Goal: Task Accomplishment & Management: Manage account settings

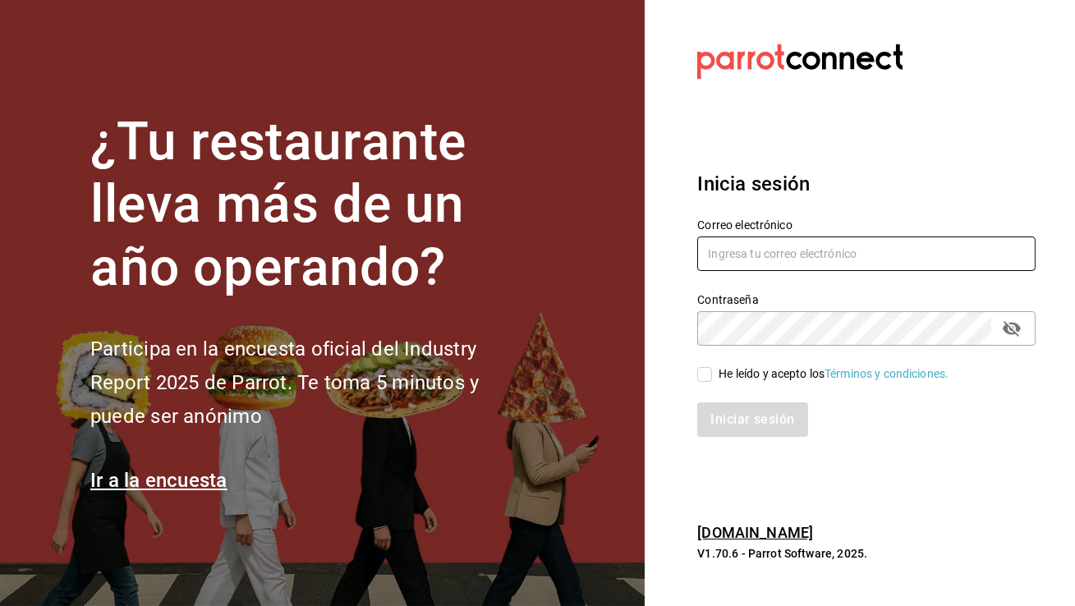
click at [821, 257] on input "text" at bounding box center [866, 254] width 338 height 34
type input "cafeologia@coyoacan.com"
click at [708, 377] on input "He leído y acepto los Términos y condiciones." at bounding box center [704, 374] width 15 height 15
checkbox input "true"
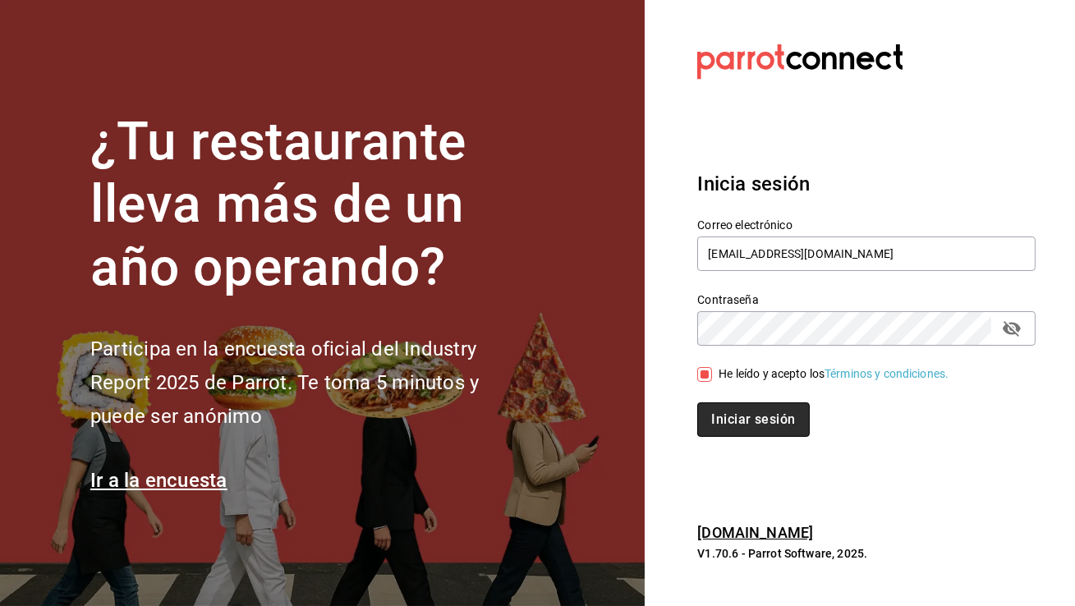
click at [735, 426] on button "Iniciar sesión" at bounding box center [753, 419] width 112 height 34
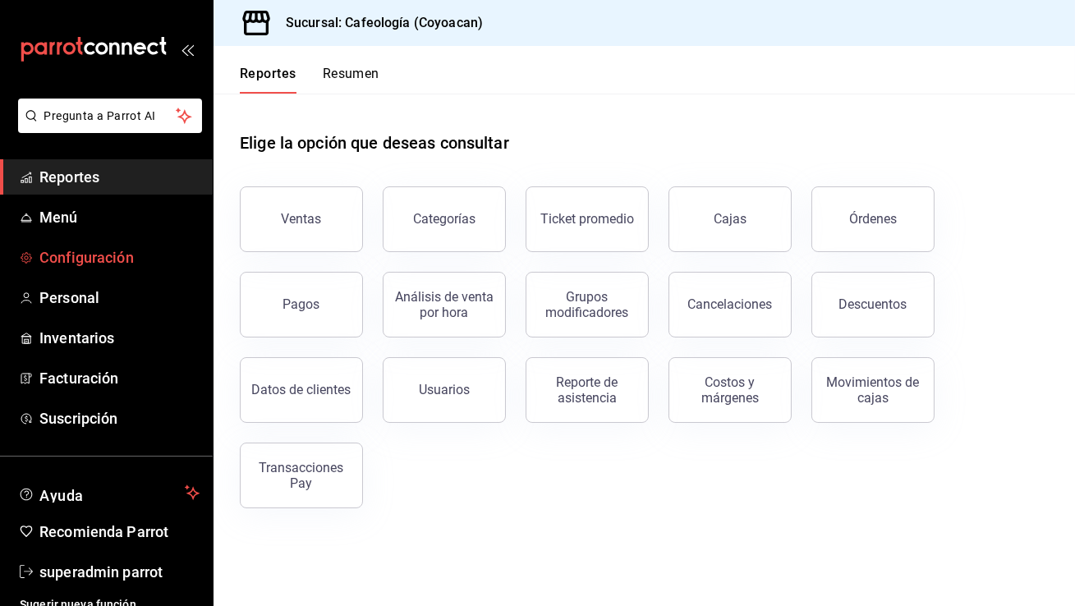
click at [107, 258] on span "Configuración" at bounding box center [119, 257] width 160 height 22
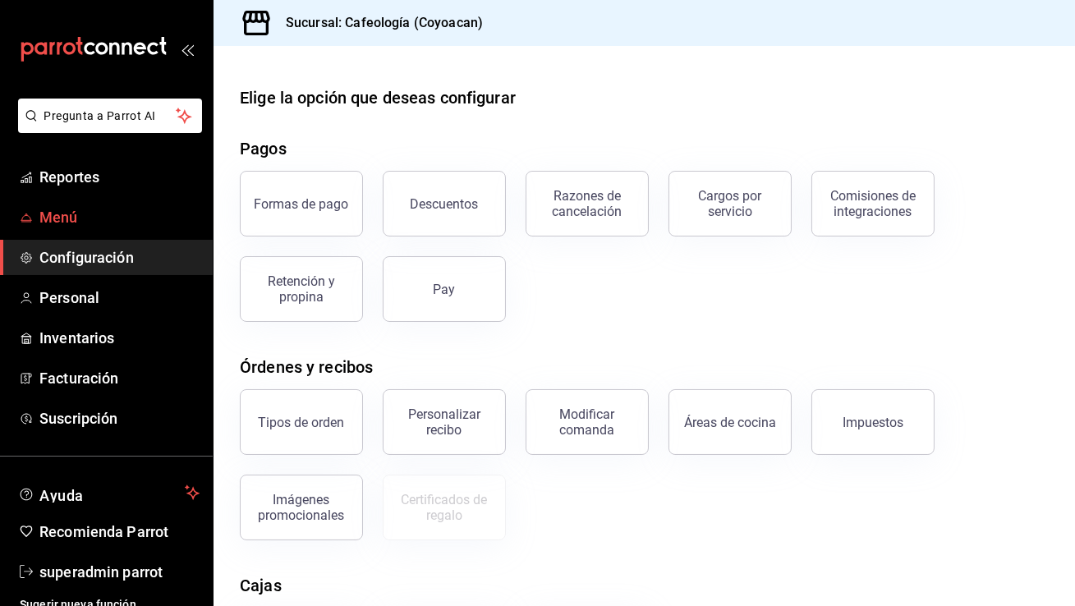
click at [100, 216] on span "Menú" at bounding box center [119, 217] width 160 height 22
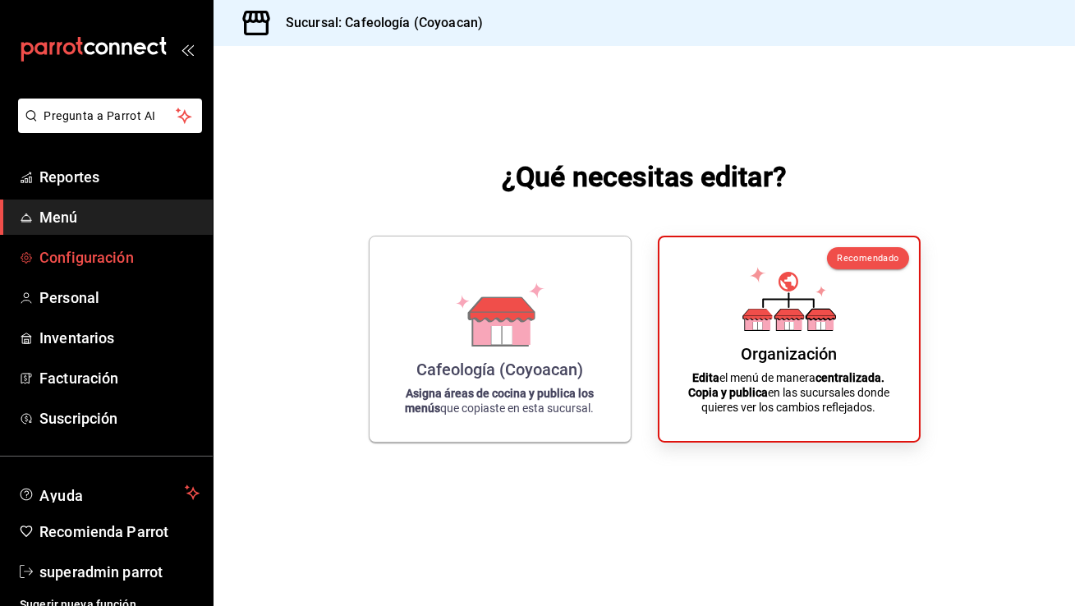
click at [105, 259] on span "Configuración" at bounding box center [119, 257] width 160 height 22
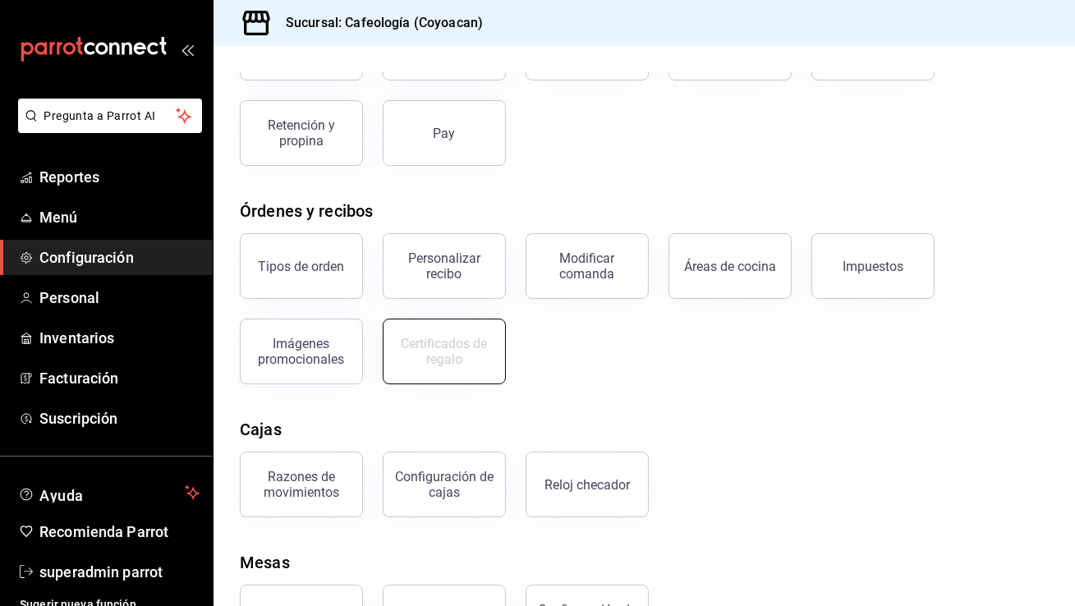
scroll to position [226, 0]
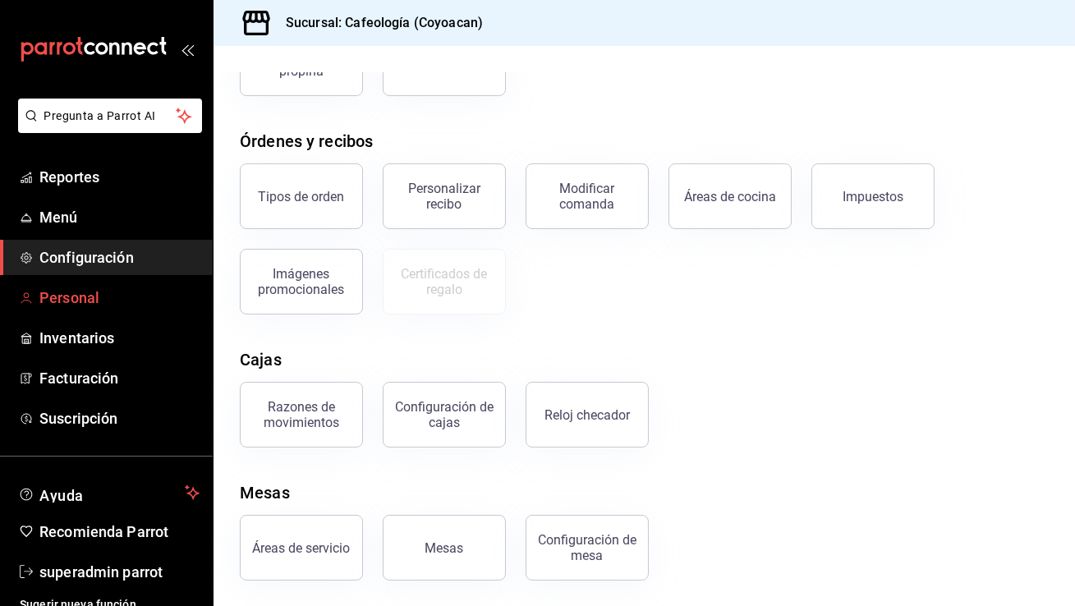
click at [95, 299] on span "Personal" at bounding box center [119, 298] width 160 height 22
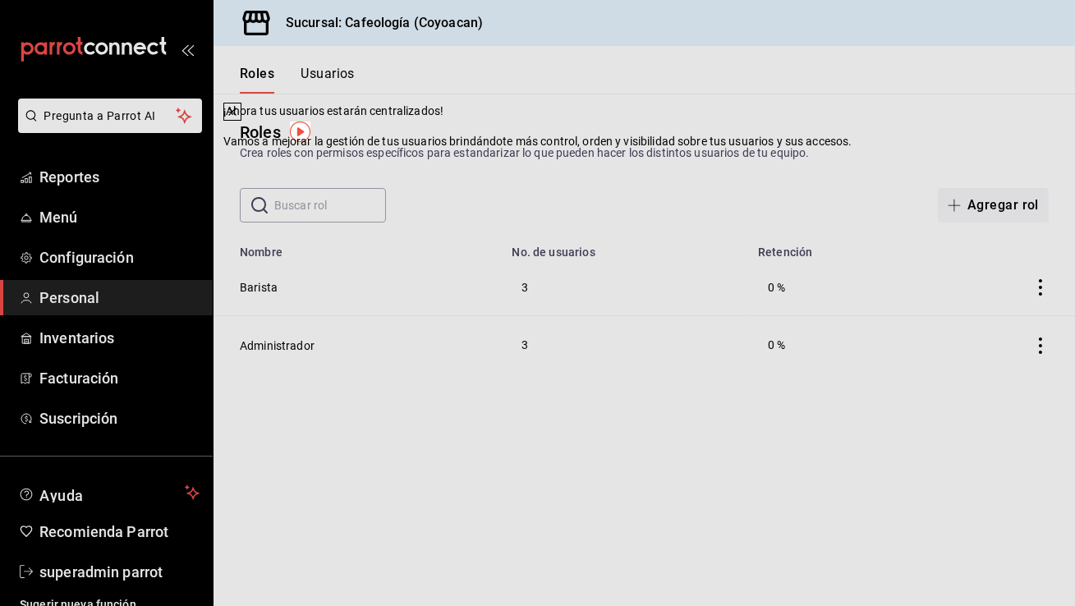
click at [95, 411] on div "¡Ahora tus usuarios estarán centralizados! Vamos a mejorar la gestión de tus us…" at bounding box center [537, 303] width 1075 height 606
click at [95, 420] on div "¡Ahora tus usuarios estarán centralizados! Vamos a mejorar la gestión de tus us…" at bounding box center [537, 303] width 1075 height 606
click at [239, 118] on icon at bounding box center [232, 111] width 13 height 13
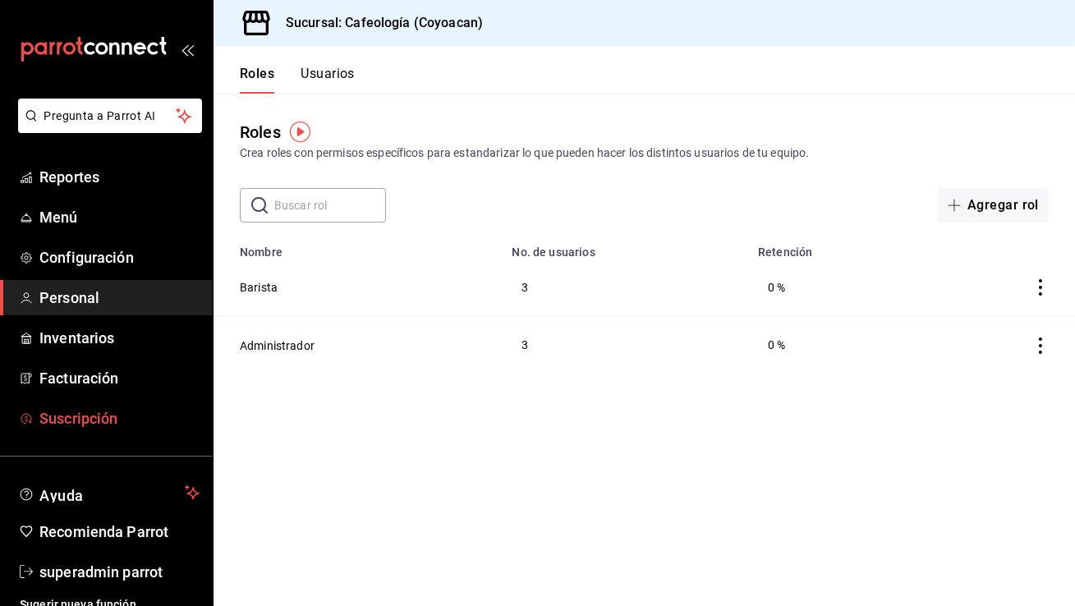
click at [118, 430] on link "Suscripción" at bounding box center [106, 418] width 213 height 35
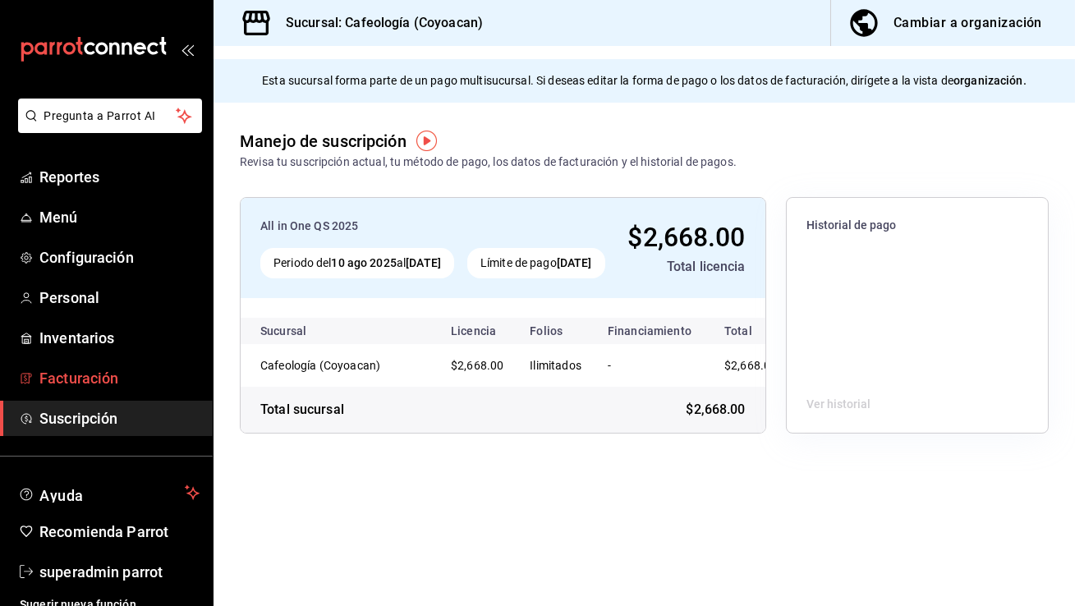
click at [98, 375] on span "Facturación" at bounding box center [119, 378] width 160 height 22
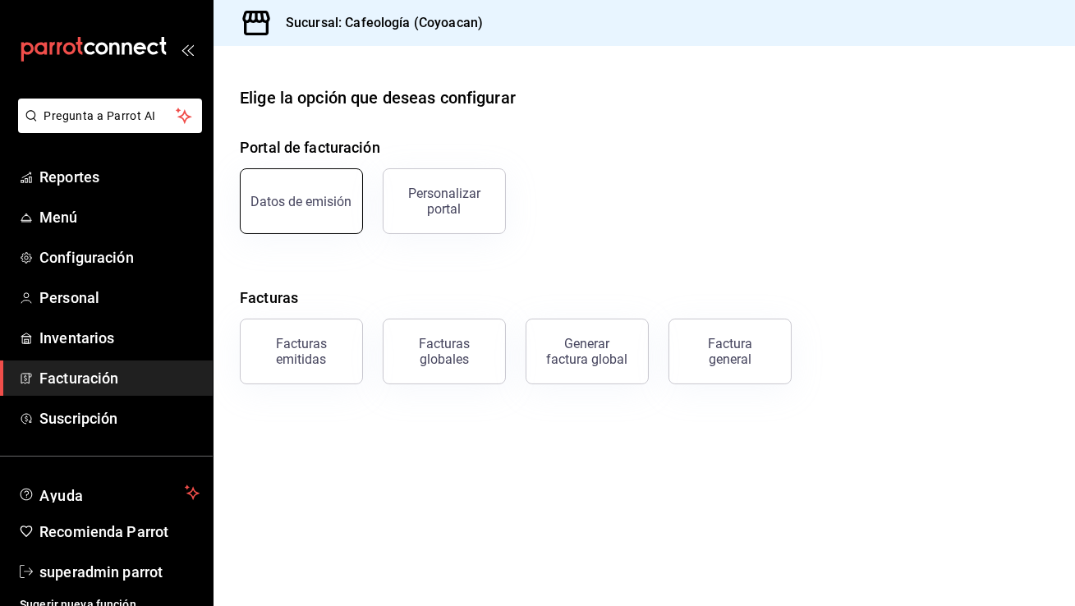
click at [313, 209] on button "Datos de emisión" at bounding box center [301, 201] width 123 height 66
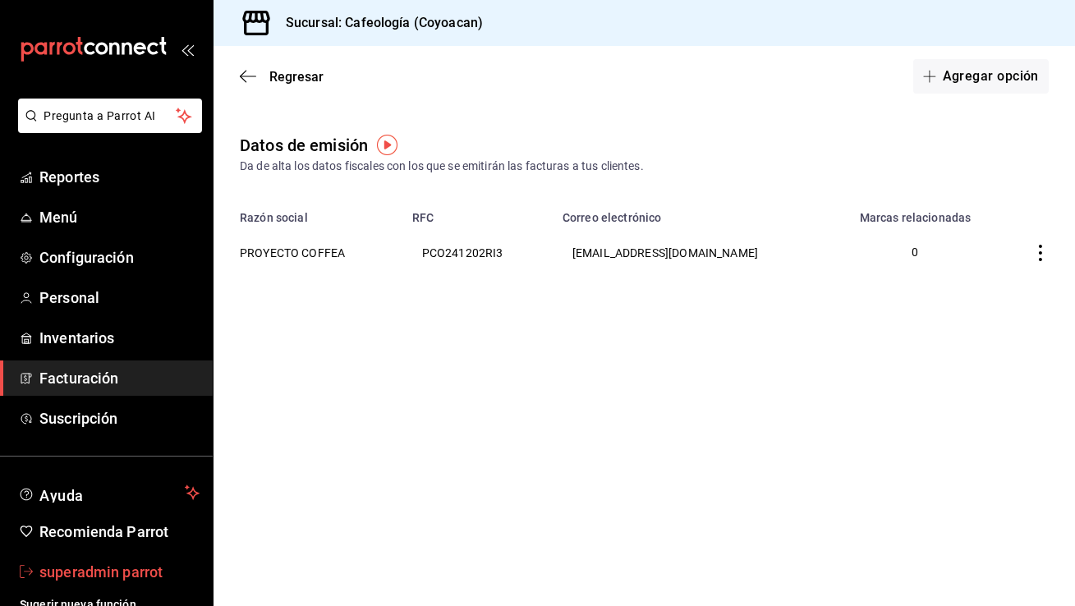
click at [147, 580] on span "superadmin parrot" at bounding box center [119, 572] width 160 height 22
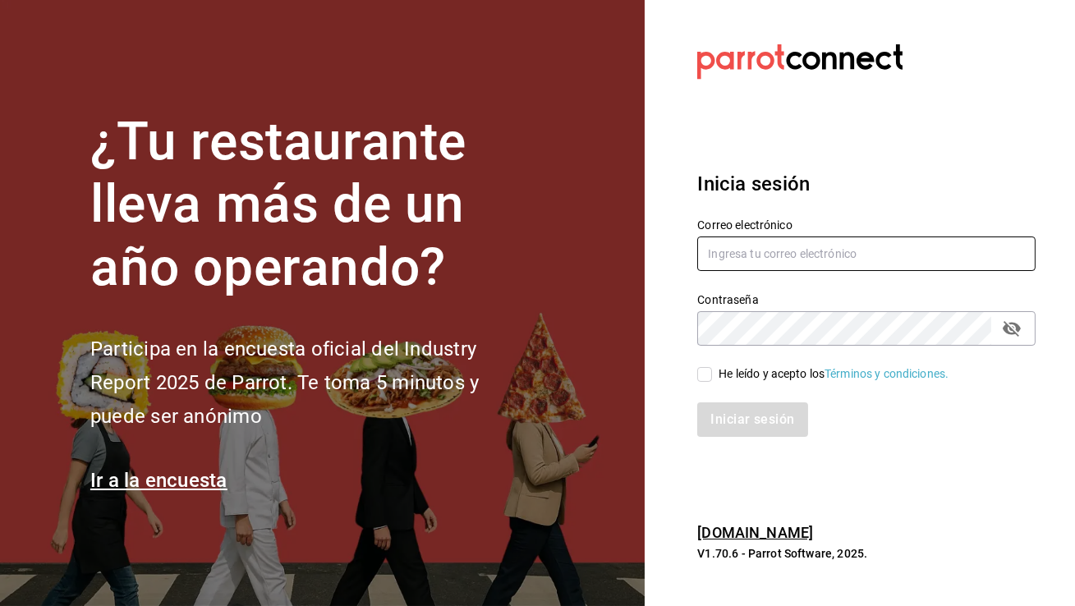
click at [811, 260] on input "text" at bounding box center [866, 254] width 338 height 34
type input "negrito@chiapas.com"
click at [701, 370] on input "He leído y acepto los Términos y condiciones." at bounding box center [704, 374] width 15 height 15
checkbox input "true"
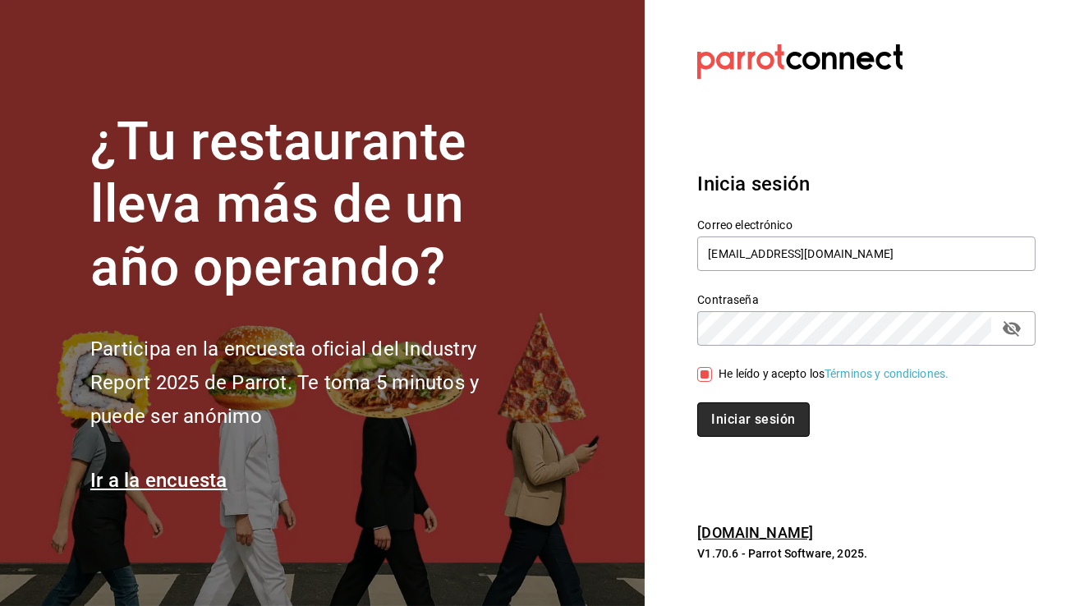
click at [735, 422] on button "Iniciar sesión" at bounding box center [753, 419] width 112 height 34
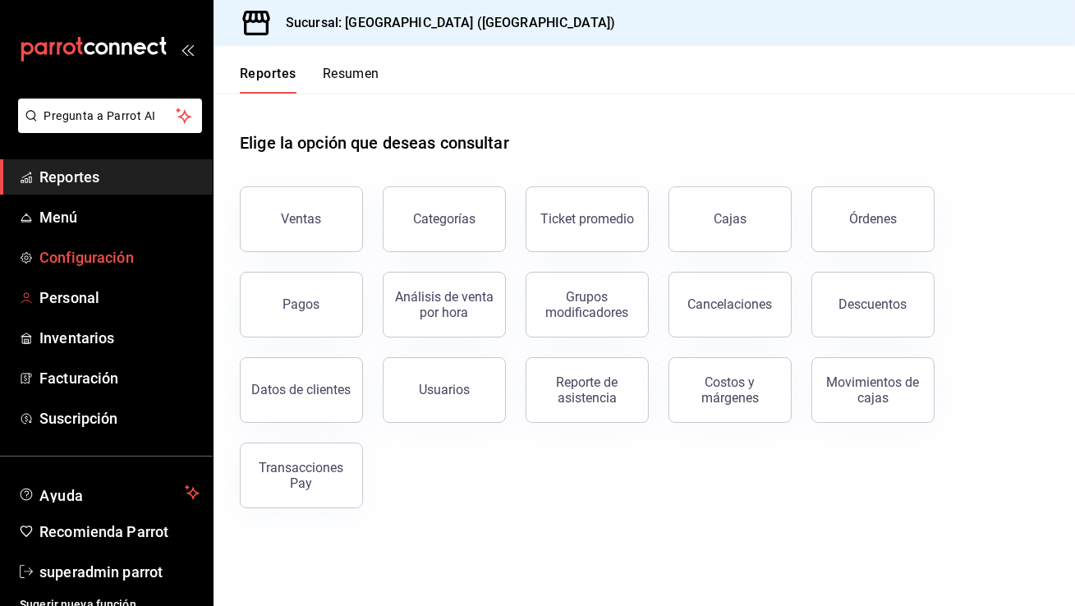
click at [133, 260] on span "Configuración" at bounding box center [119, 257] width 160 height 22
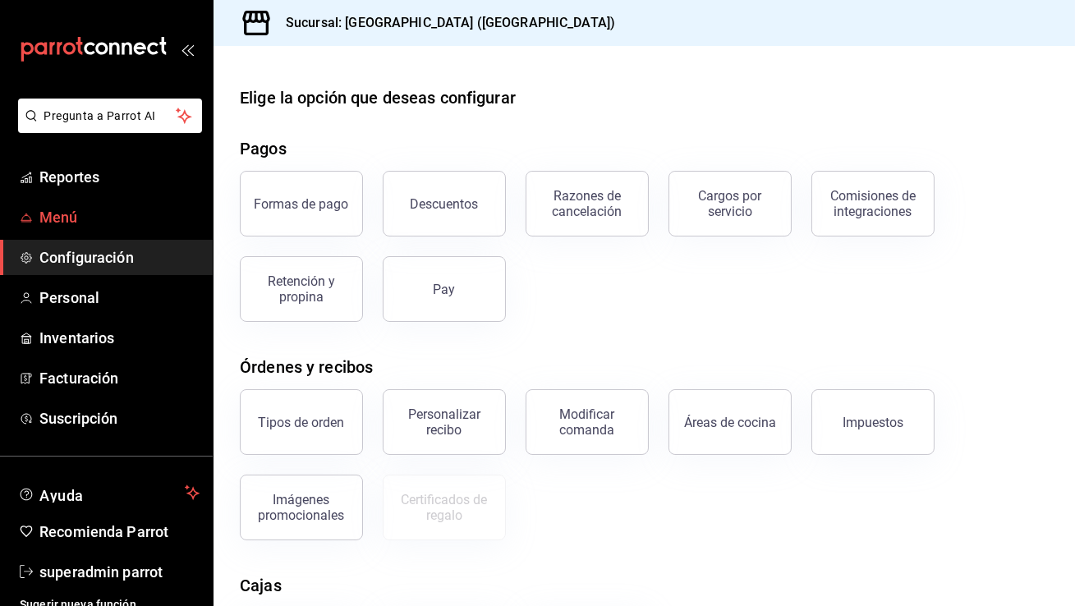
click at [149, 229] on link "Menú" at bounding box center [106, 217] width 213 height 35
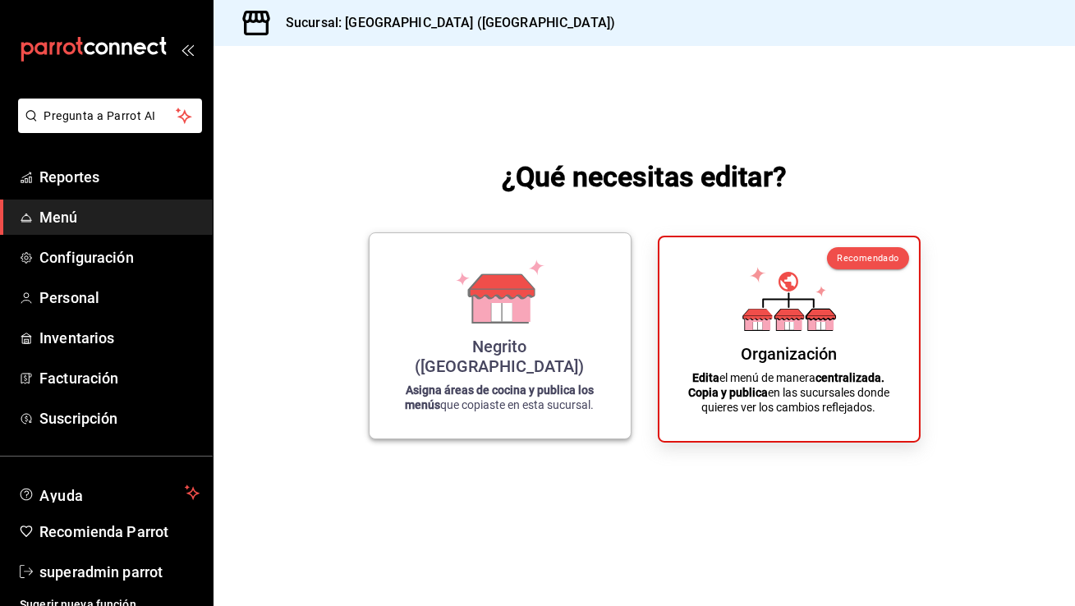
click at [477, 299] on icon at bounding box center [500, 286] width 65 height 25
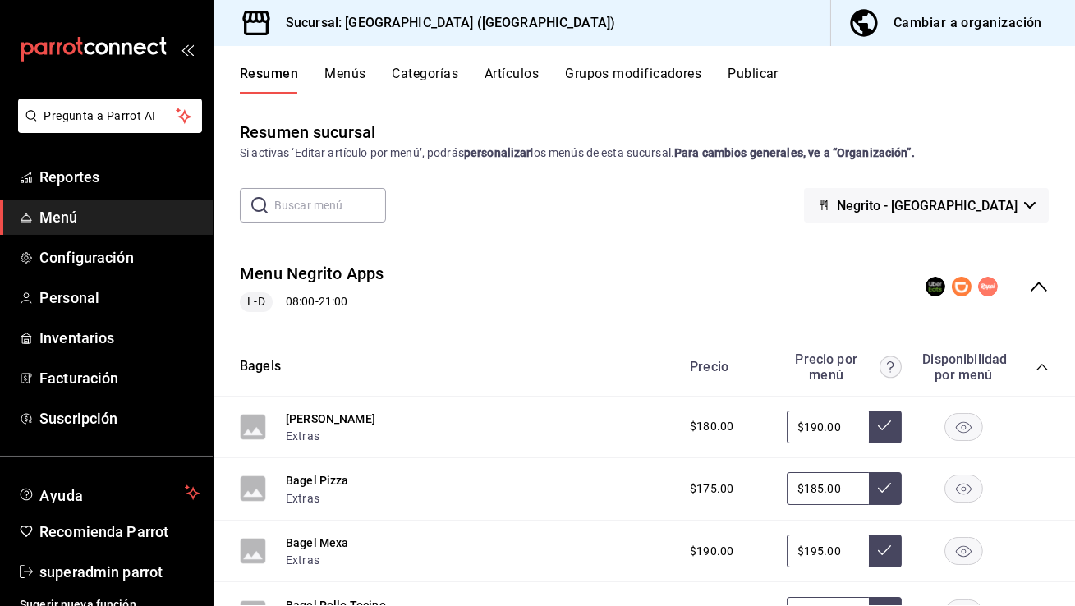
click at [748, 65] on div "Resumen Menús Categorías Artículos Grupos modificadores Publicar" at bounding box center [645, 70] width 862 height 48
click at [756, 79] on button "Publicar" at bounding box center [753, 80] width 51 height 28
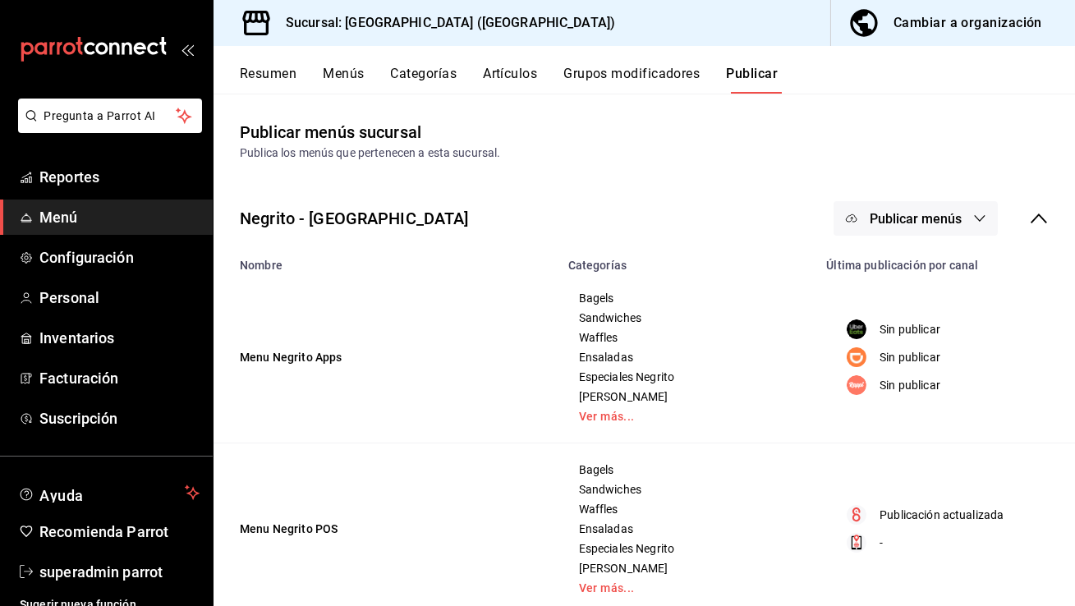
click at [880, 209] on button "Publicar menús" at bounding box center [916, 218] width 164 height 34
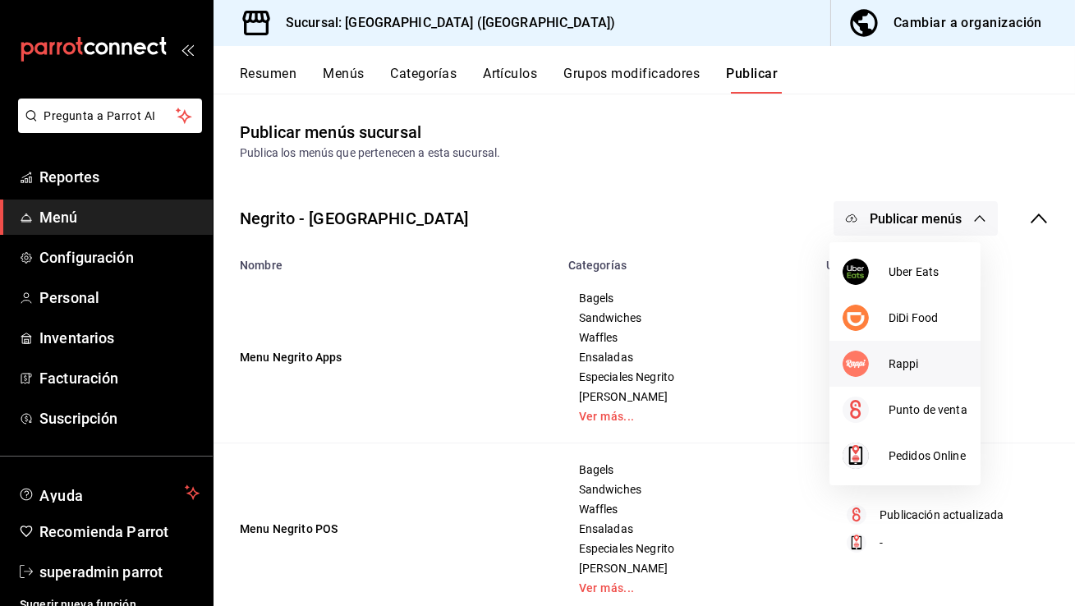
click at [882, 353] on div at bounding box center [866, 364] width 46 height 26
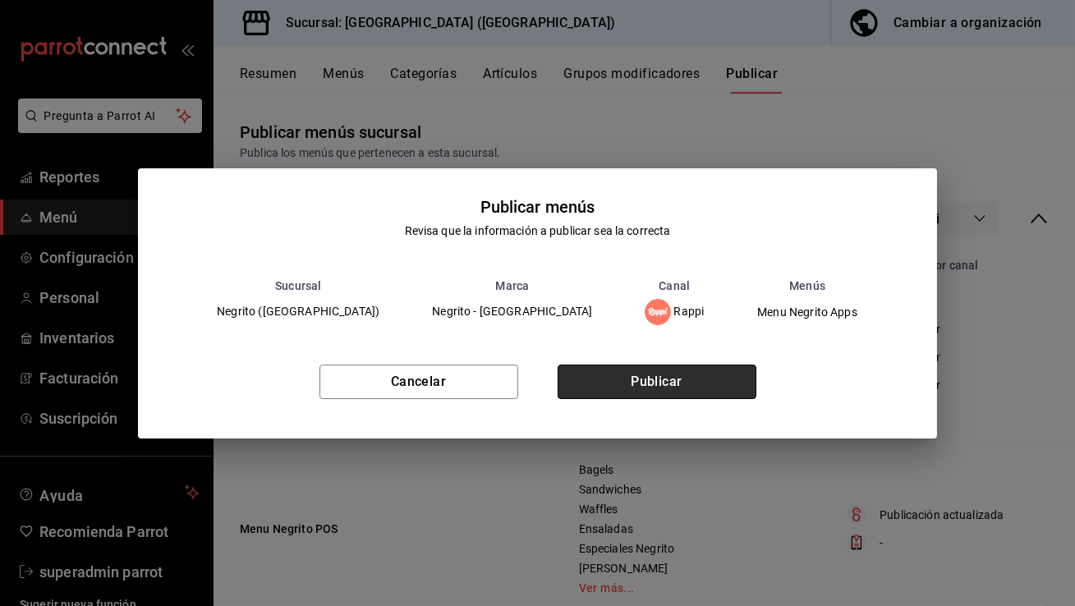
click at [716, 378] on button "Publicar" at bounding box center [657, 382] width 199 height 34
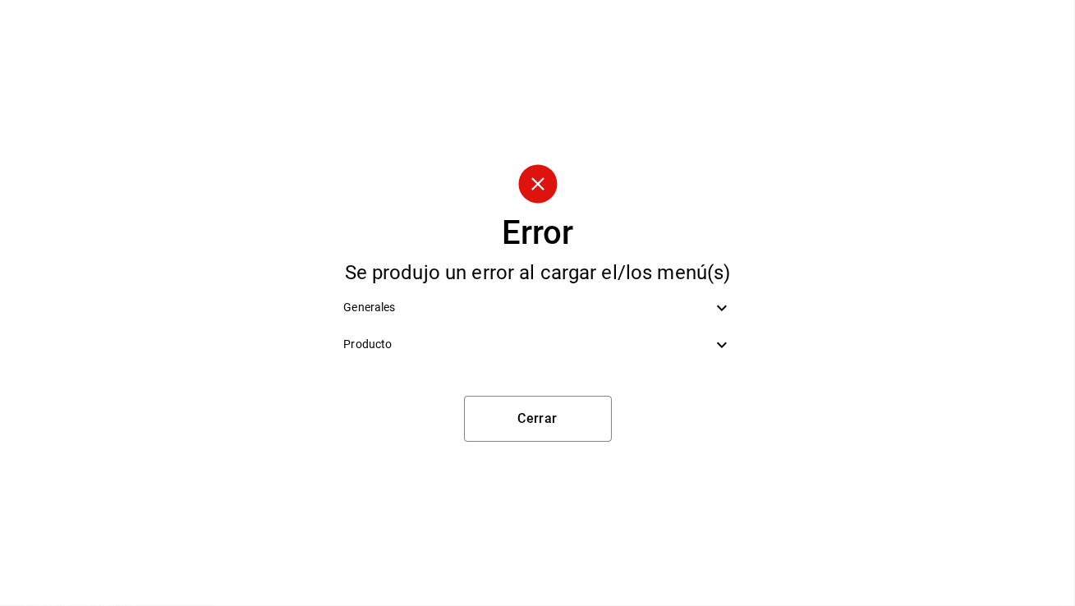
click at [583, 354] on div "Producto" at bounding box center [537, 344] width 414 height 37
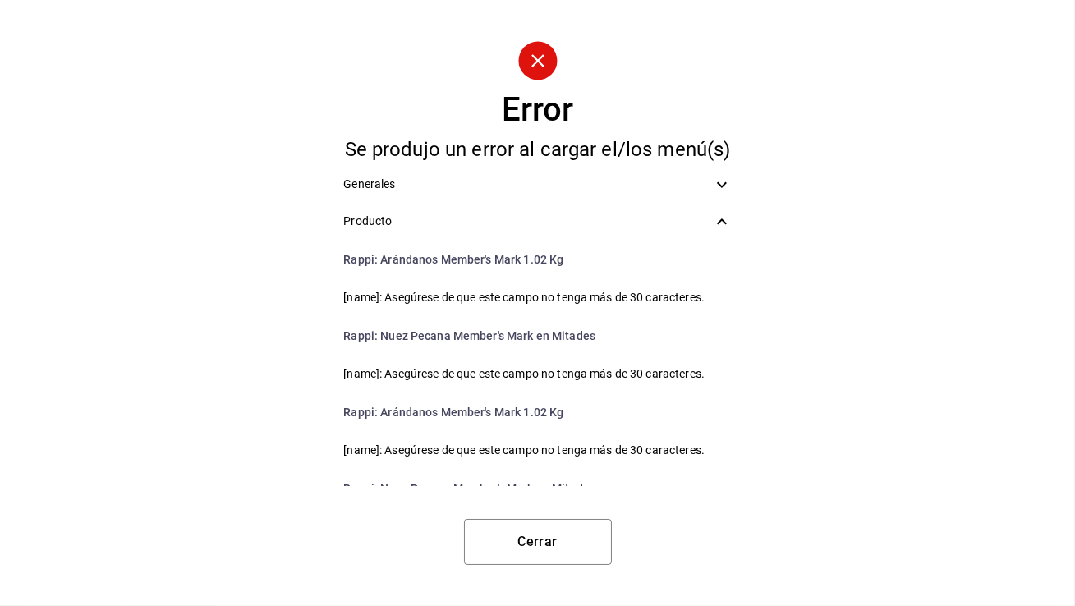
click at [712, 189] on icon at bounding box center [722, 185] width 20 height 20
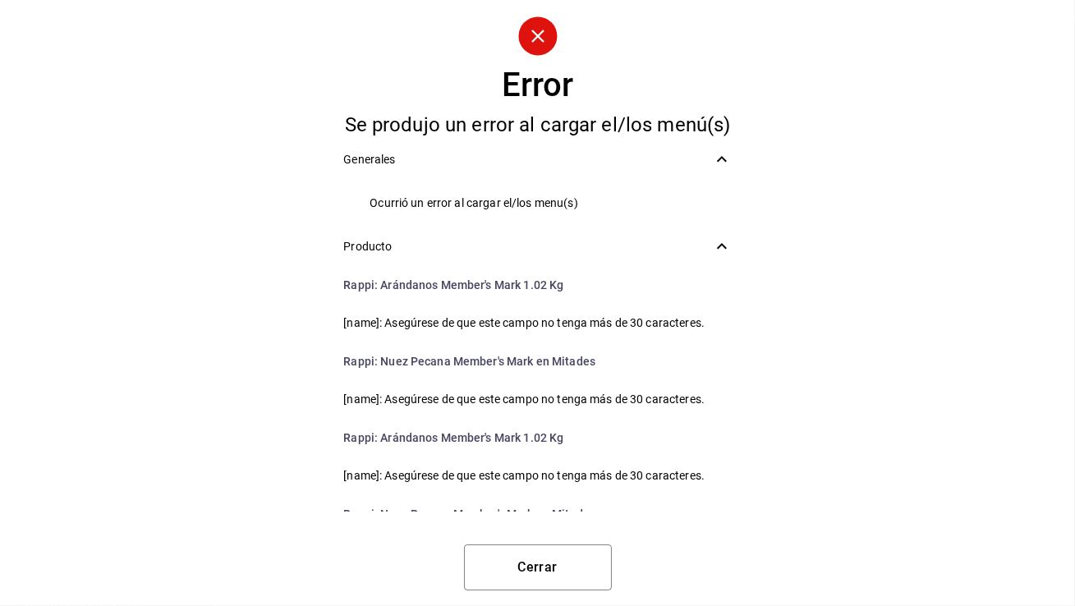
click at [718, 167] on icon at bounding box center [722, 159] width 20 height 20
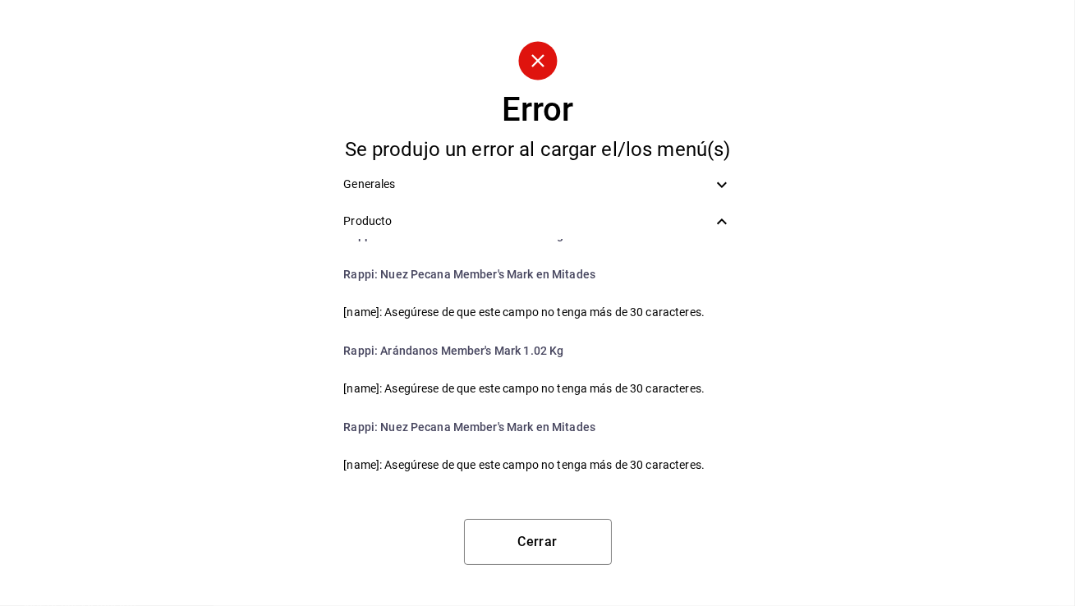
scroll to position [65, 0]
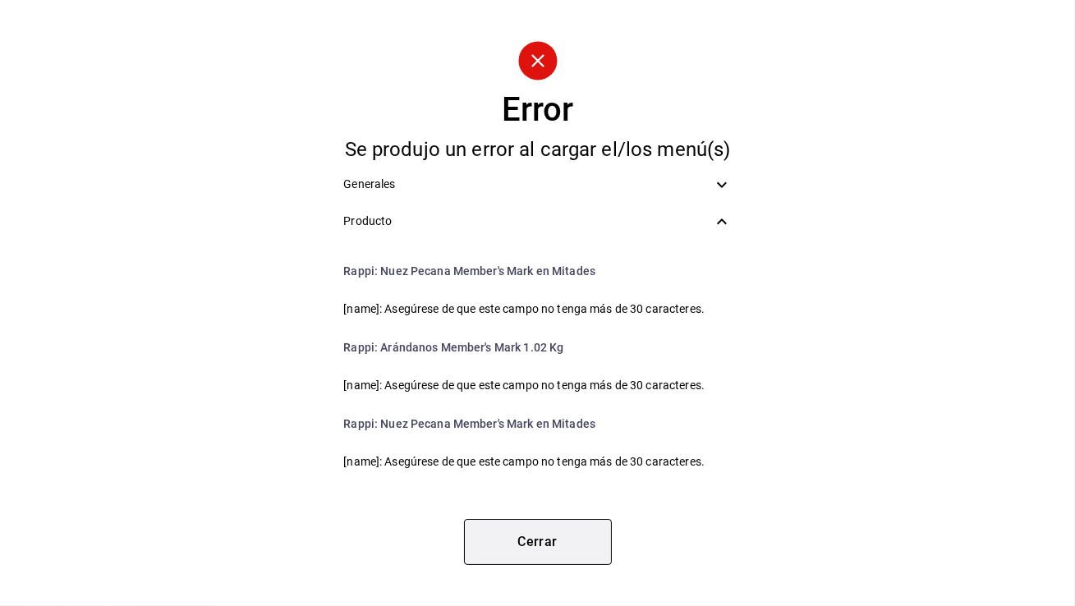
click at [514, 552] on button "Cerrar" at bounding box center [538, 542] width 148 height 46
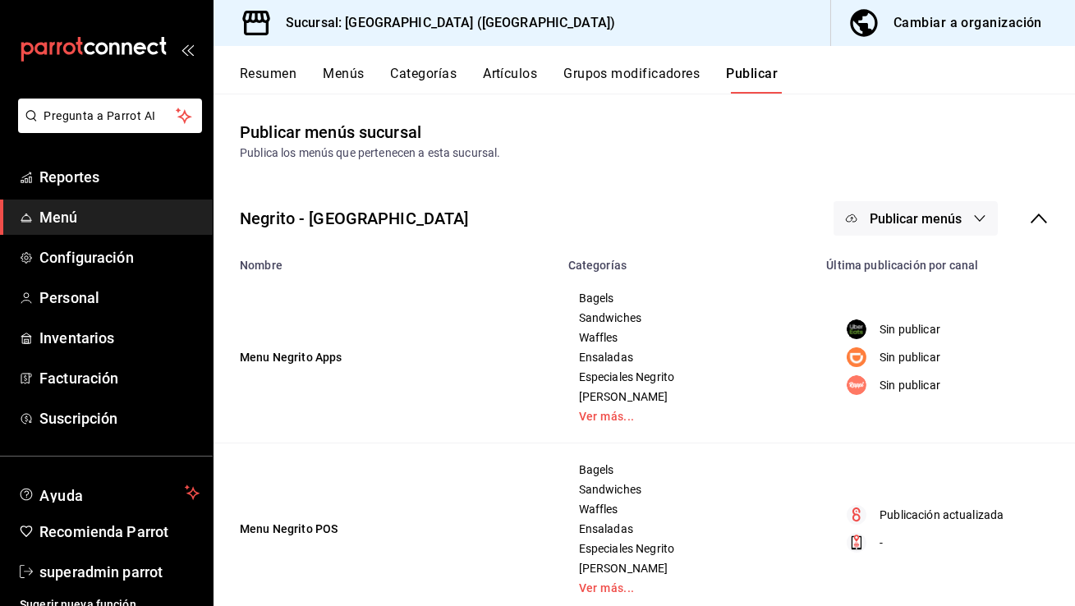
click at [509, 67] on button "Artículos" at bounding box center [510, 80] width 54 height 28
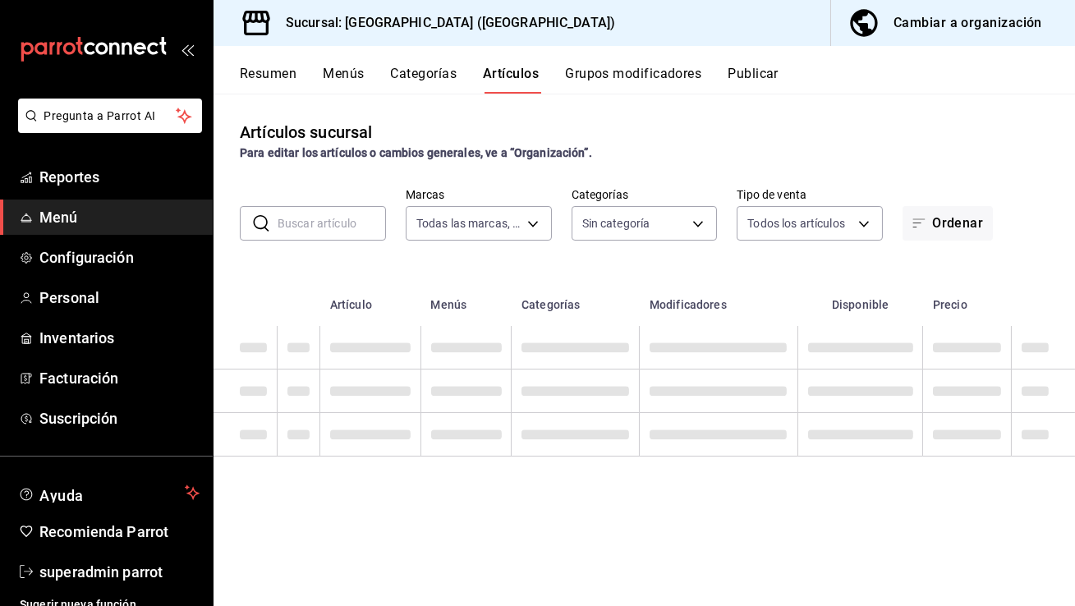
type input "287774e0-f4ba-4ef7-b69d-38b7dbe72ed9"
type input "7f0251e9-3bf6-4b32-a438-3799d135fbdb,3483e203-4816-463d-a5bd-8e933cfd2ad0,9c93e…"
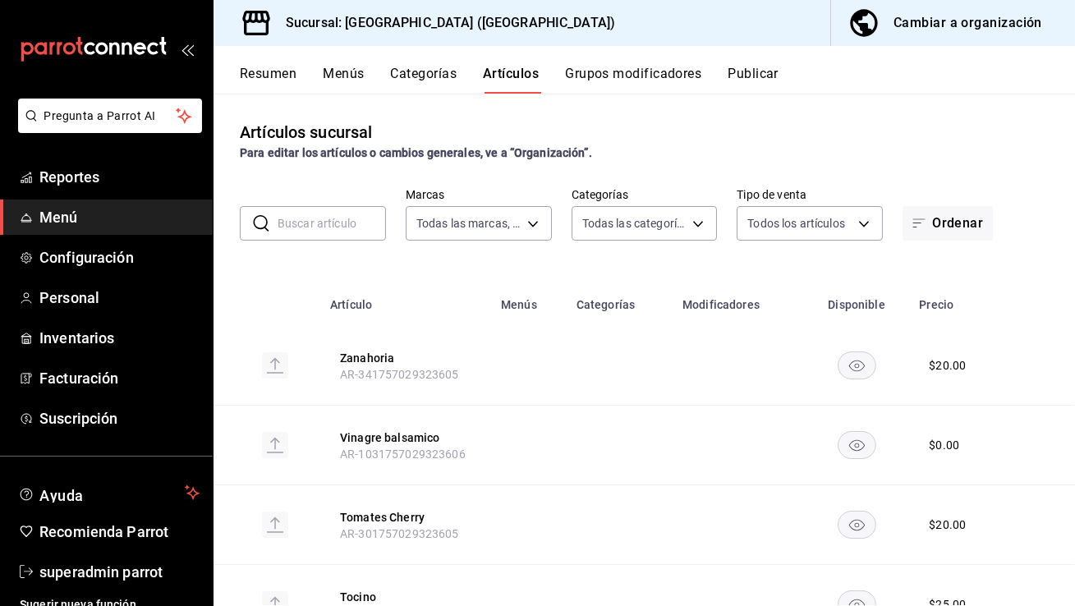
click at [317, 217] on input "text" at bounding box center [332, 223] width 108 height 33
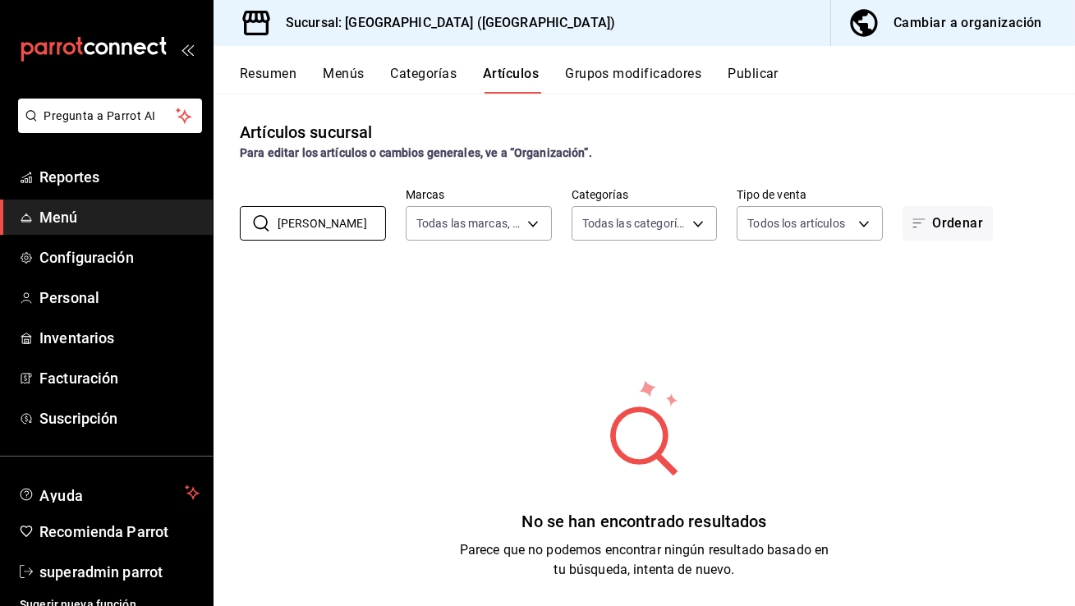
type input "[PERSON_NAME]"
click at [984, 22] on div "Cambiar a organización" at bounding box center [968, 22] width 149 height 23
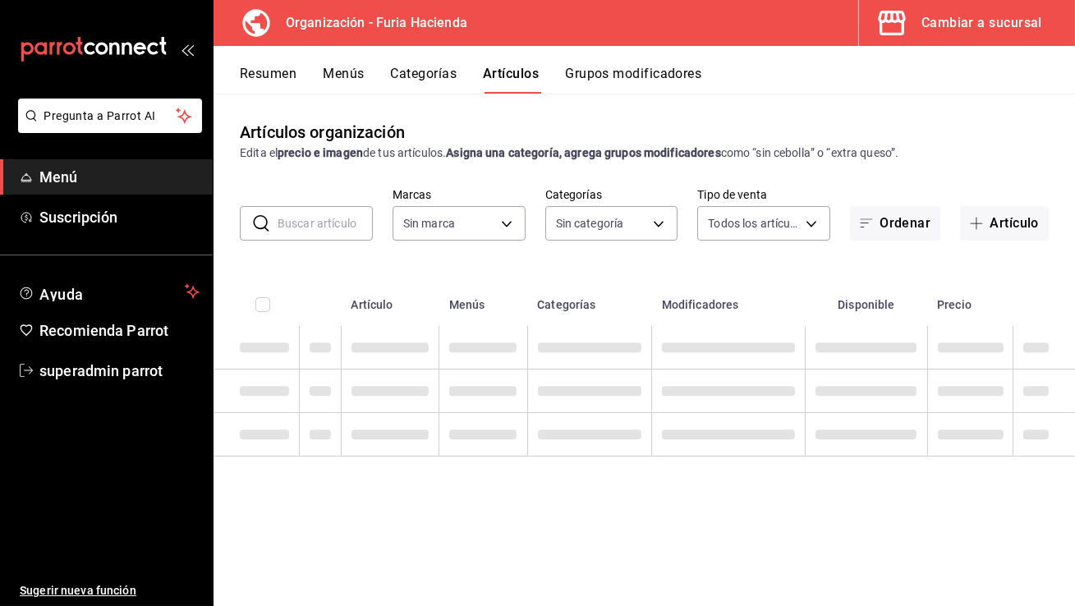
type input "bfeca42f-b570-411f-bb79-7bc68af5dd0e"
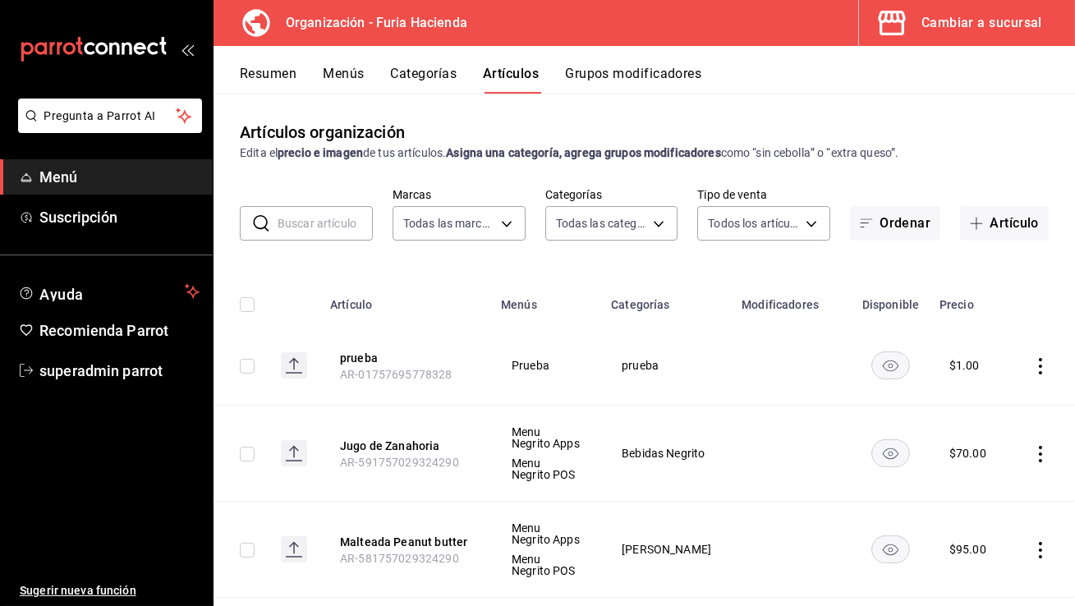
type input "239620f7-6311-48e7-b5a1-b0537b770ba1,735f63ab-f932-443b-841f-460156fe9515,c59b5…"
click at [351, 227] on input "text" at bounding box center [325, 223] width 95 height 33
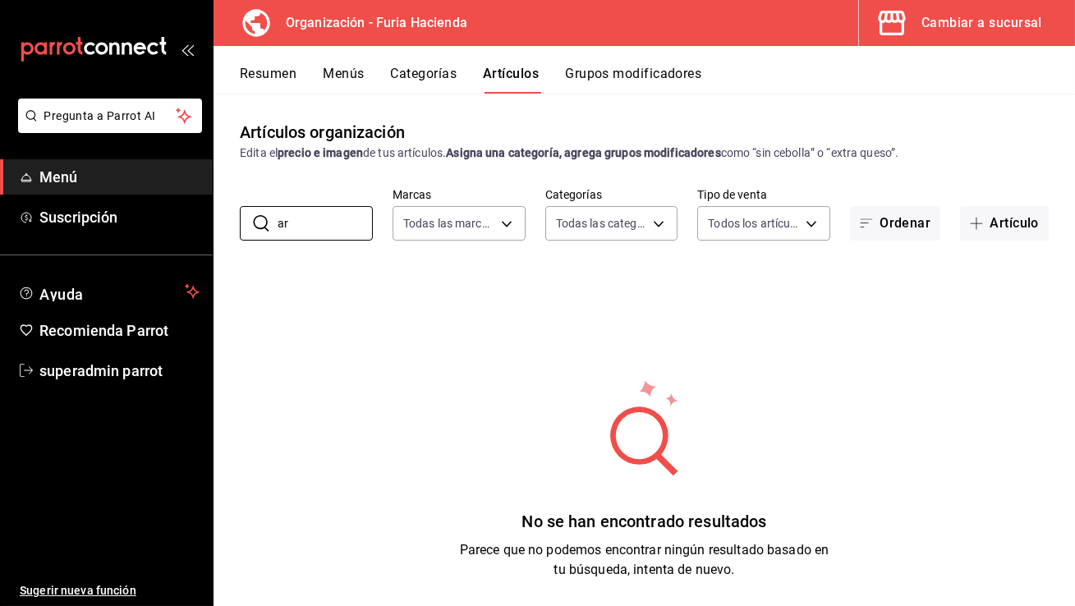
type input "a"
type input "á"
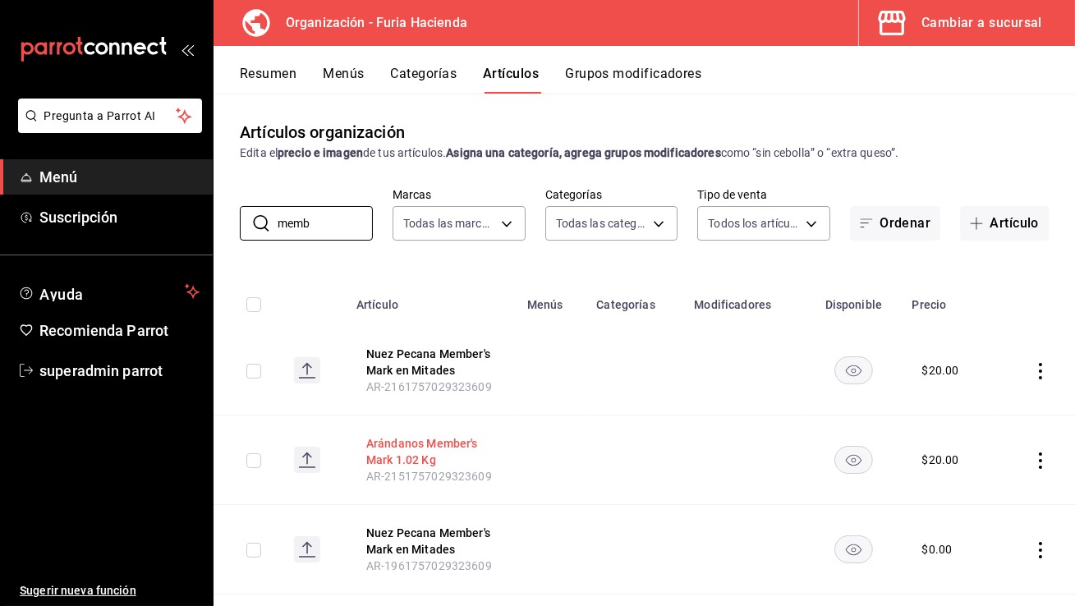
type input "memb"
click at [417, 453] on button "Arándanos Member's Mark 1.02 Kg" at bounding box center [431, 451] width 131 height 33
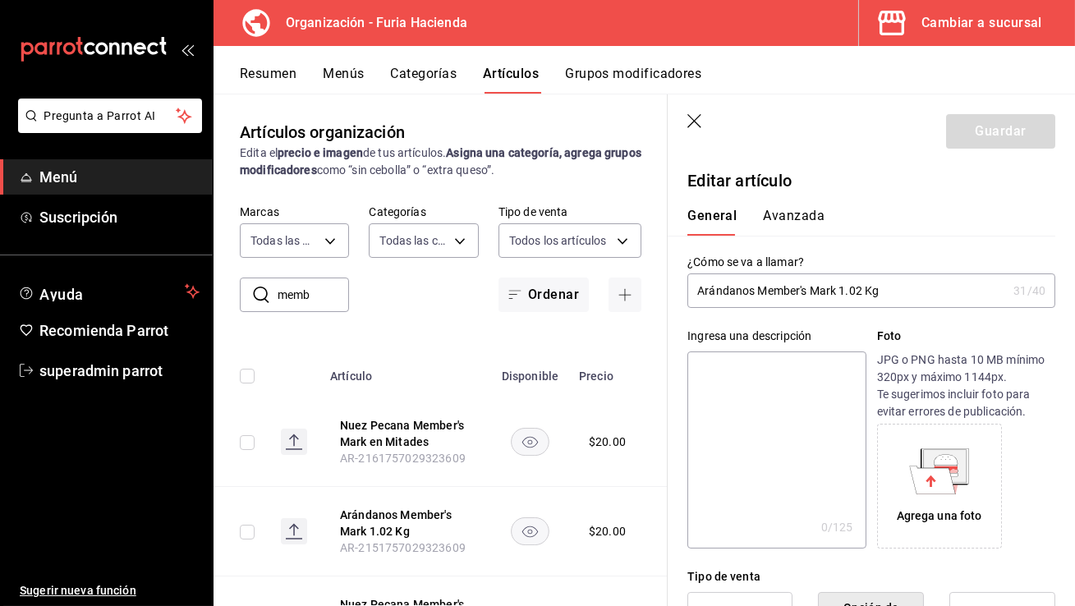
click at [837, 292] on input "Arándanos Member's Mark 1.02 Kg" at bounding box center [846, 290] width 319 height 33
drag, startPoint x: 837, startPoint y: 292, endPoint x: 781, endPoint y: 294, distance: 55.9
click at [781, 294] on input "Arándanos Member's Mark 1.02 Kg" at bounding box center [846, 290] width 319 height 33
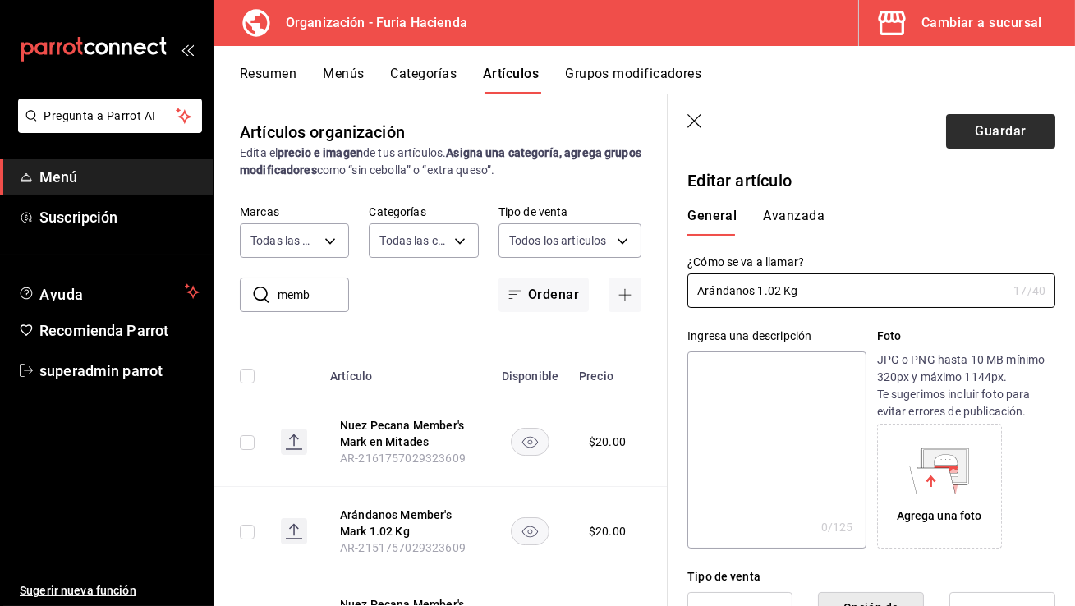
type input "Arándanos 1.02 Kg"
click at [986, 126] on button "Guardar" at bounding box center [1000, 131] width 109 height 34
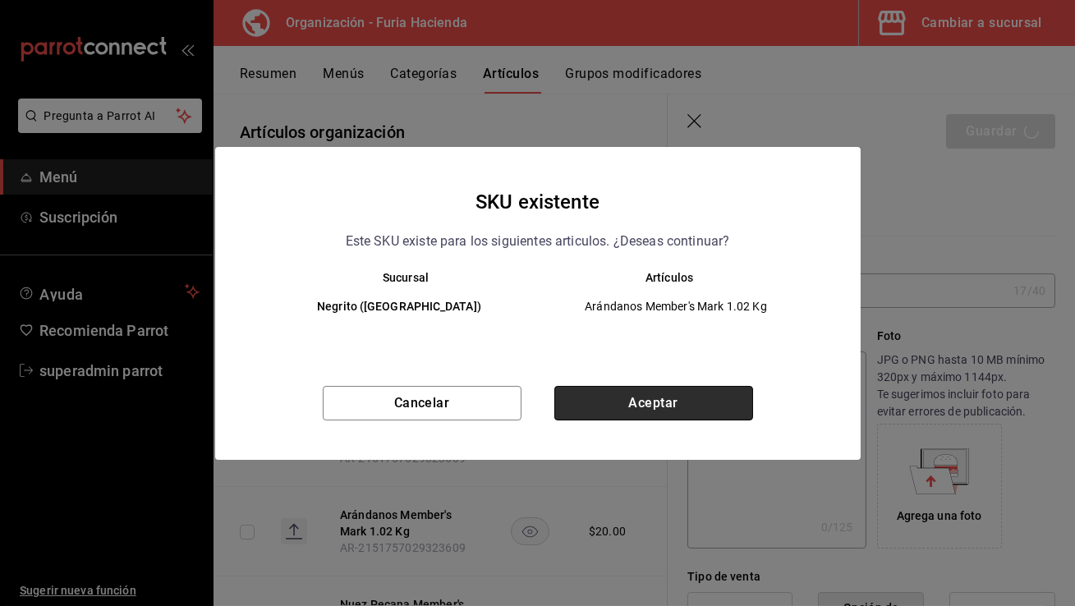
click at [649, 402] on button "Aceptar" at bounding box center [653, 403] width 199 height 34
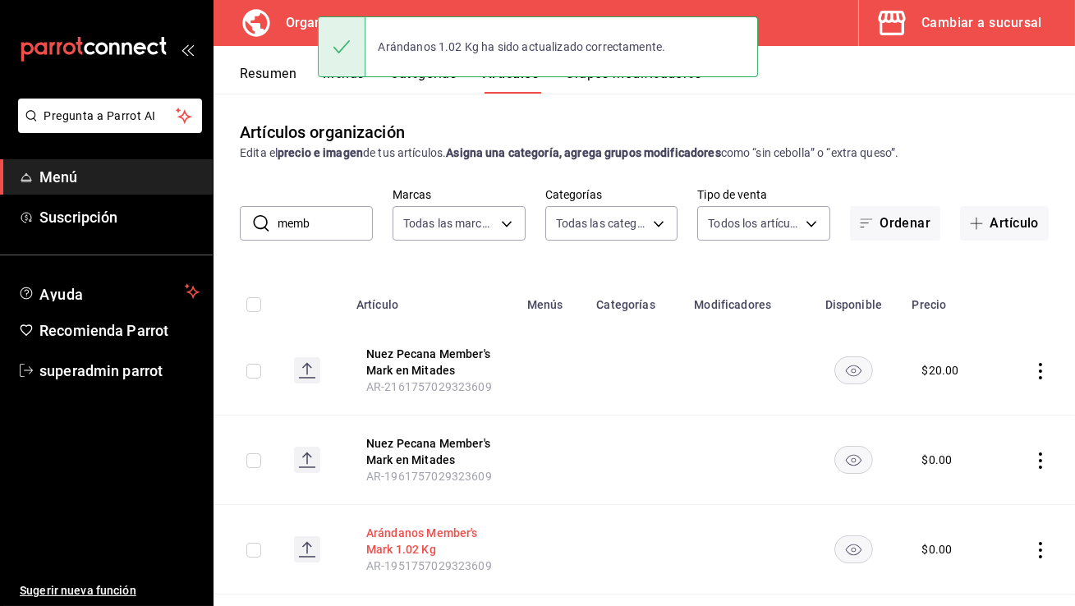
click at [433, 539] on button "Arándanos Member's Mark 1.02 Kg" at bounding box center [431, 541] width 131 height 33
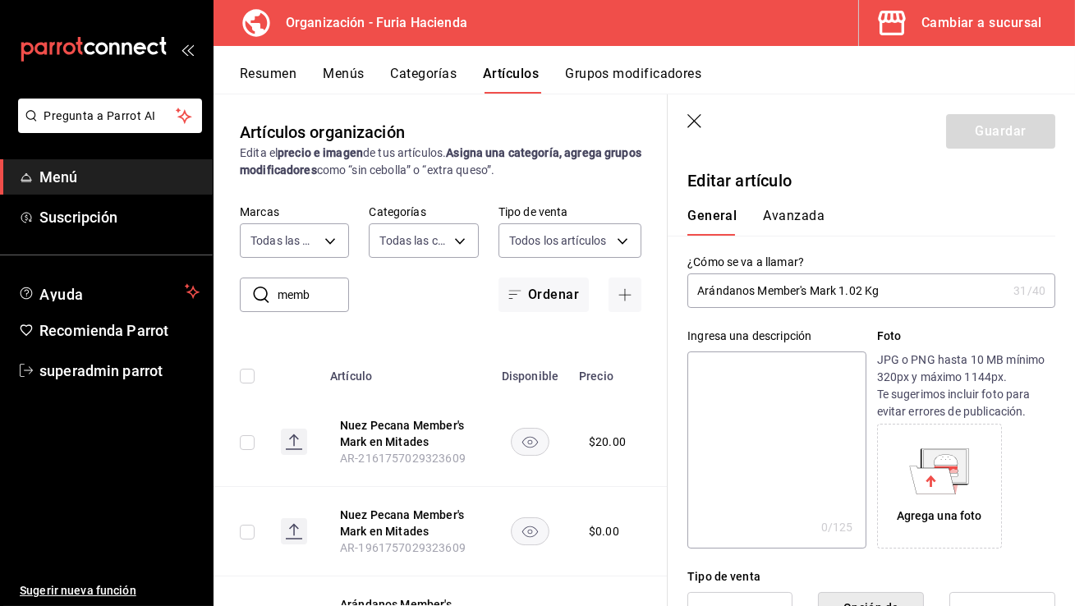
click at [825, 293] on input "Arándanos Member's Mark 1.02 Kg" at bounding box center [846, 290] width 319 height 33
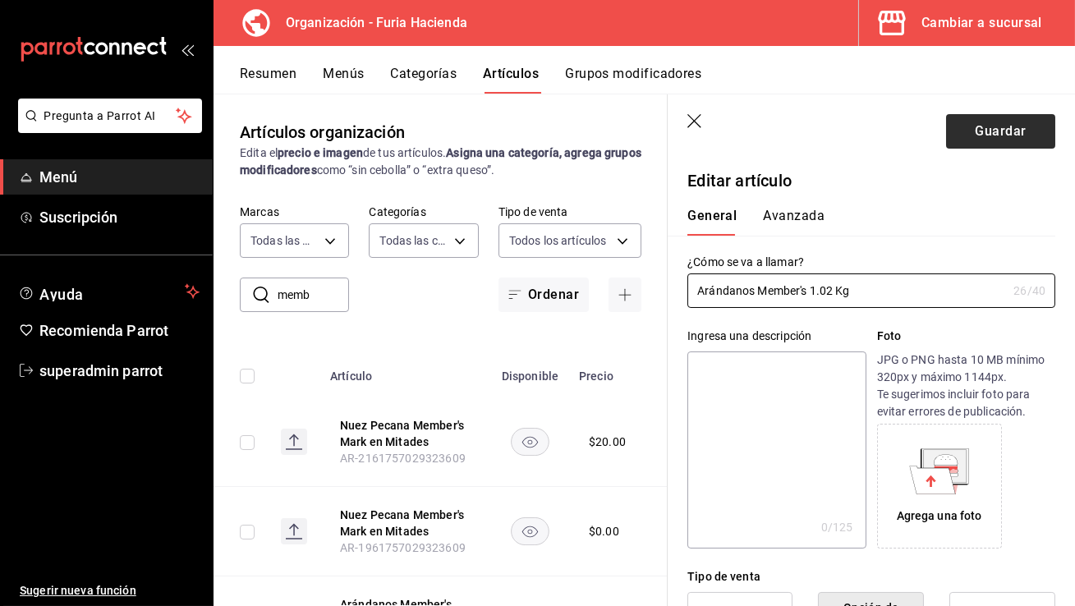
type input "Arándanos Member's 1.02 Kg"
click at [987, 131] on button "Guardar" at bounding box center [1000, 131] width 109 height 34
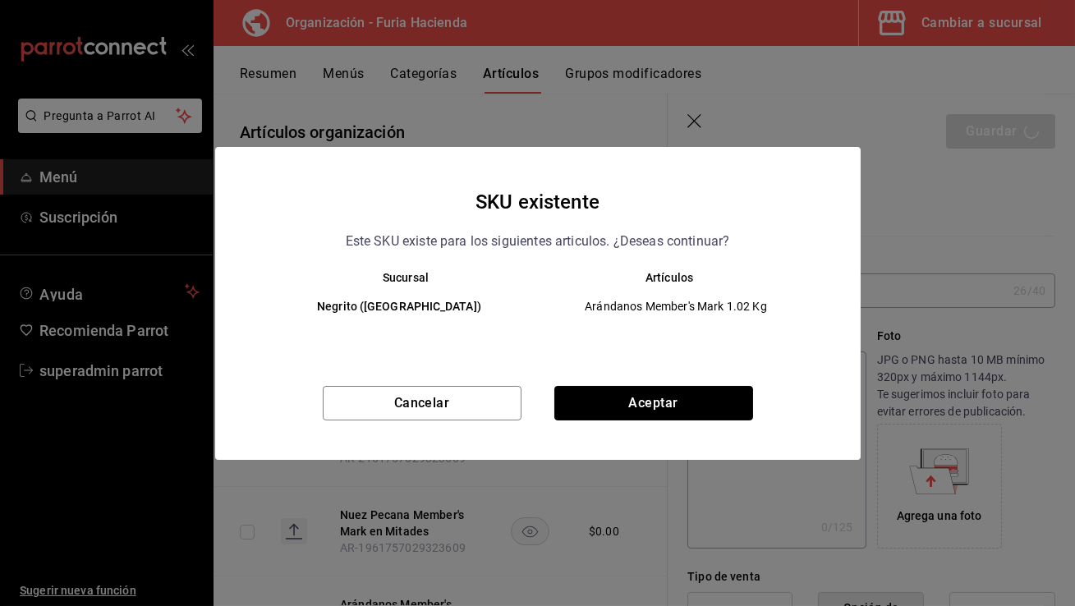
click at [646, 402] on button "Aceptar" at bounding box center [653, 403] width 199 height 34
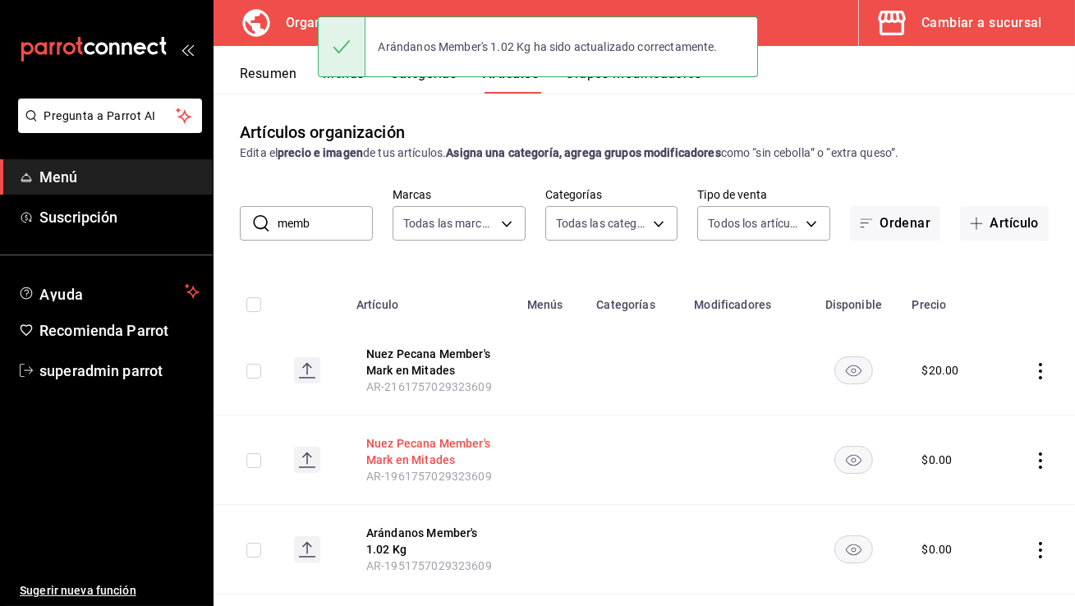
click at [431, 448] on button "Nuez Pecana Member's Mark en Mitades" at bounding box center [431, 451] width 131 height 33
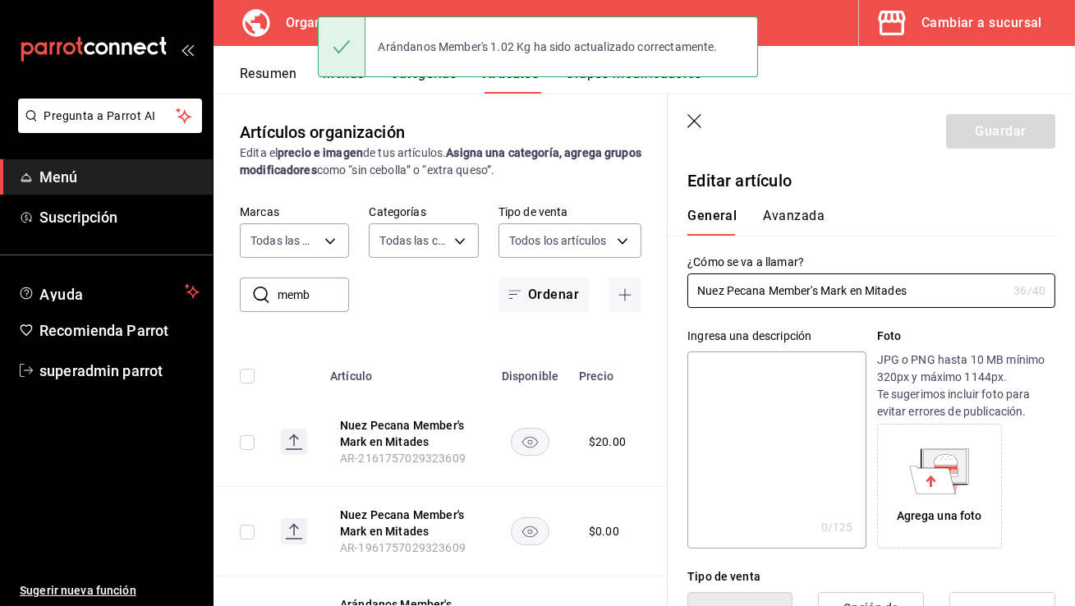
type input "$0.00"
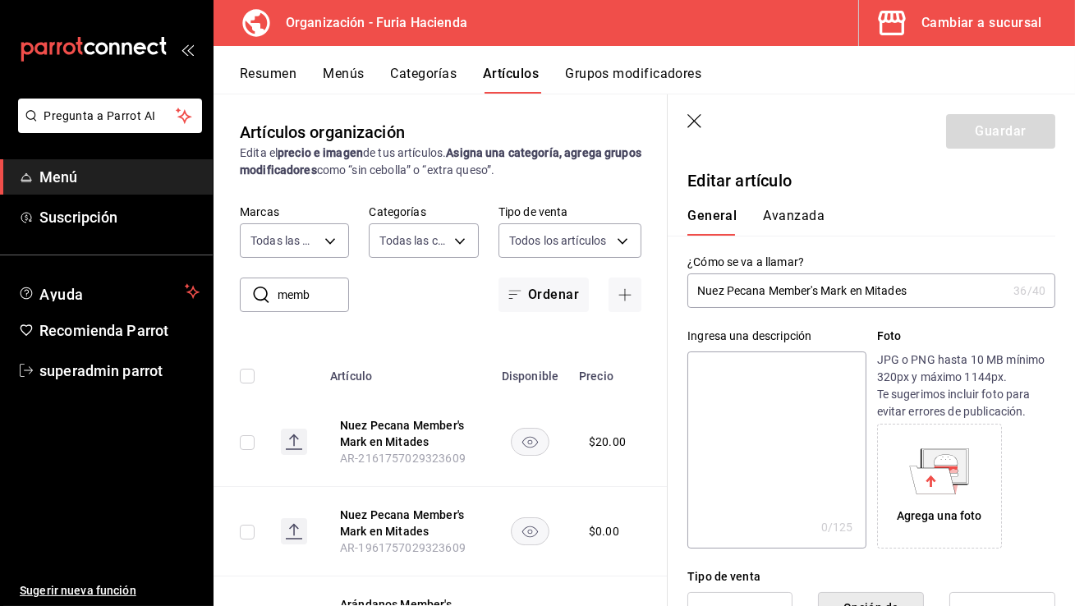
drag, startPoint x: 848, startPoint y: 292, endPoint x: 824, endPoint y: 296, distance: 25.1
click at [824, 296] on input "Nuez Pecana Member's Mark en Mitades" at bounding box center [846, 290] width 319 height 33
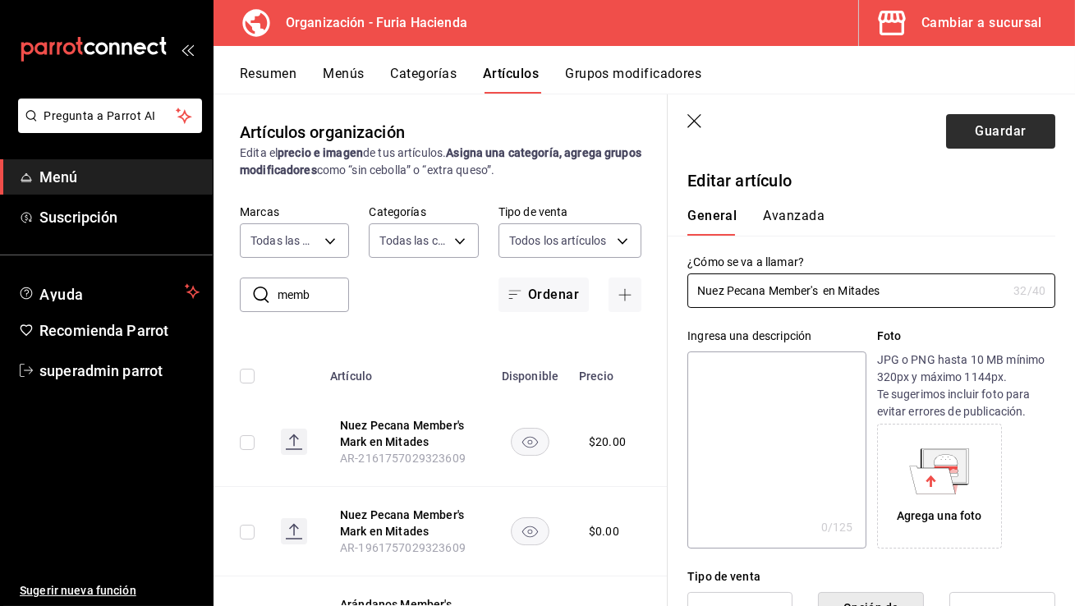
type input "Nuez Pecana Member's en Mitades"
click at [961, 136] on button "Guardar" at bounding box center [1000, 131] width 109 height 34
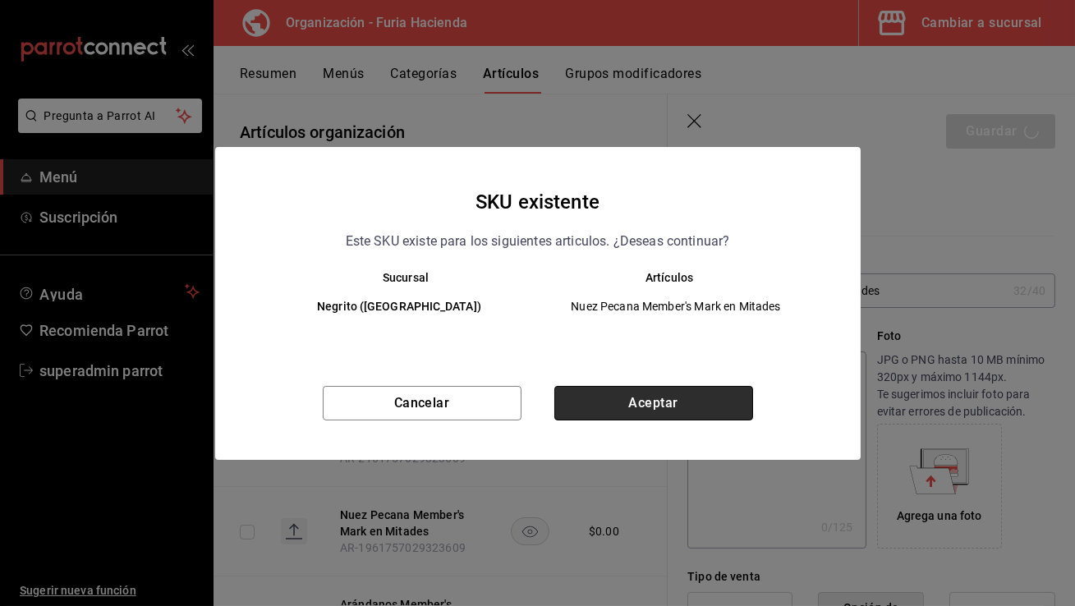
click at [678, 414] on button "Aceptar" at bounding box center [653, 403] width 199 height 34
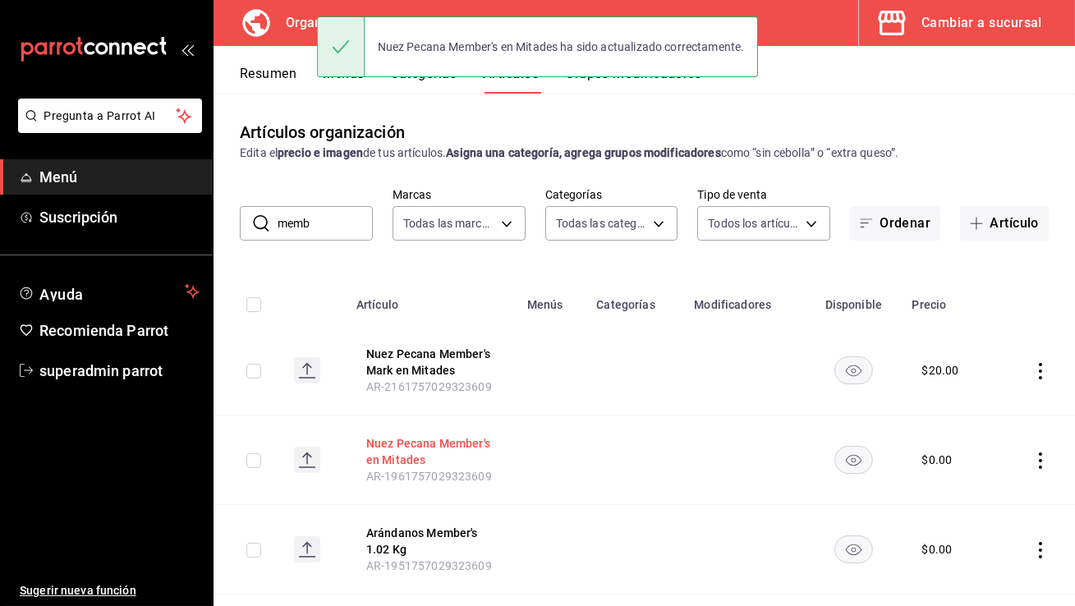
click at [425, 446] on button "Nuez Pecana Member's en Mitades" at bounding box center [431, 451] width 131 height 33
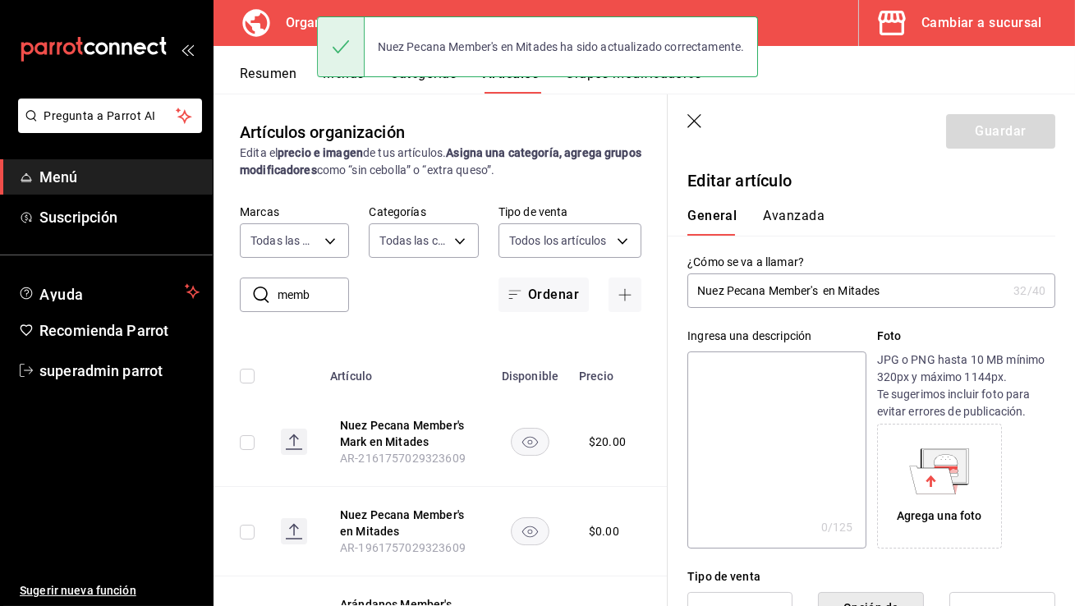
click at [821, 296] on input "Nuez Pecana Member's en Mitades" at bounding box center [846, 290] width 319 height 33
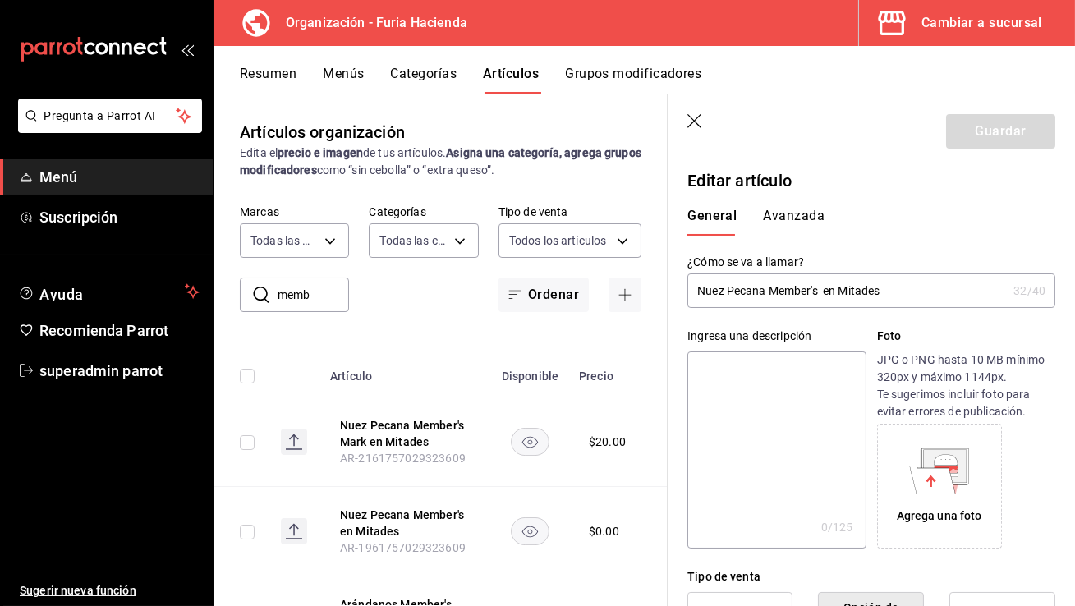
click at [833, 294] on input "Nuez Pecana Member's en Mitades" at bounding box center [846, 290] width 319 height 33
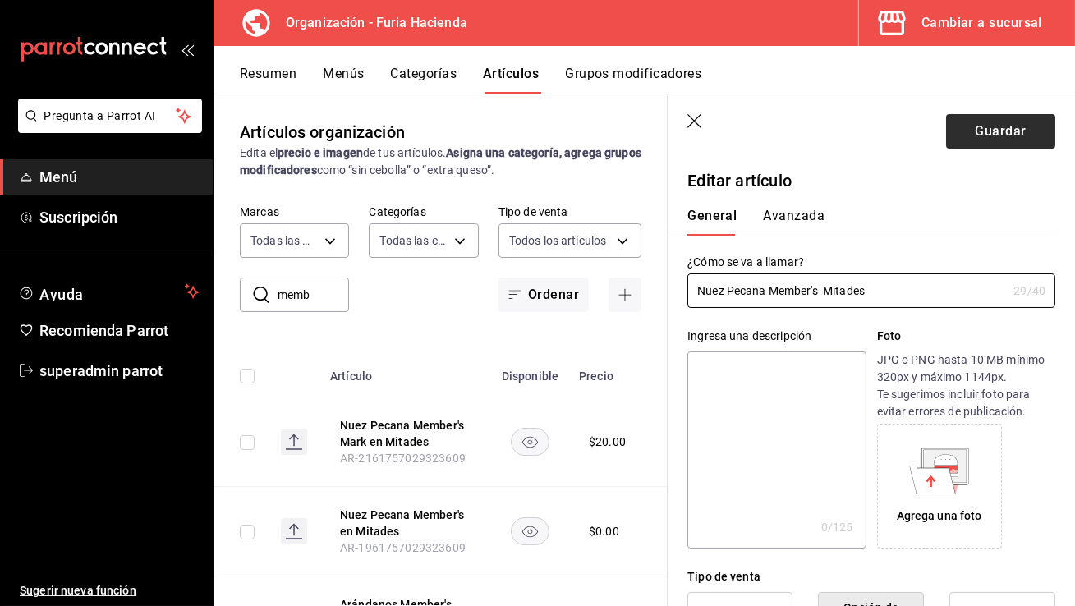
type input "Nuez Pecana Member's Mitades"
click at [993, 141] on button "Guardar" at bounding box center [1000, 131] width 109 height 34
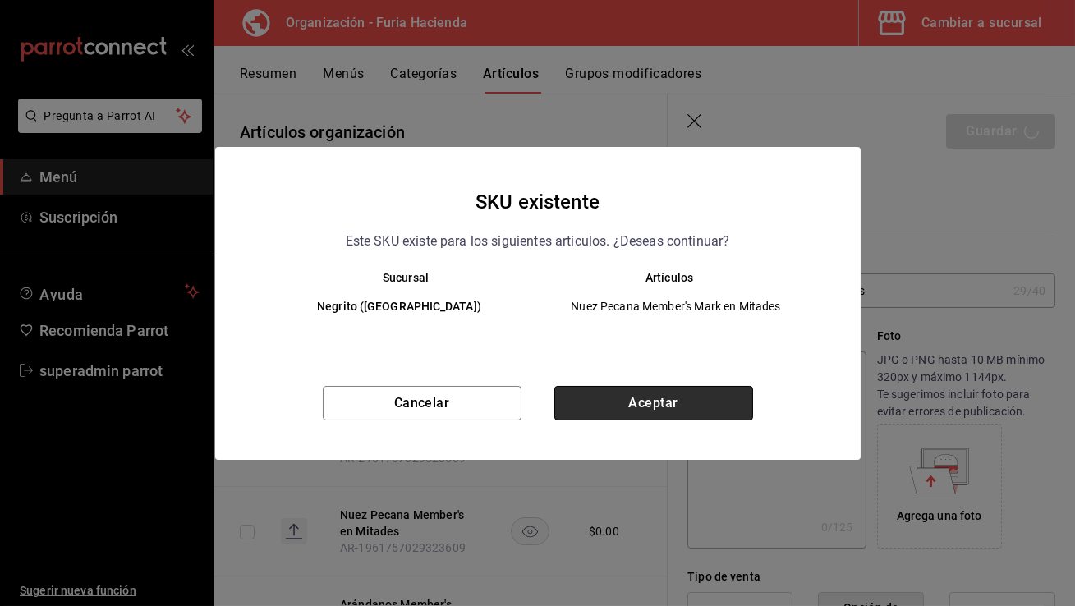
click at [673, 410] on button "Aceptar" at bounding box center [653, 403] width 199 height 34
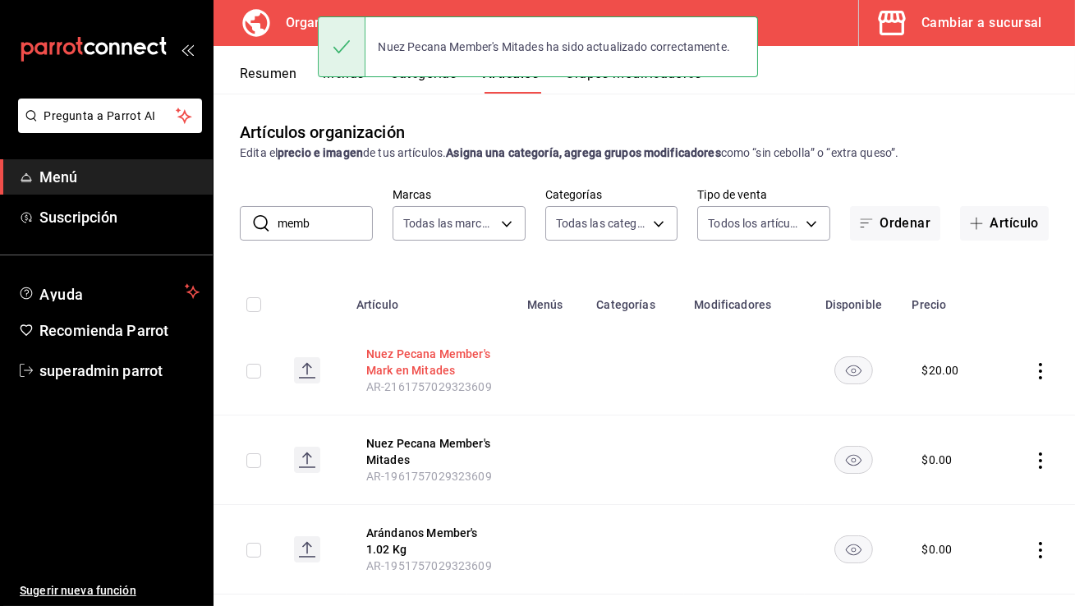
click at [430, 361] on button "Nuez Pecana Member's Mark en Mitades" at bounding box center [431, 362] width 131 height 33
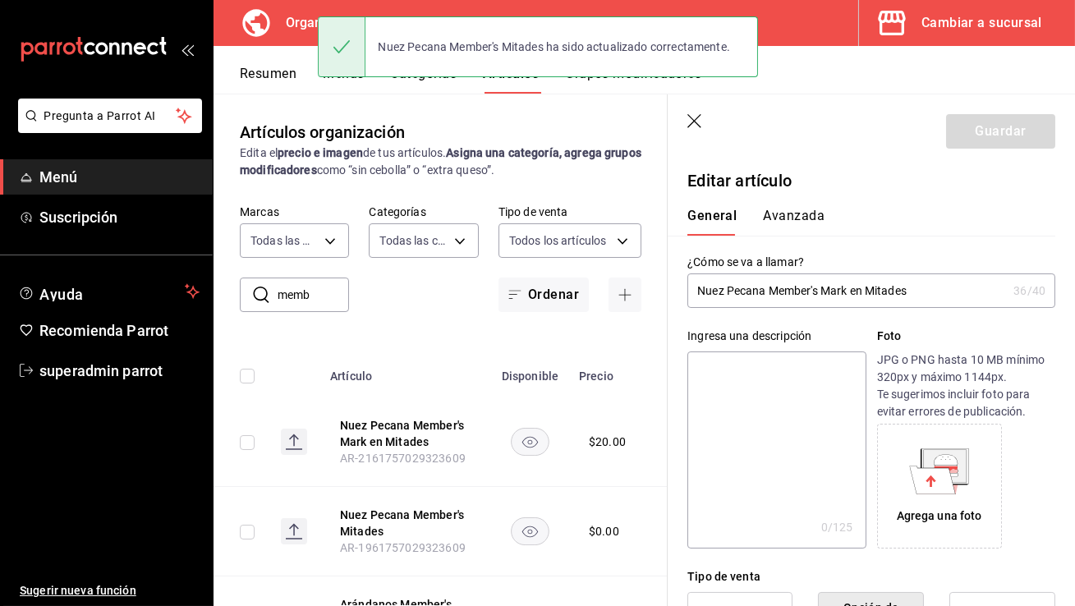
click at [834, 291] on input "Nuez Pecana Member's Mark en Mitades" at bounding box center [846, 290] width 319 height 33
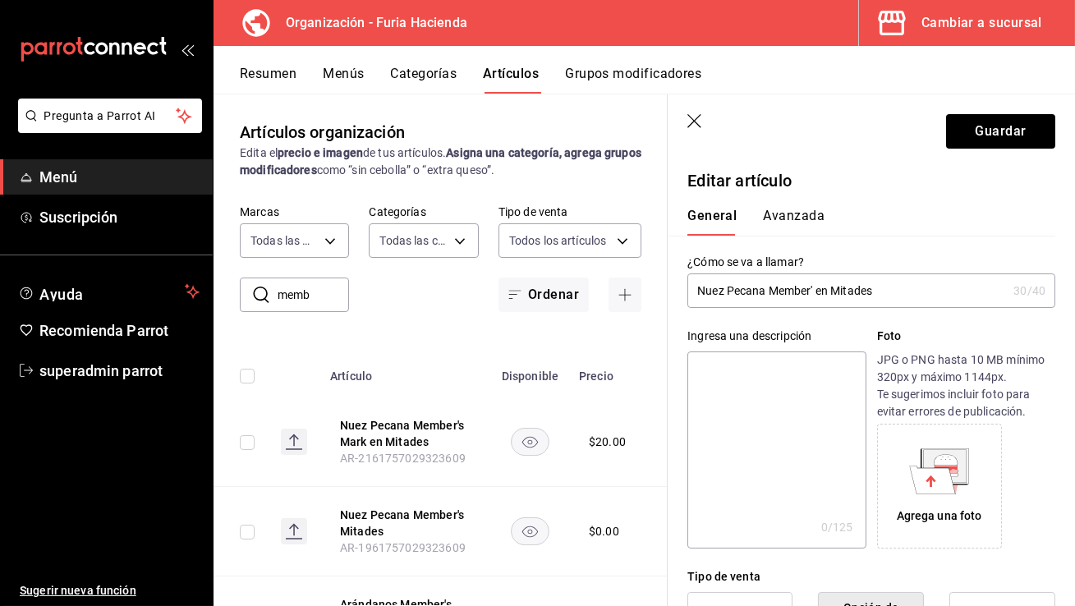
click at [826, 293] on input "Nuez Pecana Member' en Mitades" at bounding box center [846, 290] width 319 height 33
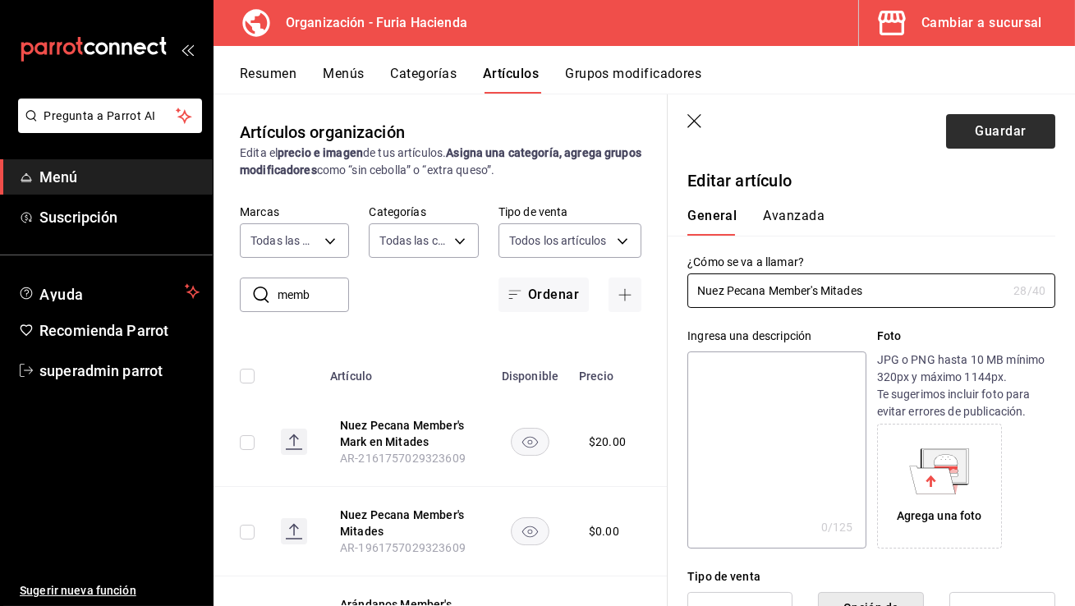
type input "Nuez Pecana Member's Mitades"
click at [1013, 130] on button "Guardar" at bounding box center [1000, 131] width 109 height 34
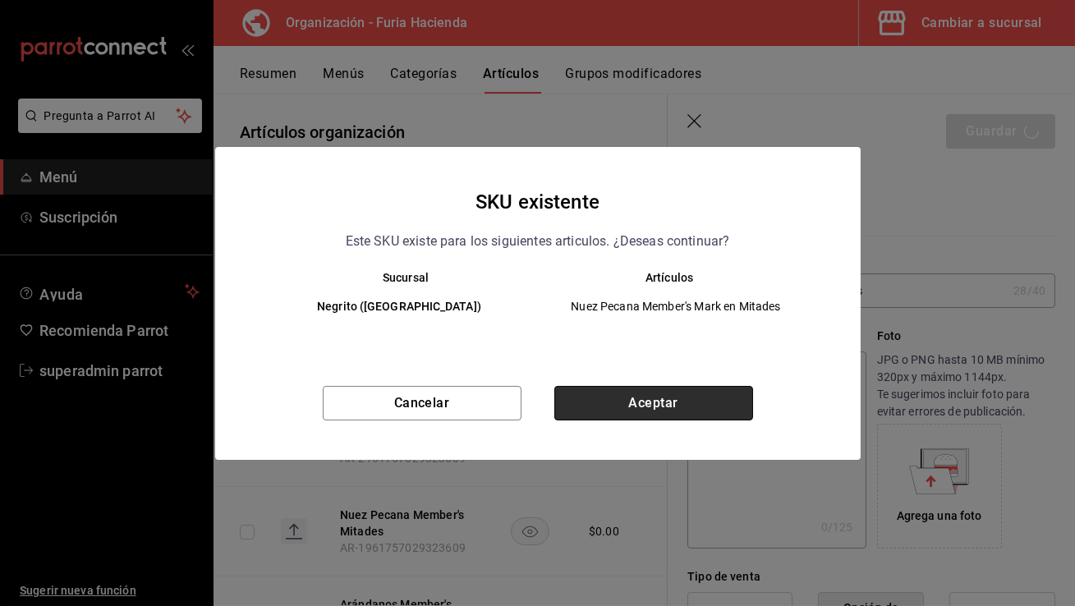
click at [623, 405] on button "Aceptar" at bounding box center [653, 403] width 199 height 34
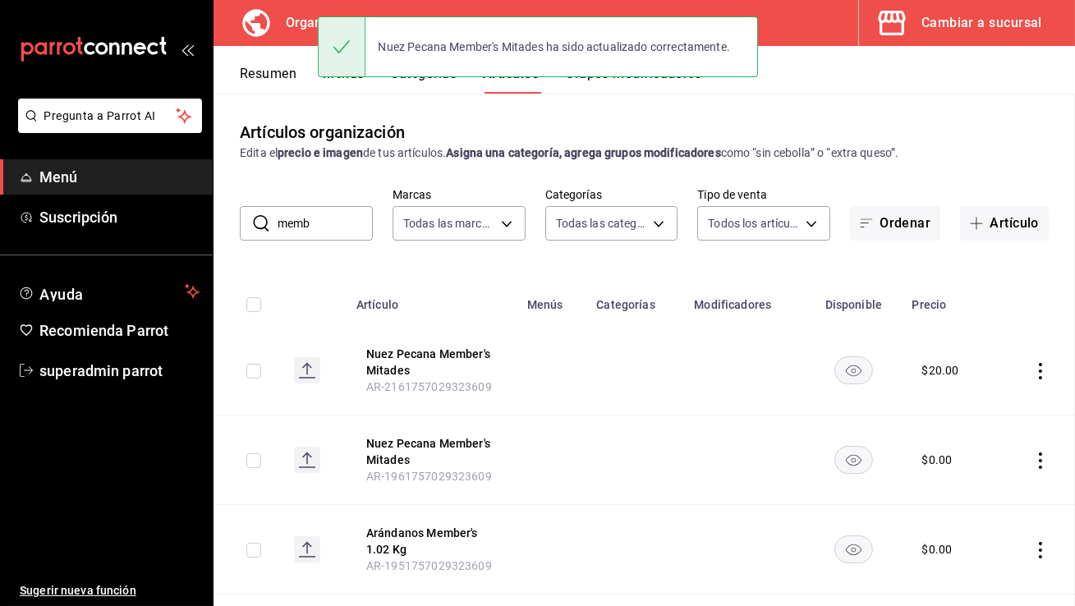
click at [342, 72] on div at bounding box center [342, 46] width 48 height 59
click at [342, 80] on div "Nuez Pecana Member's Mitades ha sido actualizado correctamente." at bounding box center [538, 46] width 440 height 71
click at [344, 85] on button "Menús" at bounding box center [343, 80] width 41 height 28
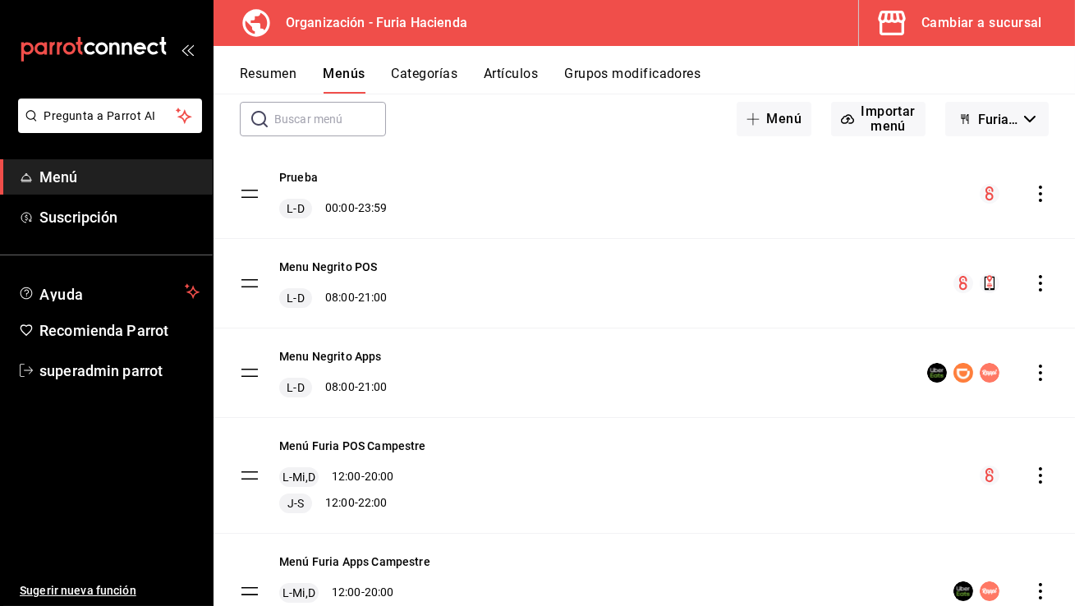
scroll to position [126, 0]
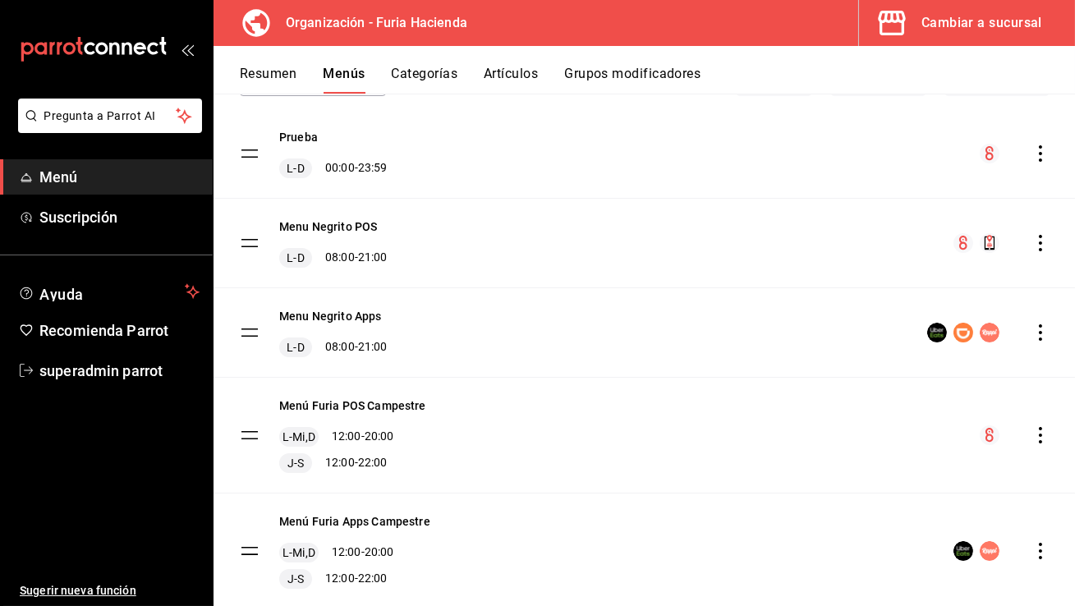
click at [1039, 331] on icon "actions" at bounding box center [1040, 332] width 3 height 16
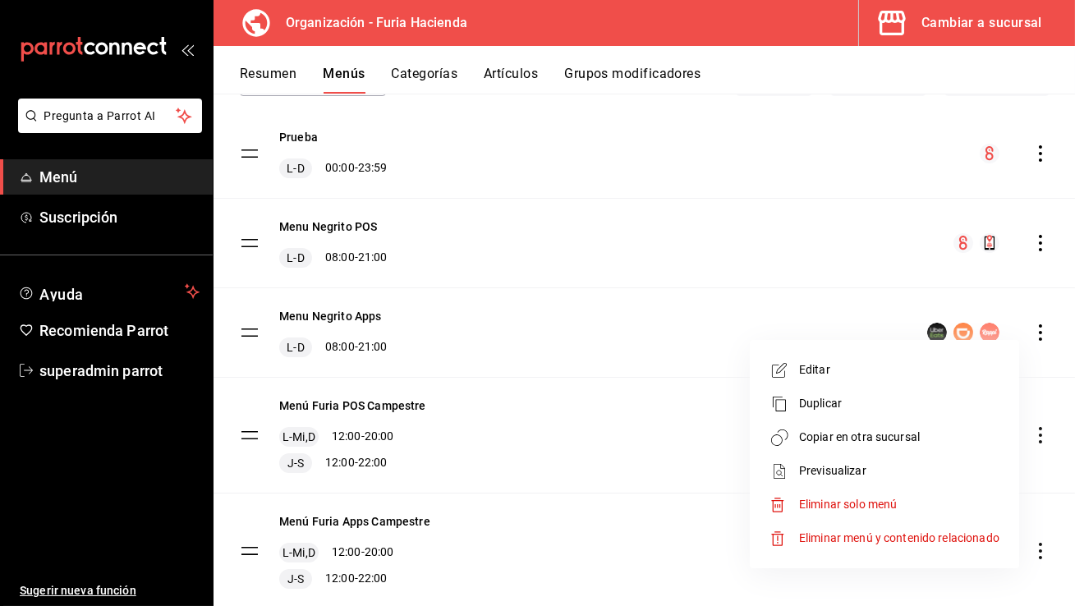
click at [898, 439] on span "Copiar en otra sucursal" at bounding box center [899, 437] width 200 height 17
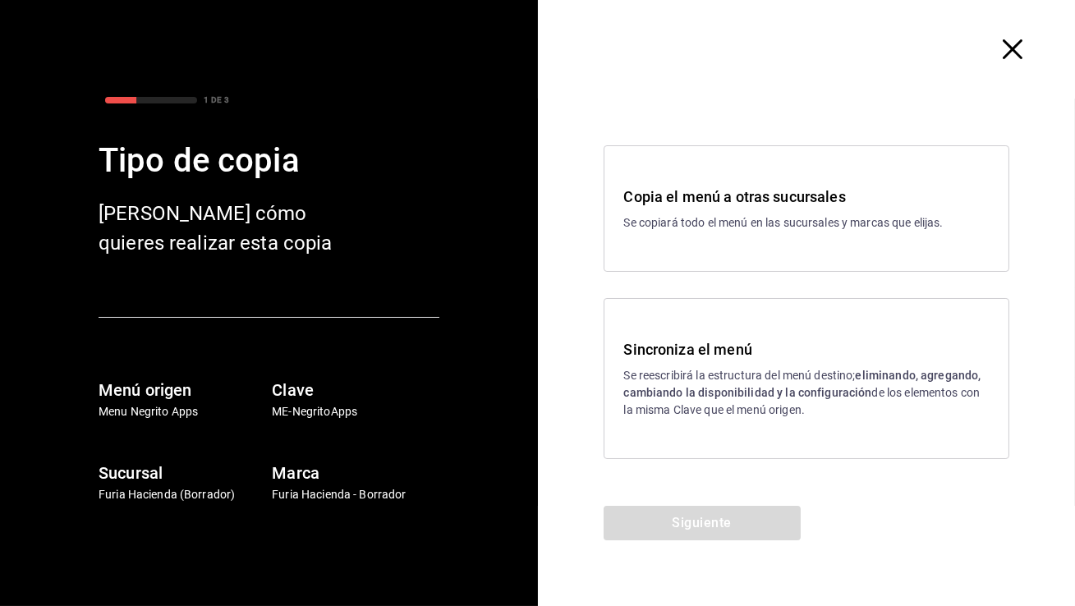
click at [655, 395] on strong "eliminando, agregando, cambiando la disponibilidad y la configuración" at bounding box center [802, 384] width 357 height 30
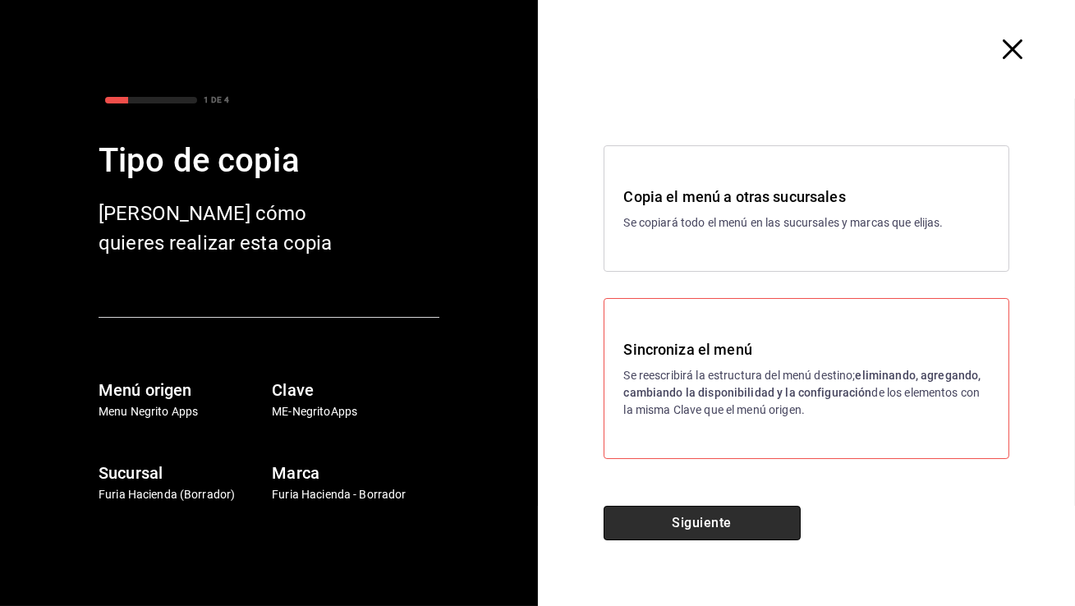
click at [683, 513] on button "Siguiente" at bounding box center [702, 523] width 197 height 34
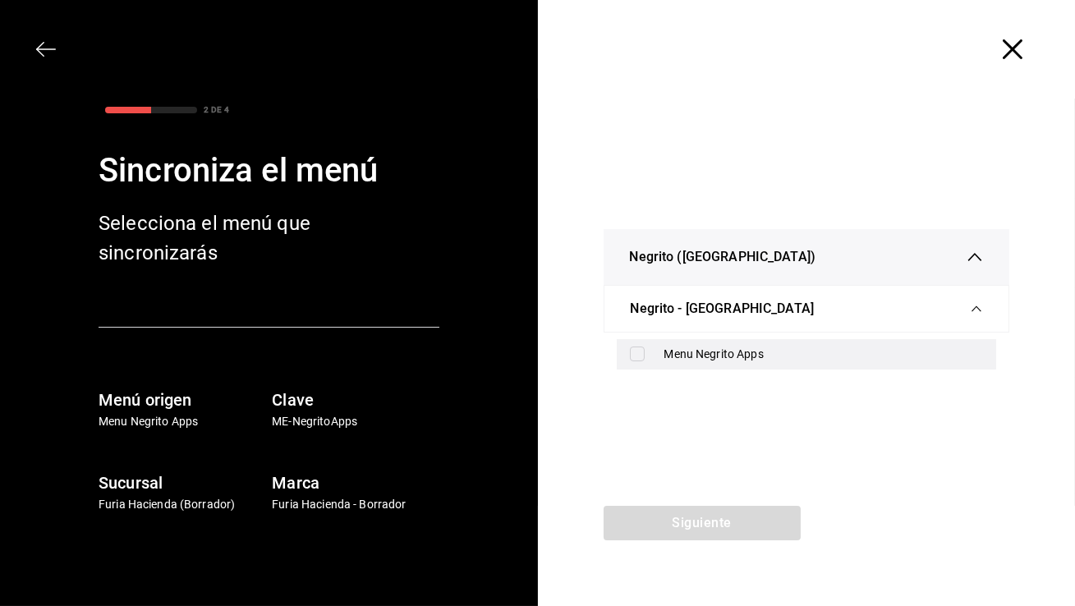
click at [685, 352] on div "Menu Negrito Apps" at bounding box center [823, 354] width 319 height 17
checkbox input "true"
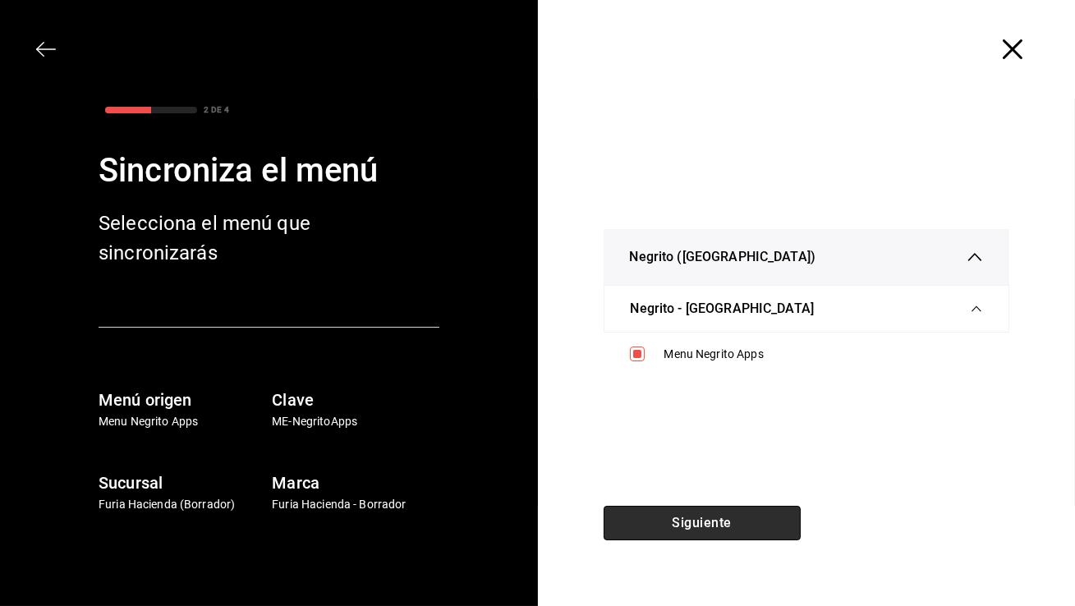
click at [727, 510] on button "Siguiente" at bounding box center [702, 523] width 197 height 34
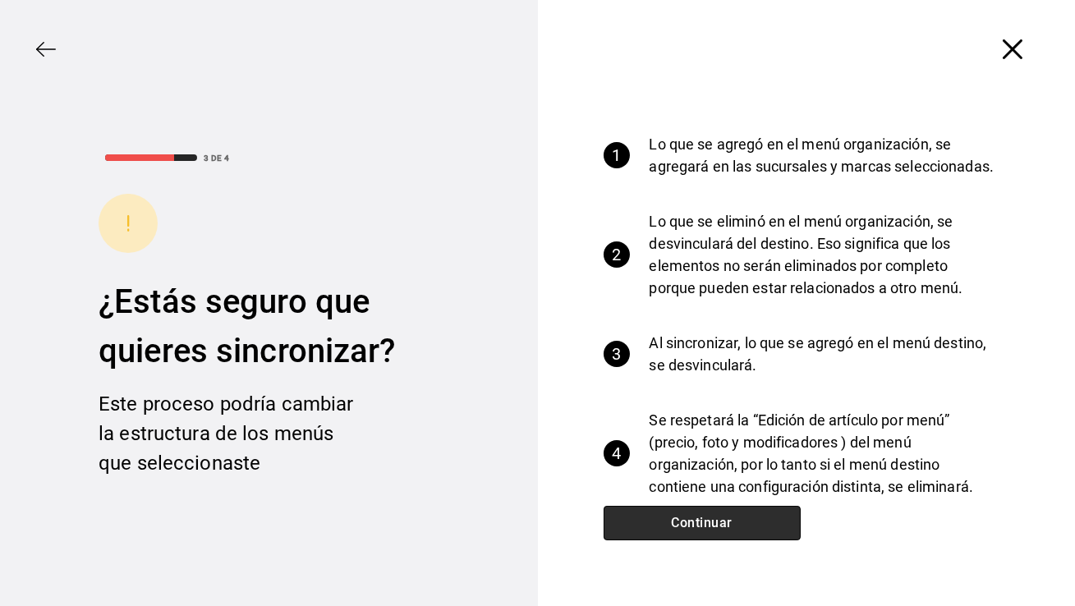
click at [725, 517] on button "Continuar" at bounding box center [702, 523] width 197 height 34
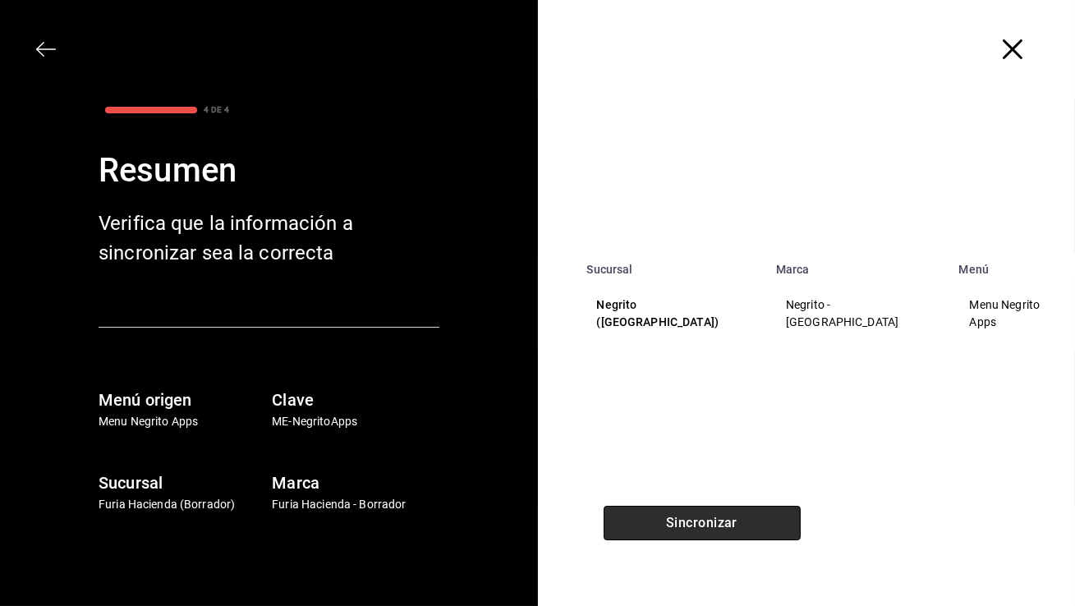
click at [725, 517] on button "Sincronizar" at bounding box center [702, 523] width 197 height 34
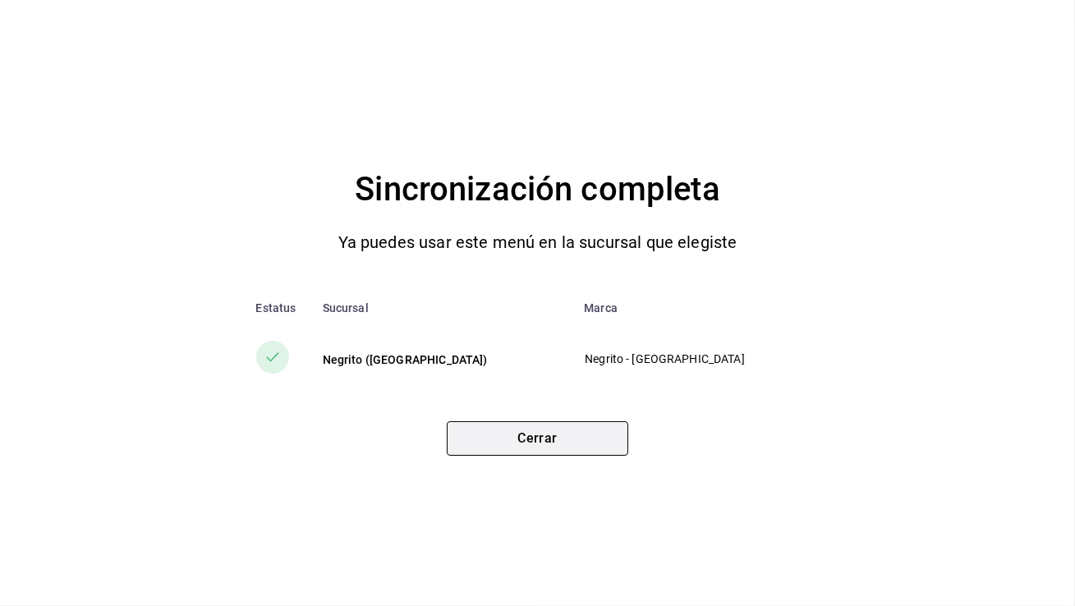
click at [540, 443] on button "Cerrar" at bounding box center [538, 438] width 182 height 34
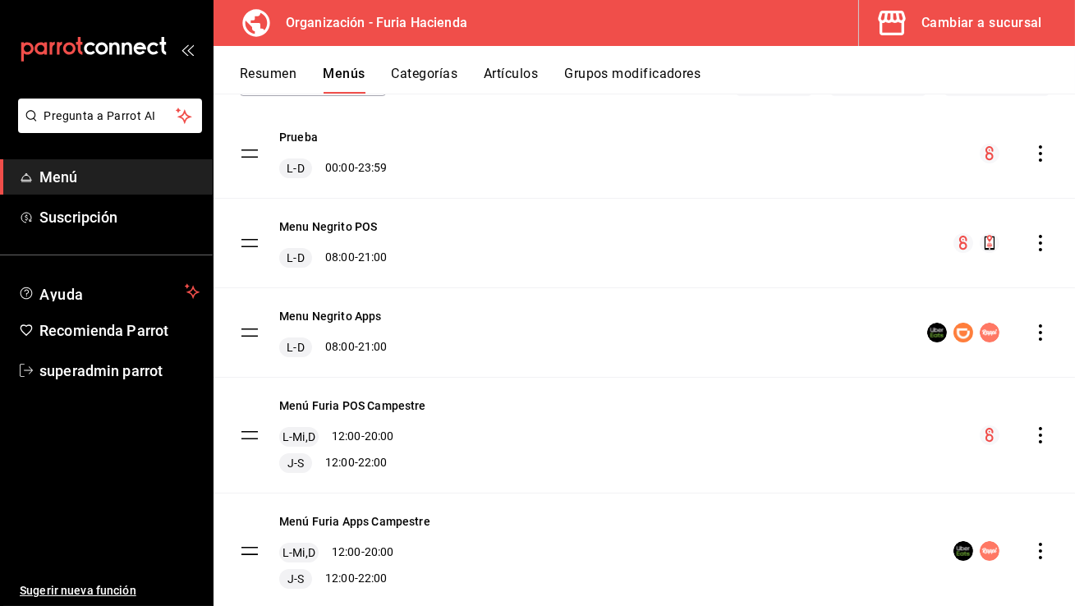
click at [626, 74] on button "Grupos modificadores" at bounding box center [632, 80] width 136 height 28
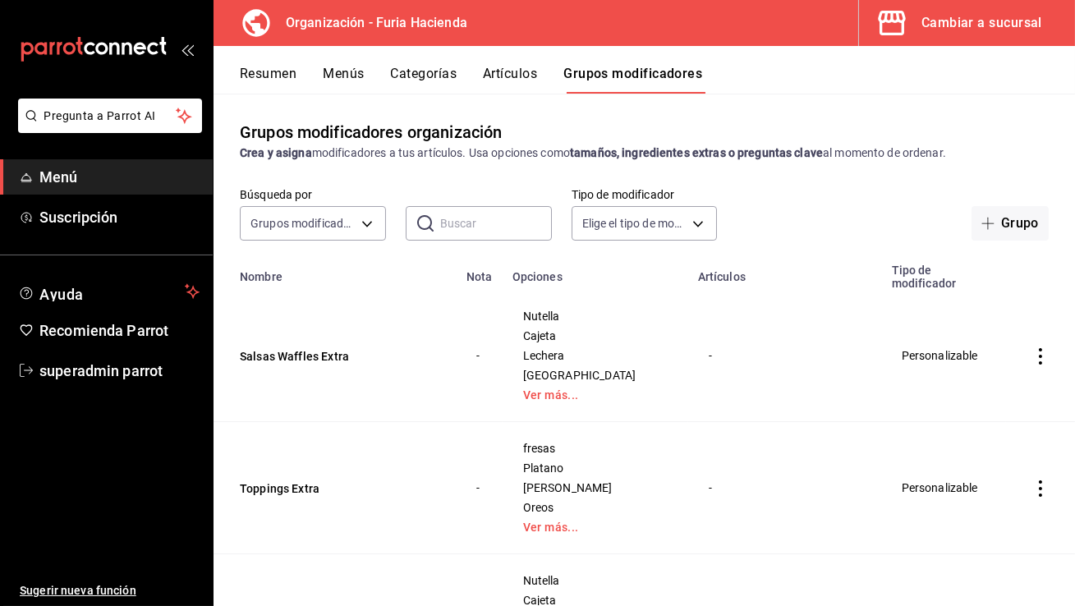
click at [1055, 11] on button "Cambiar a sucursal" at bounding box center [960, 23] width 203 height 46
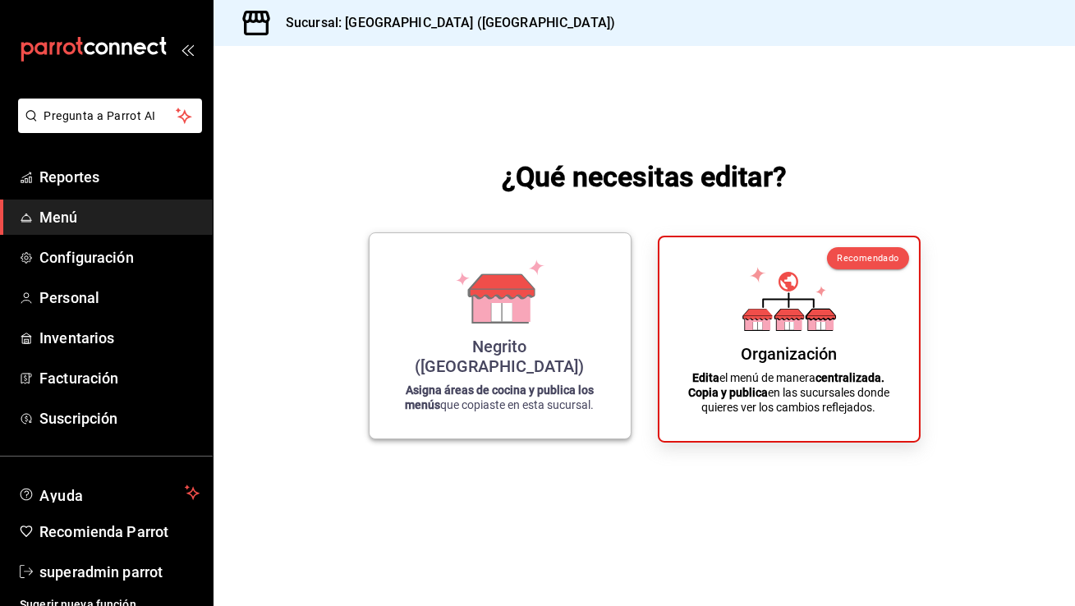
click at [612, 357] on div "Negrito ([GEOGRAPHIC_DATA]) Asigna áreas de cocina y publica los menús que copi…" at bounding box center [500, 335] width 263 height 207
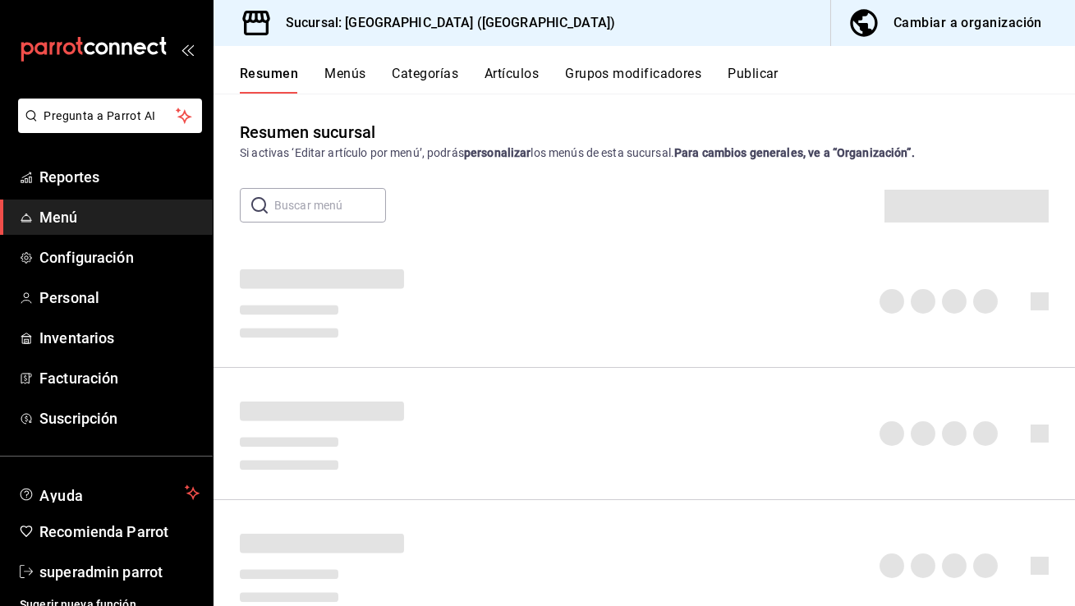
click at [602, 361] on div at bounding box center [645, 302] width 862 height 132
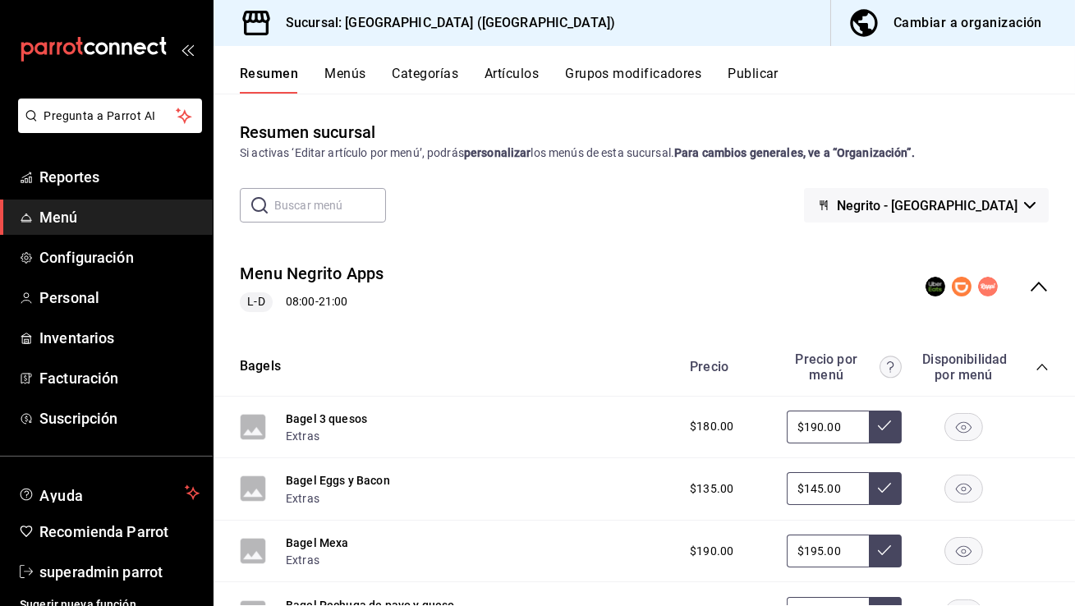
click at [755, 76] on button "Publicar" at bounding box center [753, 80] width 51 height 28
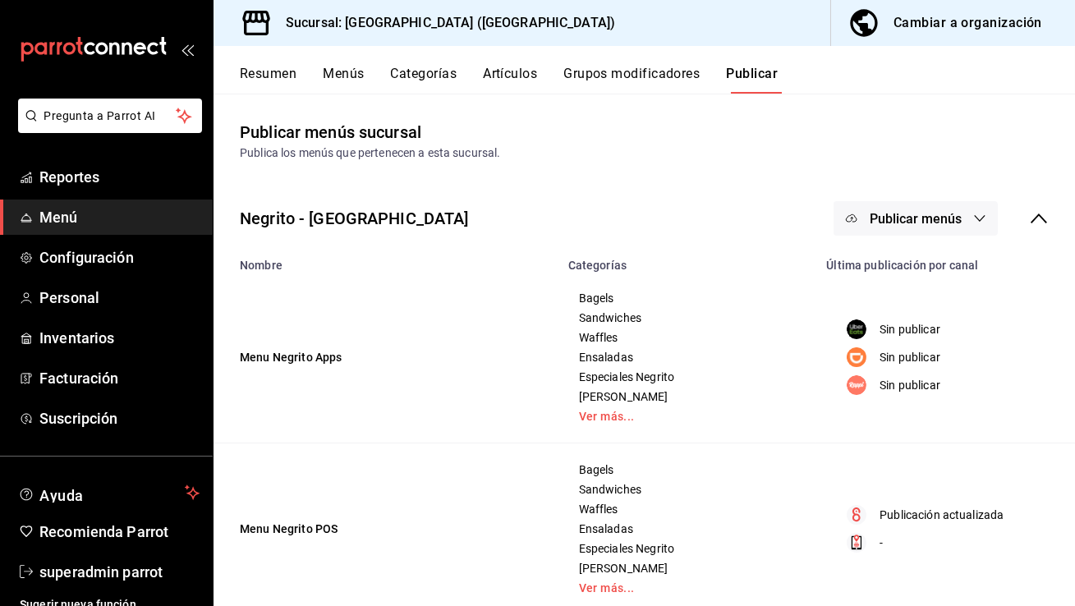
click at [909, 223] on span "Publicar menús" at bounding box center [916, 219] width 92 height 16
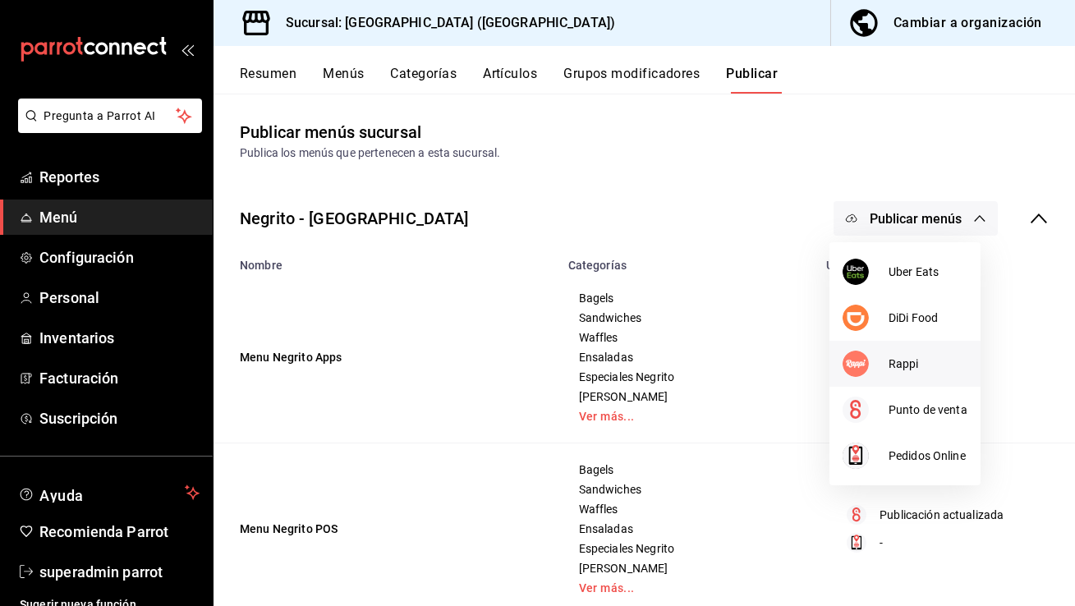
click at [880, 352] on div at bounding box center [866, 364] width 46 height 26
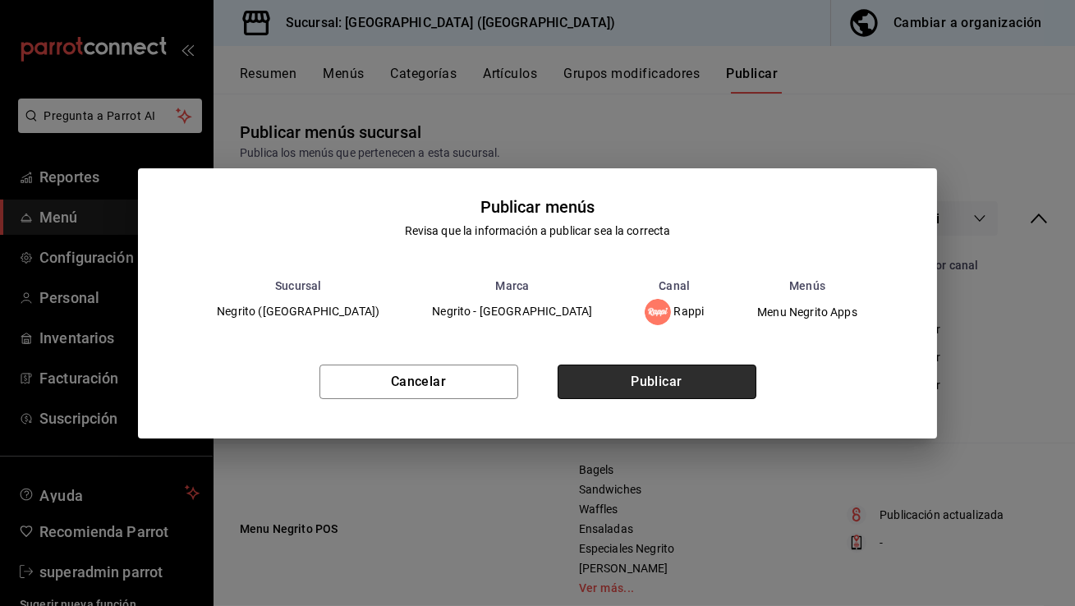
click at [612, 379] on button "Publicar" at bounding box center [657, 382] width 199 height 34
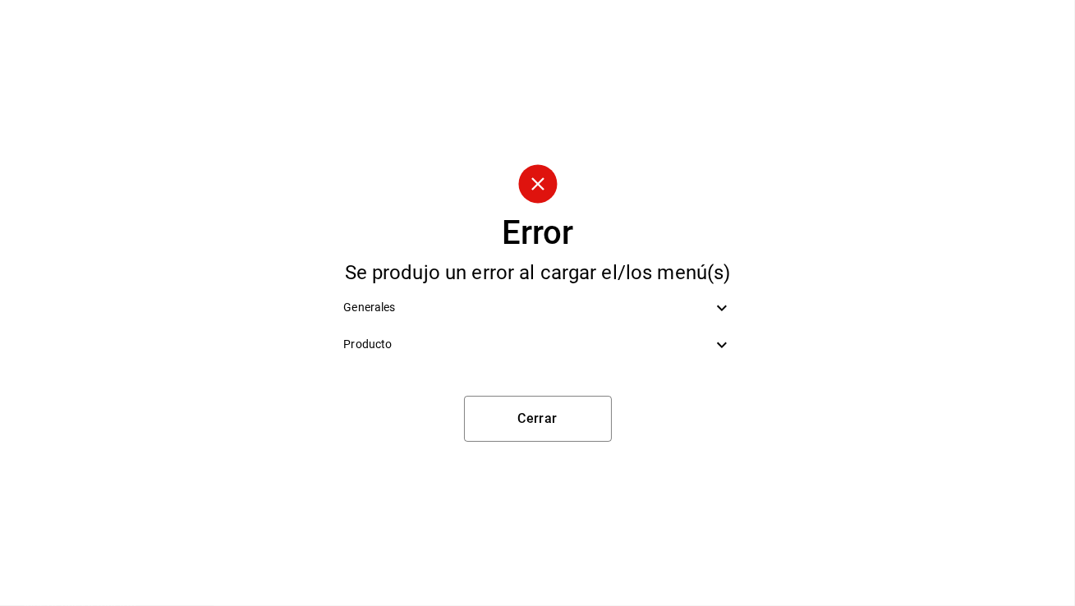
click at [555, 353] on div "Producto" at bounding box center [537, 344] width 414 height 37
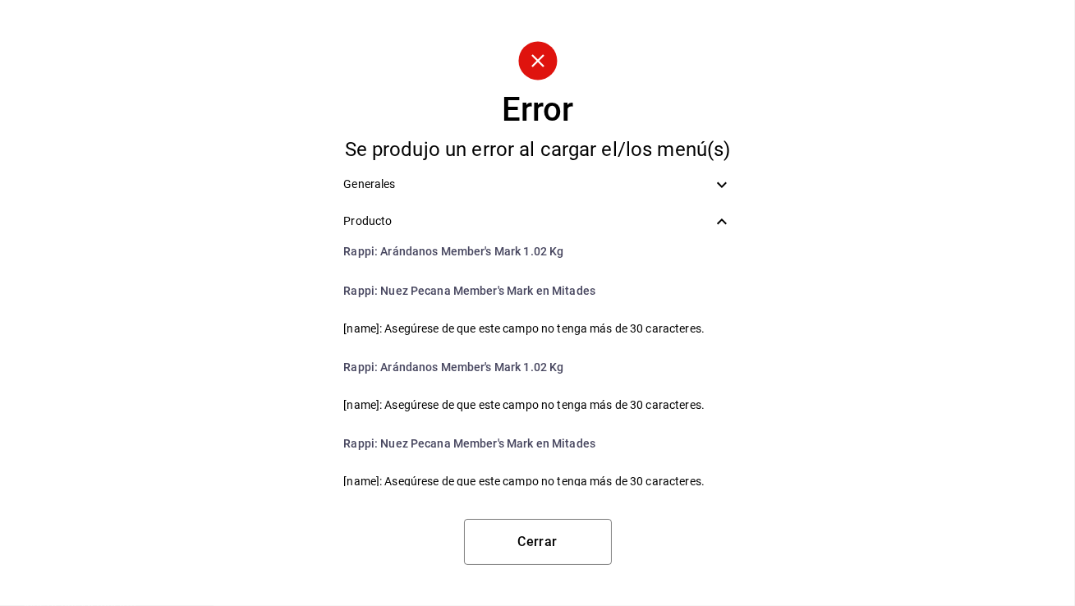
scroll to position [65, 0]
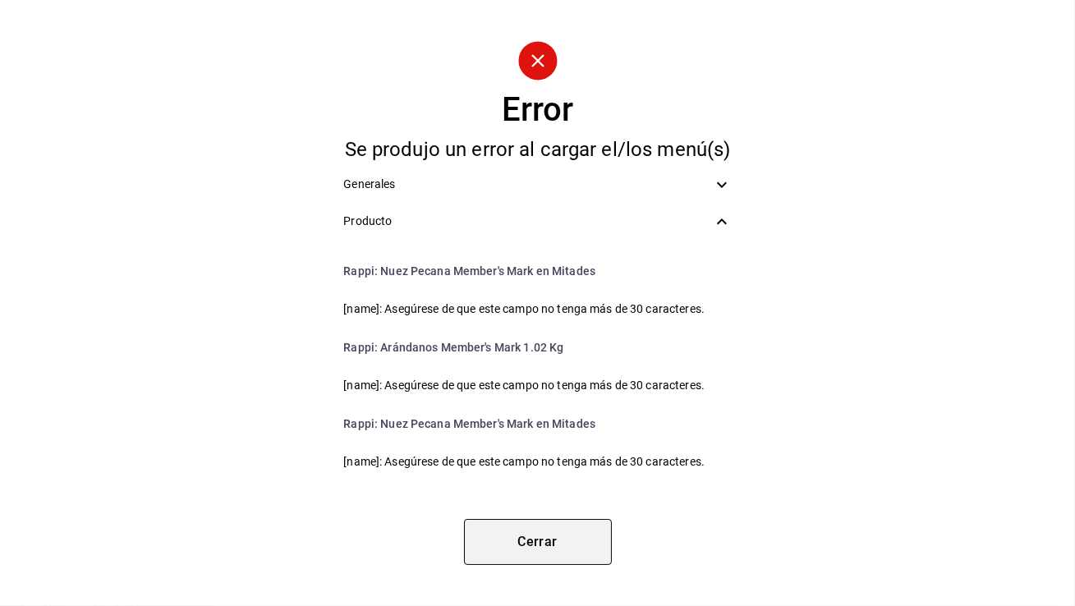
click at [534, 529] on button "Cerrar" at bounding box center [538, 542] width 148 height 46
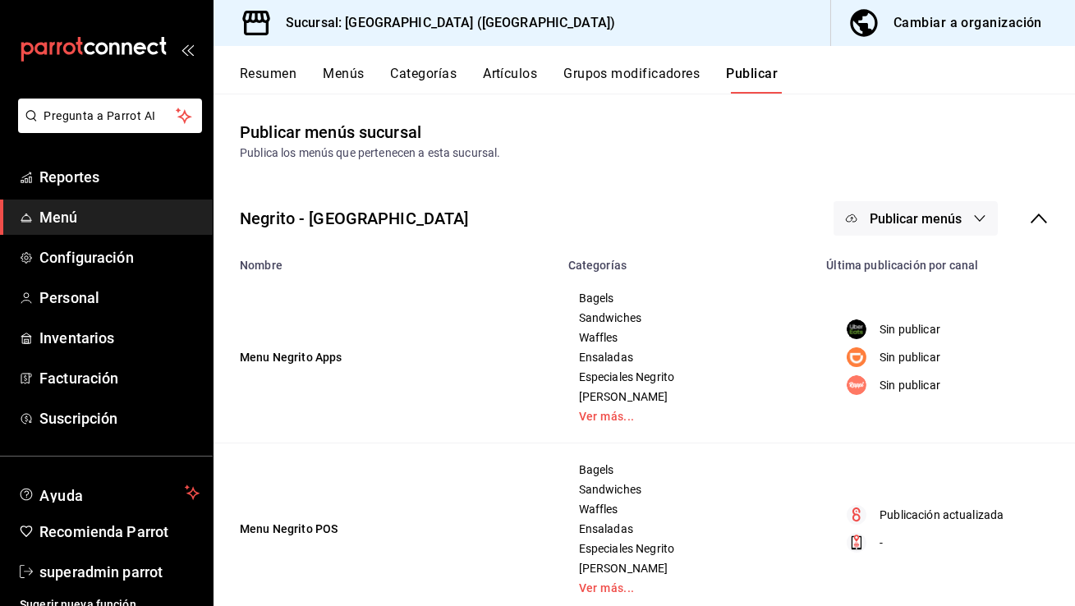
click at [494, 73] on button "Artículos" at bounding box center [510, 80] width 54 height 28
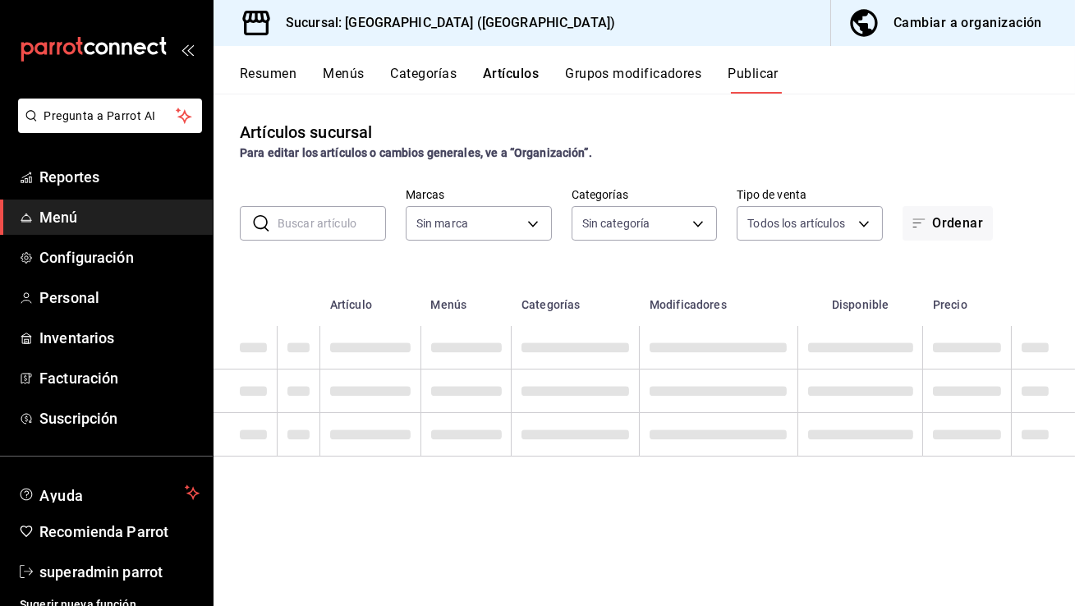
type input "287774e0-f4ba-4ef7-b69d-38b7dbe72ed9"
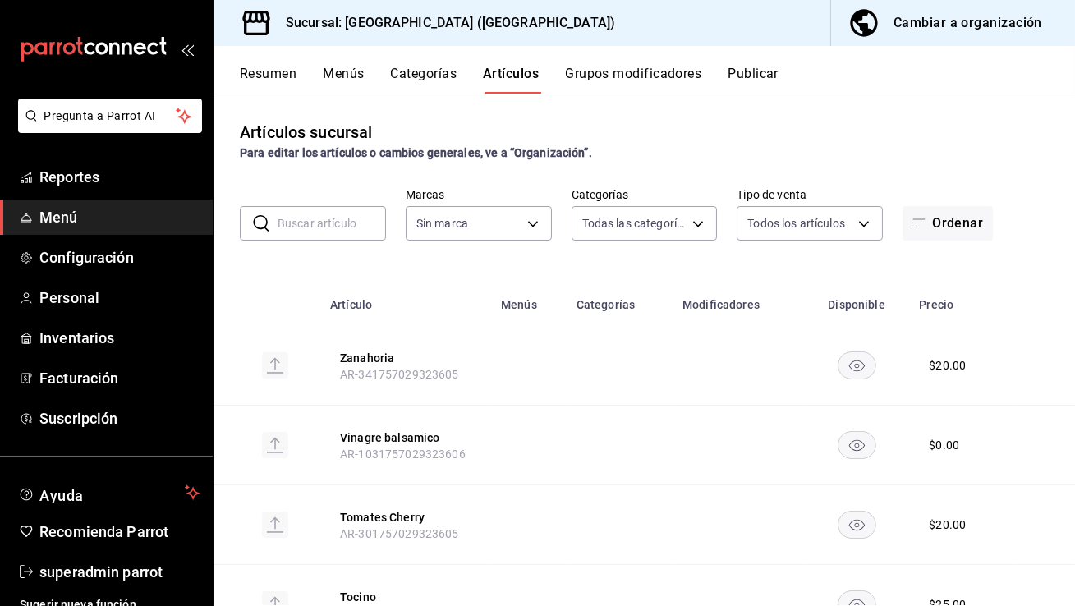
type input "7f0251e9-3bf6-4b32-a438-3799d135fbdb,3483e203-4816-463d-a5bd-8e933cfd2ad0,9c93e…"
type input "287774e0-f4ba-4ef7-b69d-38b7dbe72ed9"
click at [344, 226] on input "text" at bounding box center [332, 223] width 108 height 33
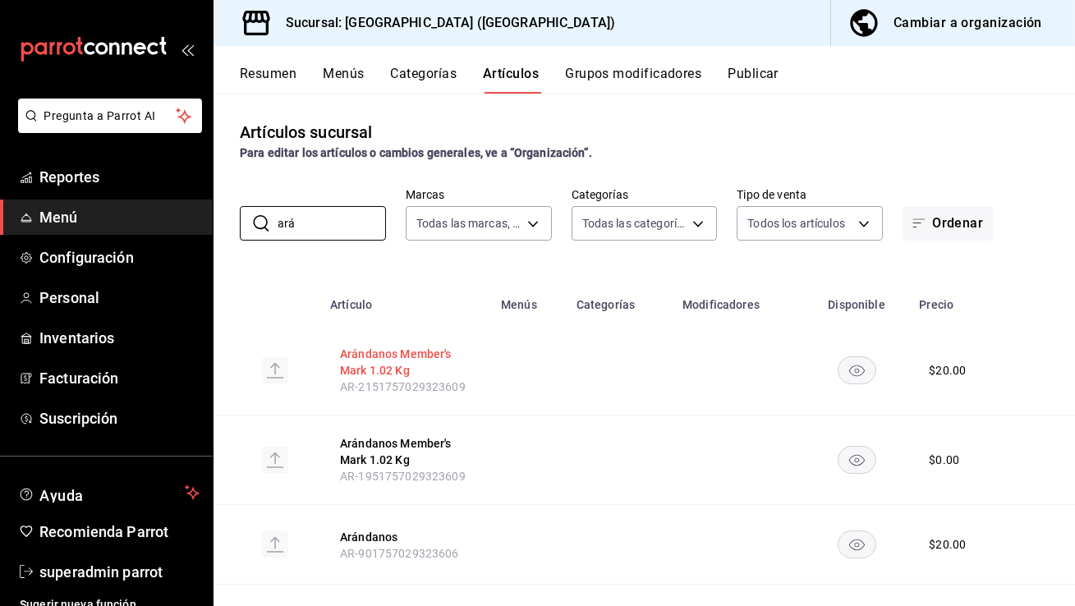
type input "ará"
click at [394, 351] on button "Arándanos Member's Mark 1.02 Kg" at bounding box center [405, 362] width 131 height 33
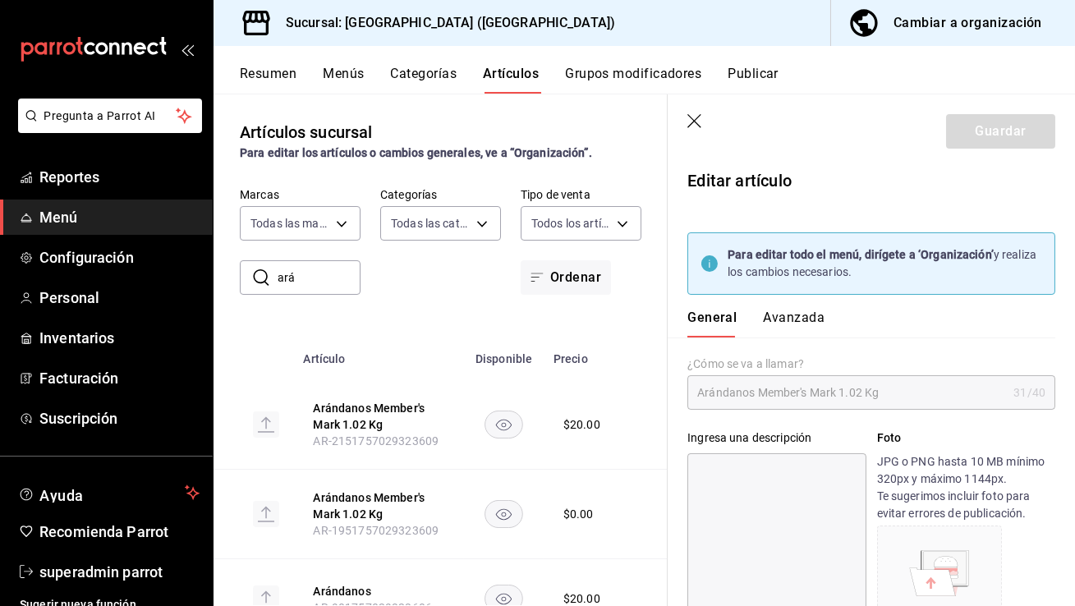
click at [694, 111] on header "Guardar" at bounding box center [871, 127] width 407 height 67
click at [693, 119] on icon "button" at bounding box center [695, 122] width 16 height 16
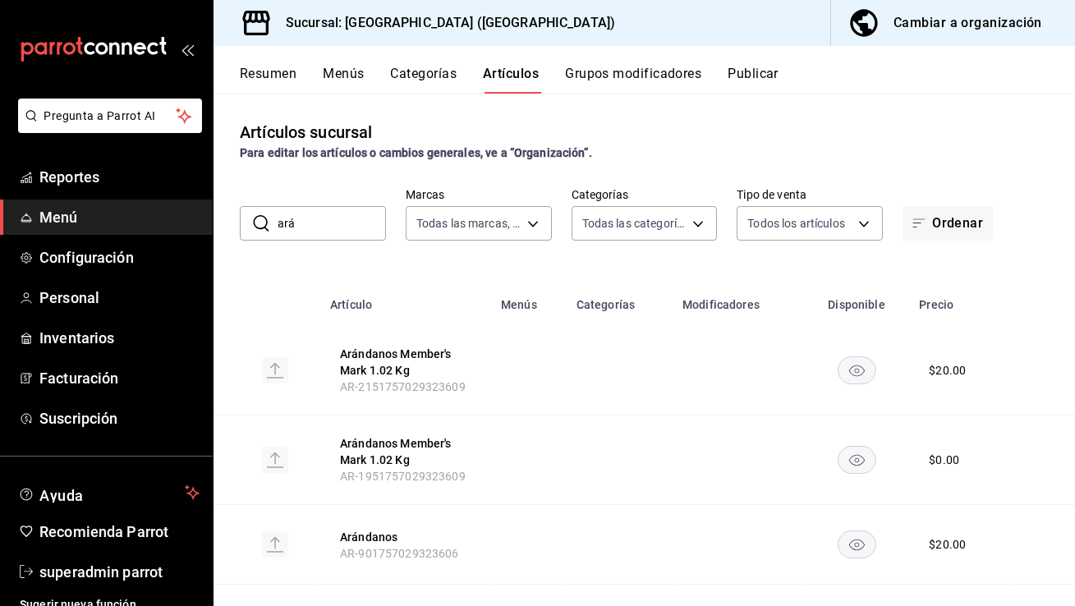
click at [944, 25] on div "Cambiar a organización" at bounding box center [968, 22] width 149 height 23
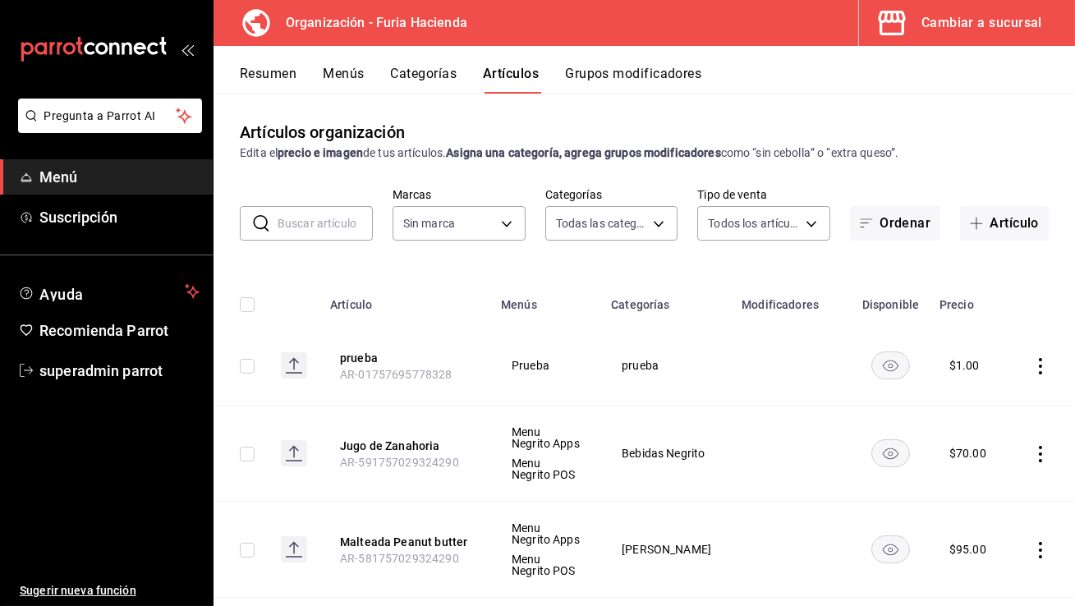
type input "239620f7-6311-48e7-b5a1-b0537b770ba1,735f63ab-f932-443b-841f-460156fe9515,c59b5…"
type input "bfeca42f-b570-411f-bb79-7bc68af5dd0e"
click at [299, 216] on input "text" at bounding box center [325, 223] width 95 height 33
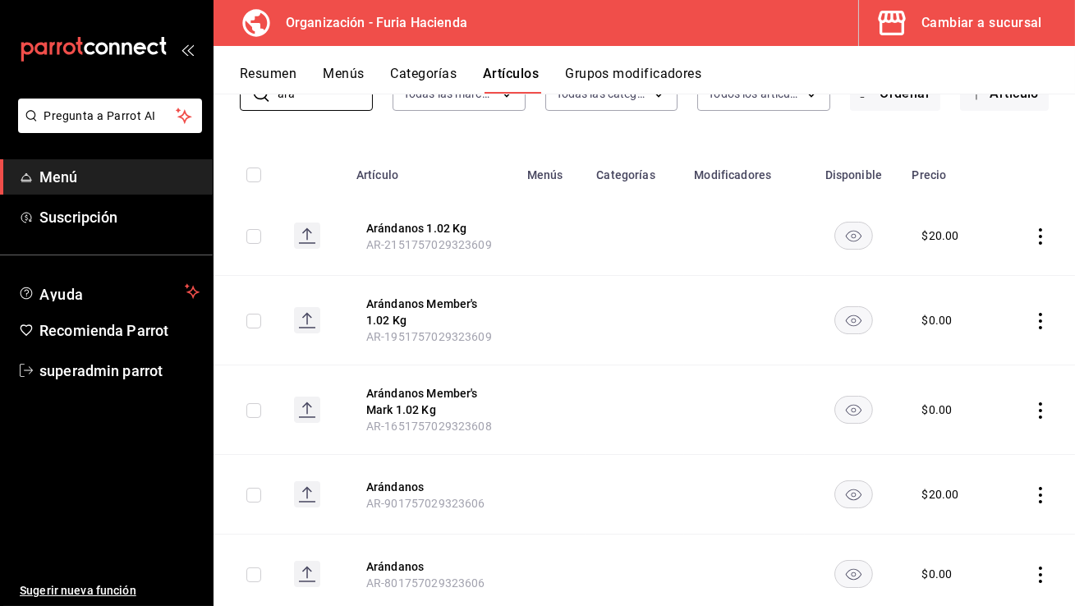
scroll to position [177, 0]
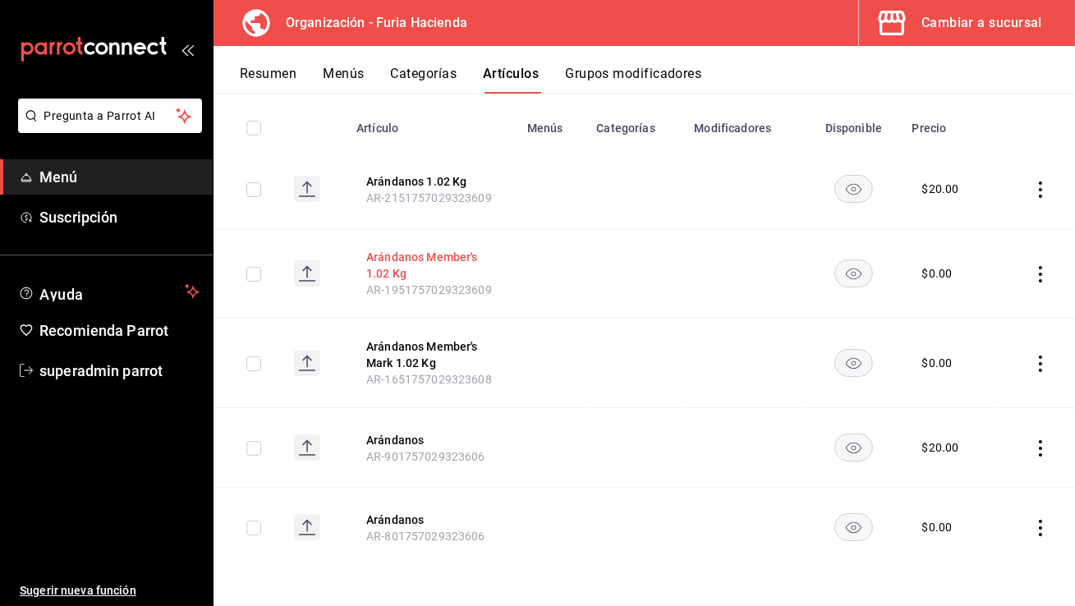
type input "ará"
click at [407, 264] on button "Arándanos Member's 1.02 Kg" at bounding box center [431, 265] width 131 height 33
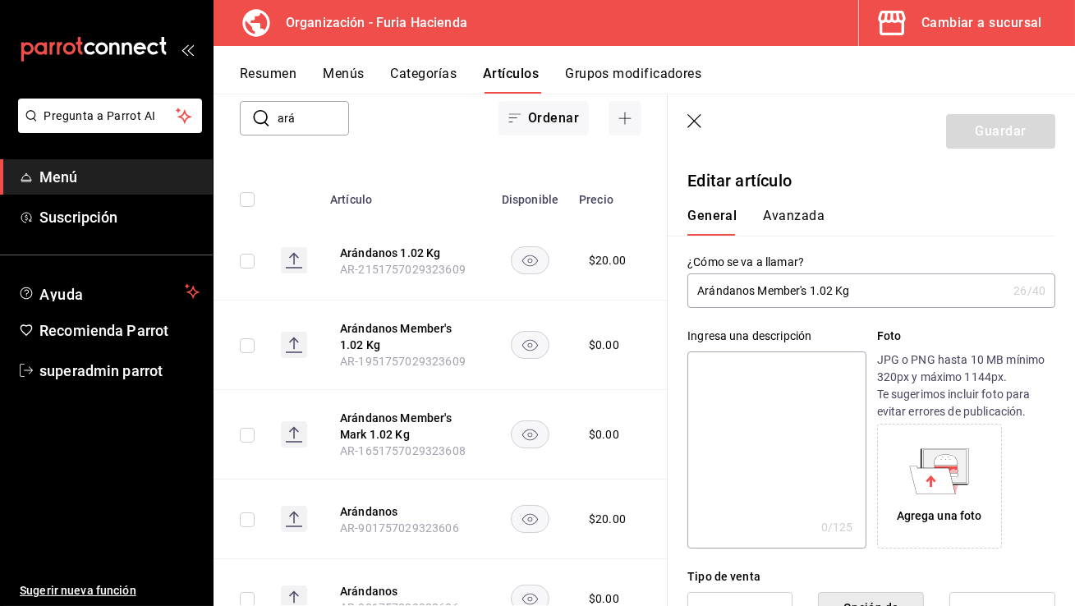
click at [696, 127] on icon "button" at bounding box center [695, 122] width 16 height 16
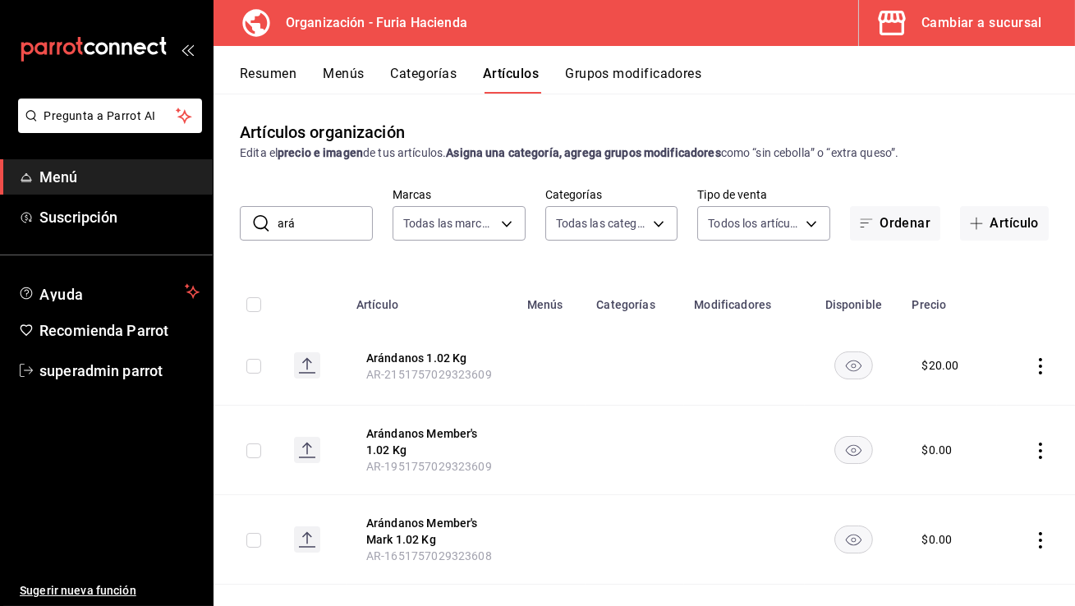
click at [338, 66] on button "Menús" at bounding box center [343, 80] width 41 height 28
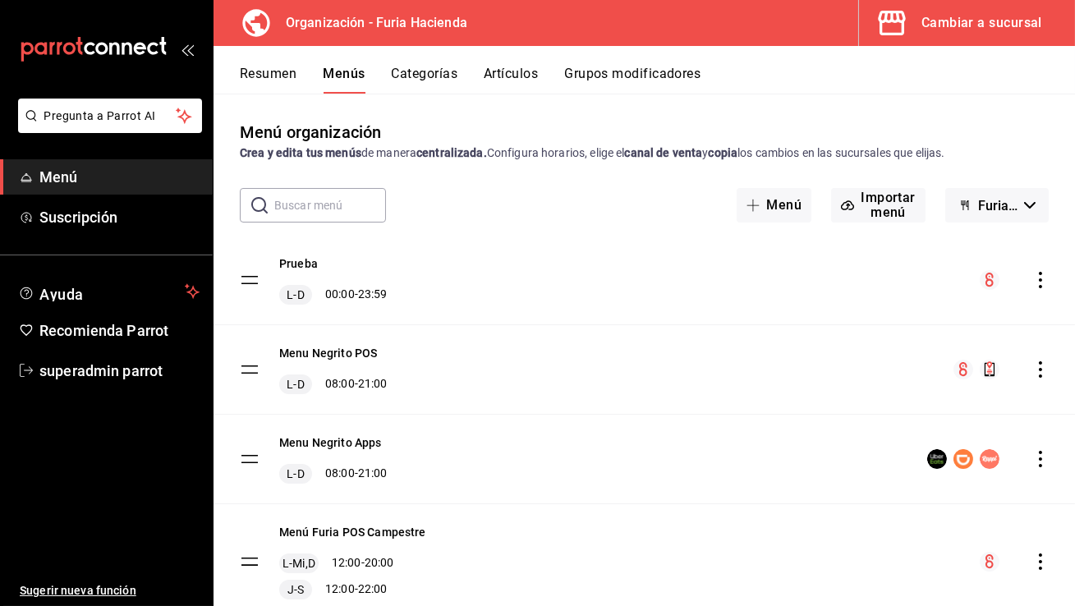
click at [1032, 462] on icon "actions" at bounding box center [1040, 459] width 16 height 16
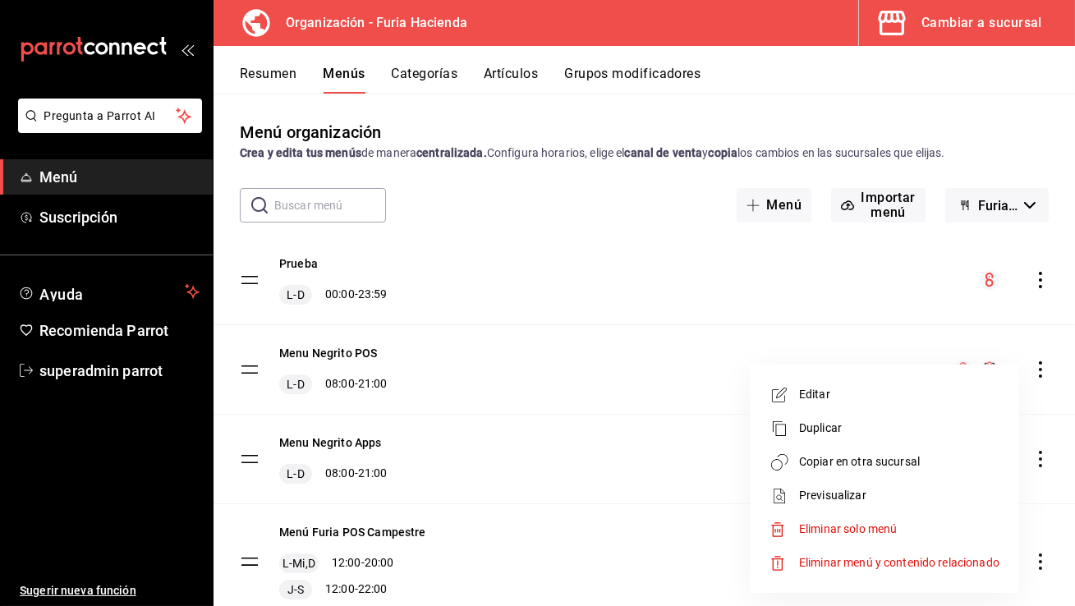
click at [899, 497] on span "Previsualizar" at bounding box center [899, 495] width 200 height 17
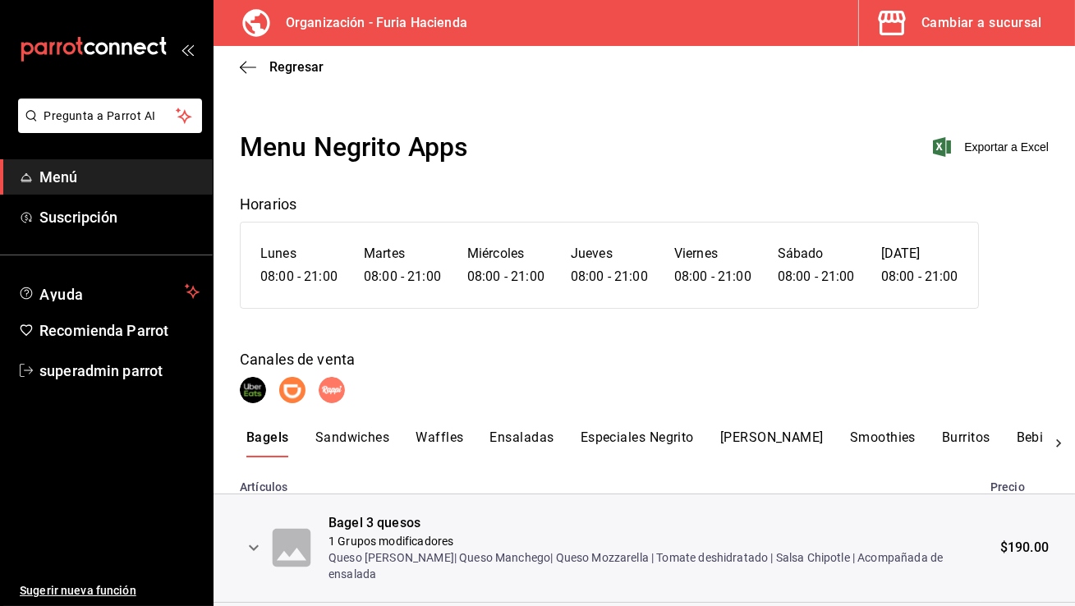
scroll to position [232, 0]
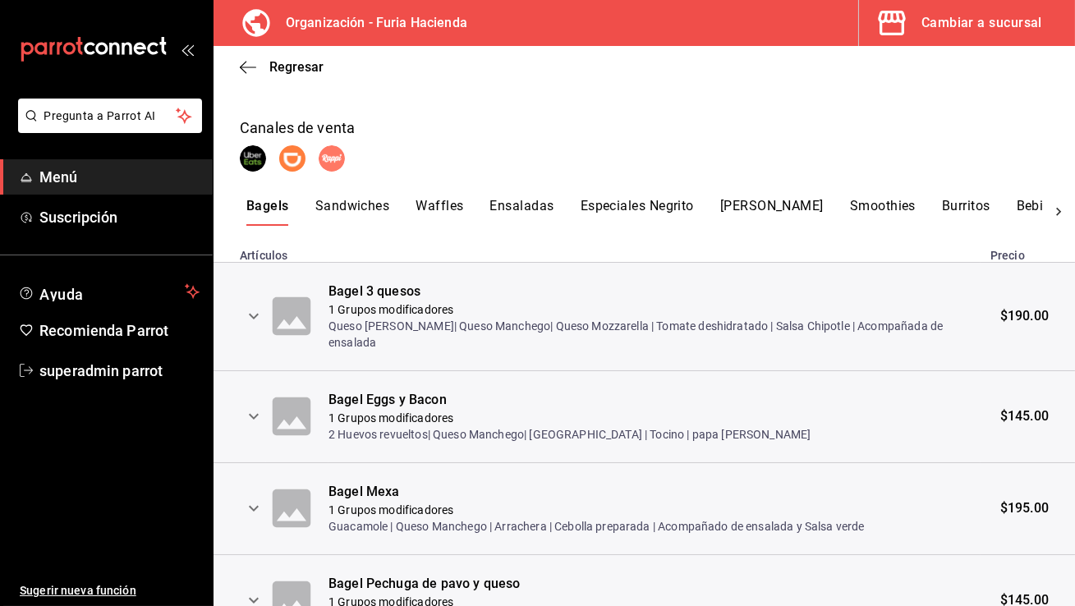
click at [634, 206] on button "Especiales Negrito" at bounding box center [637, 212] width 113 height 28
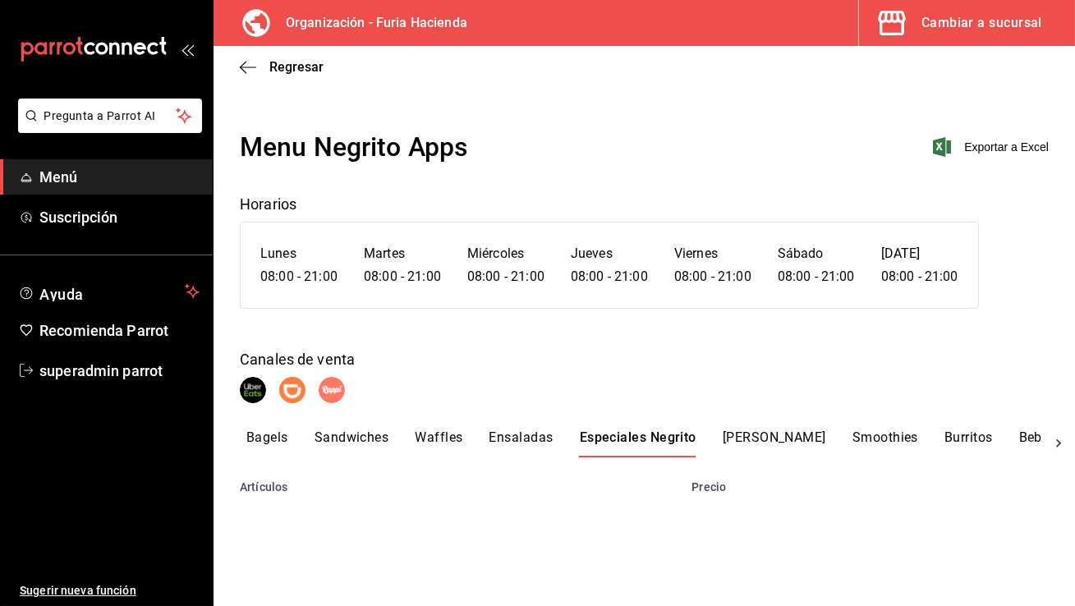
scroll to position [0, 0]
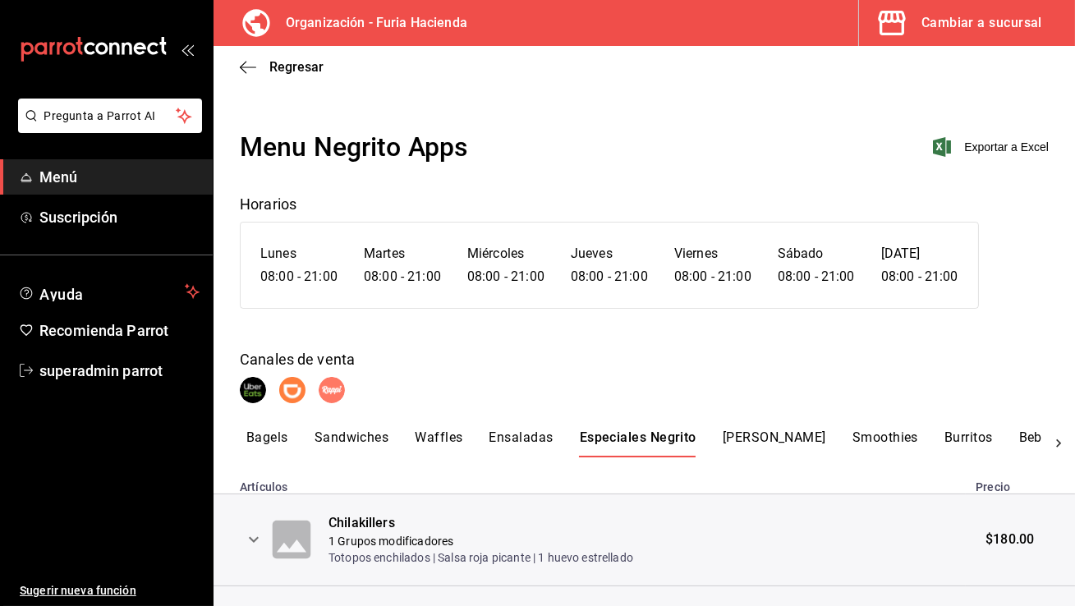
click at [1056, 441] on icon at bounding box center [1058, 443] width 5 height 8
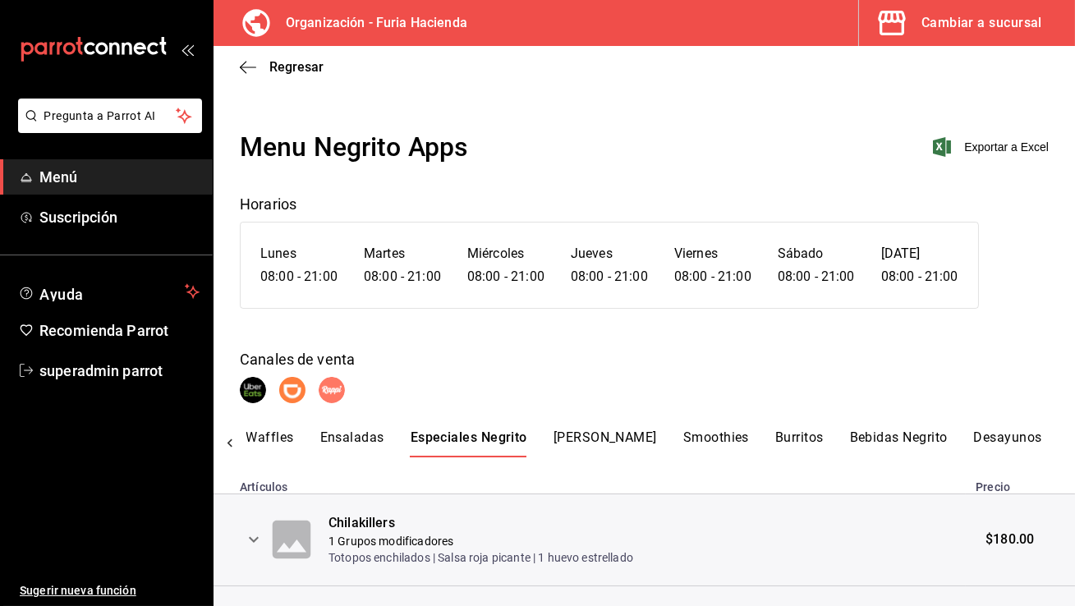
click at [876, 439] on button "Bebidas Negrito" at bounding box center [899, 444] width 98 height 28
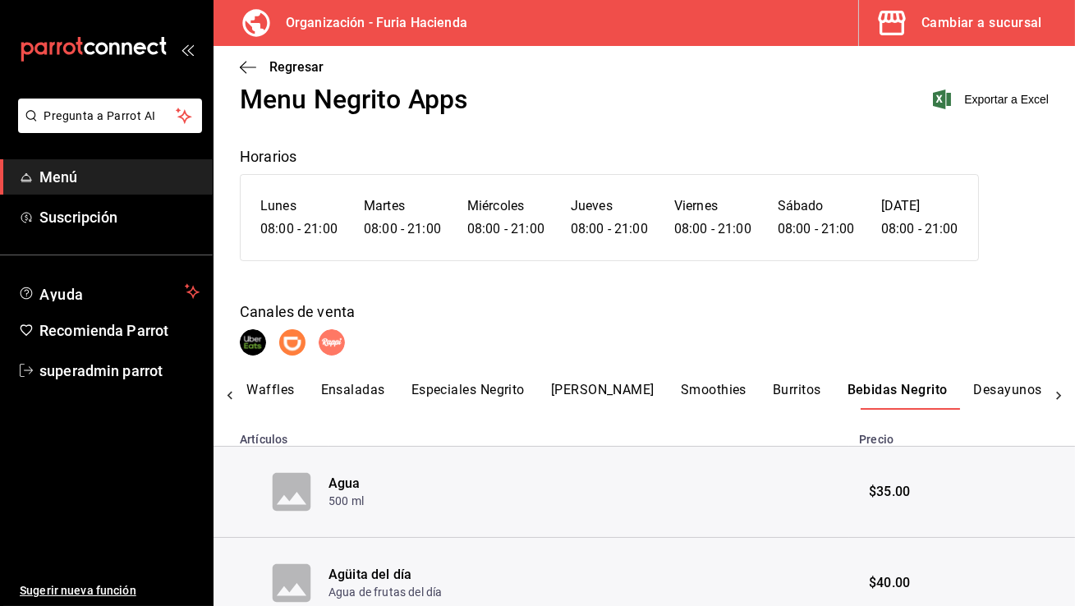
scroll to position [0, 0]
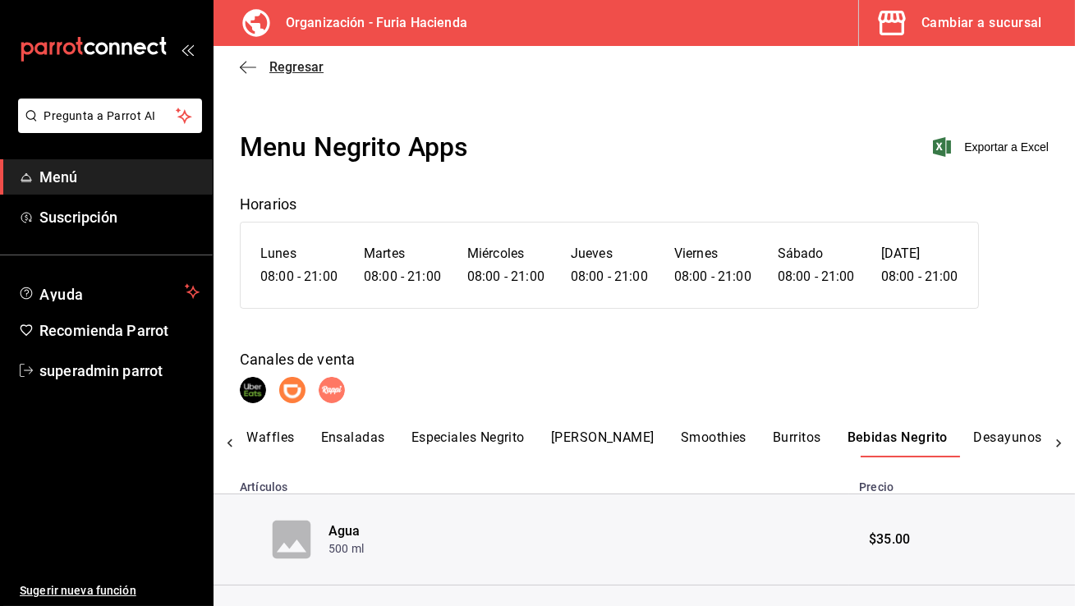
click at [259, 67] on span "Regresar" at bounding box center [282, 67] width 84 height 16
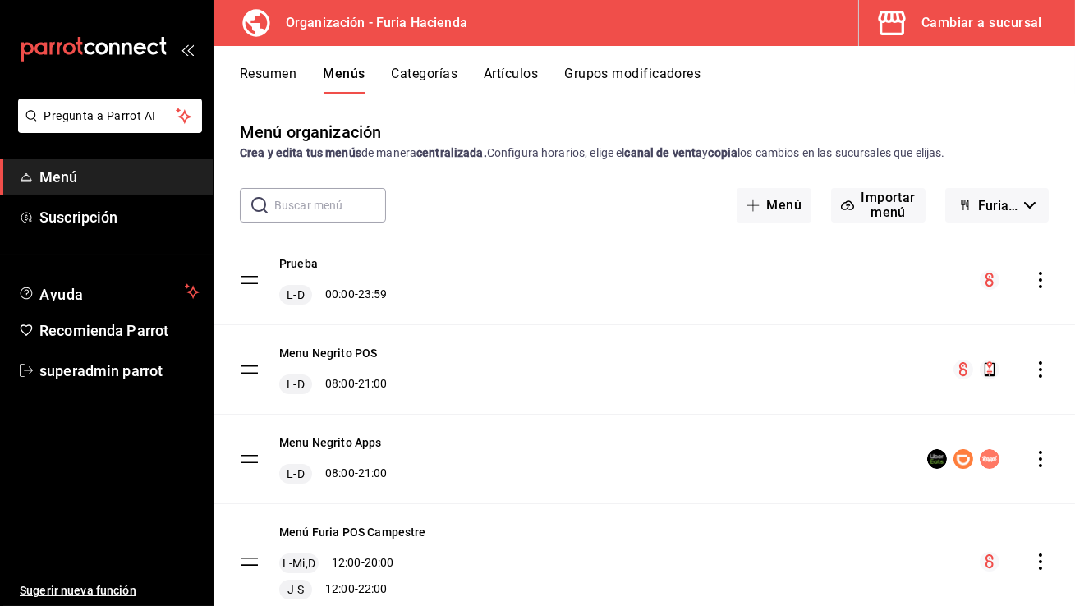
click at [986, 25] on div "Cambiar a sucursal" at bounding box center [982, 22] width 121 height 23
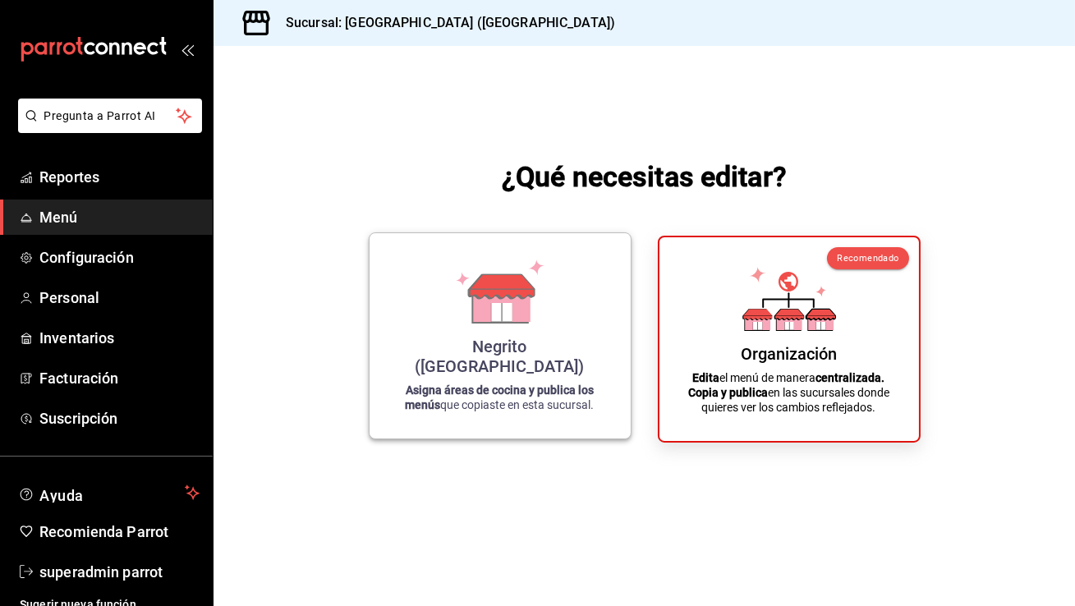
click at [588, 300] on div "Negrito ([GEOGRAPHIC_DATA]) Asigna áreas de cocina y publica los menús que copi…" at bounding box center [500, 335] width 222 height 179
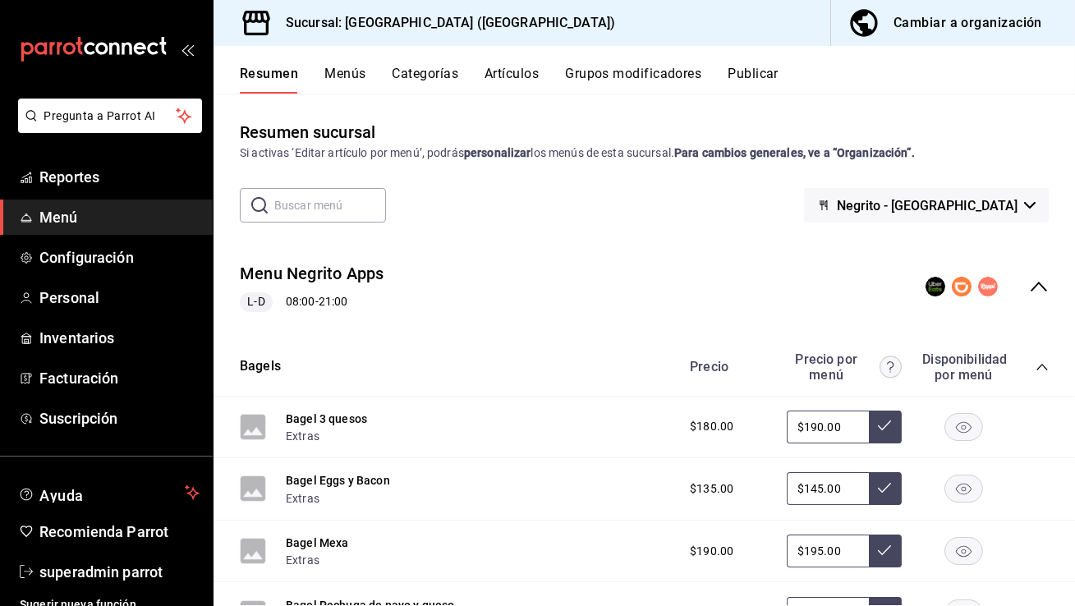
click at [1036, 366] on icon "collapse-category-row" at bounding box center [1042, 367] width 13 height 13
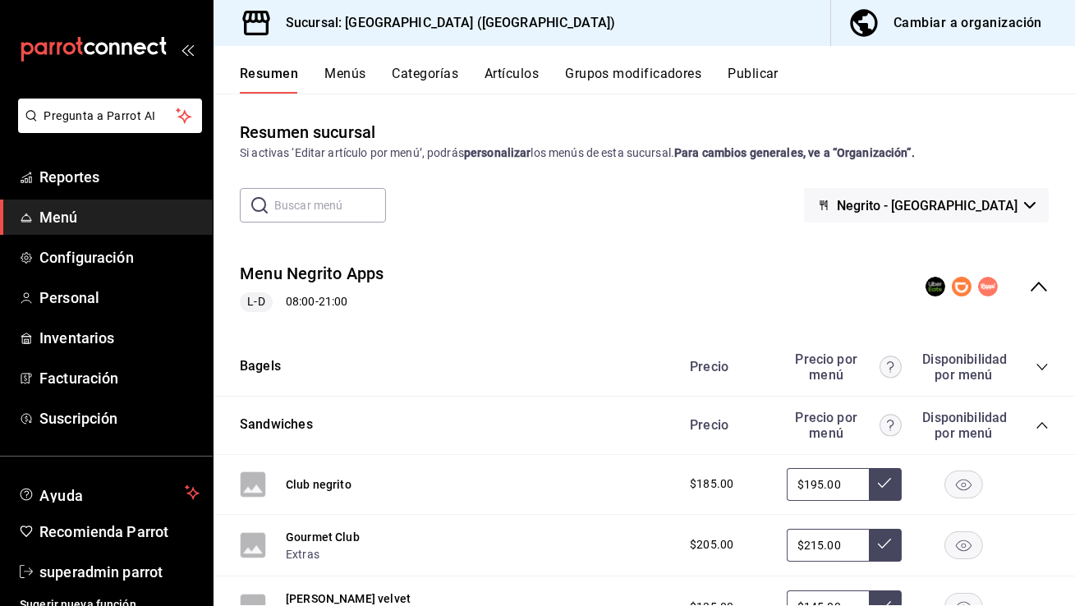
click at [650, 75] on button "Grupos modificadores" at bounding box center [633, 80] width 136 height 28
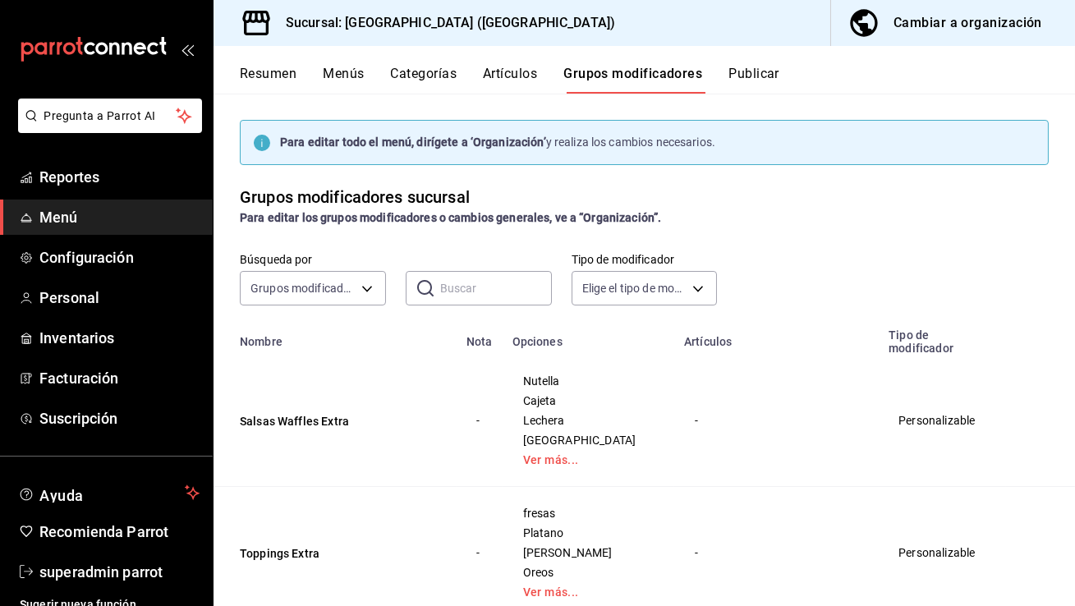
click at [517, 73] on button "Artículos" at bounding box center [510, 80] width 54 height 28
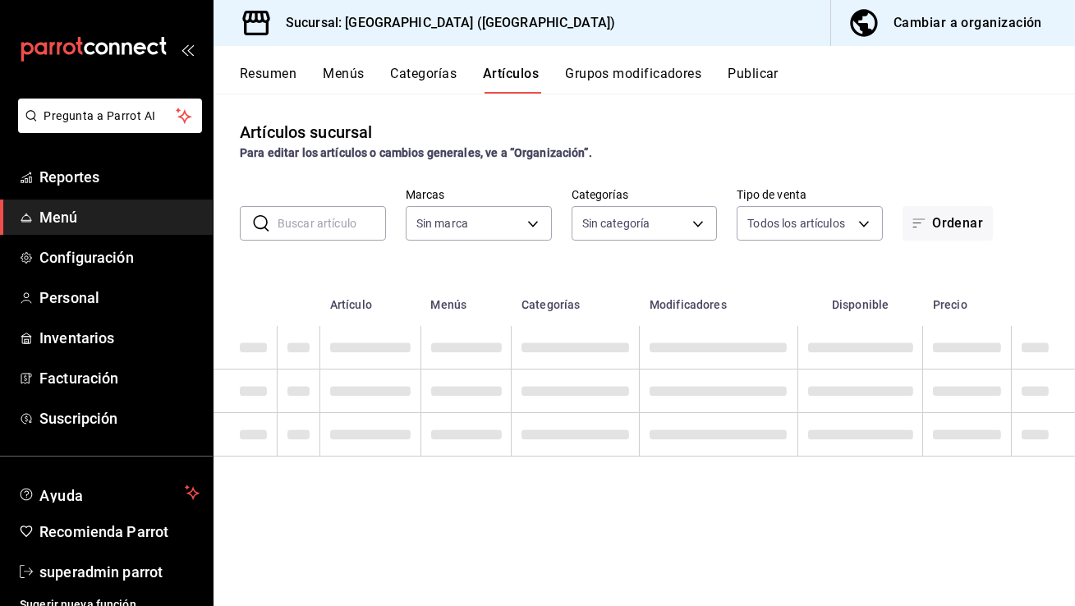
type input "7f0251e9-3bf6-4b32-a438-3799d135fbdb,3483e203-4816-463d-a5bd-8e933cfd2ad0,9c93e…"
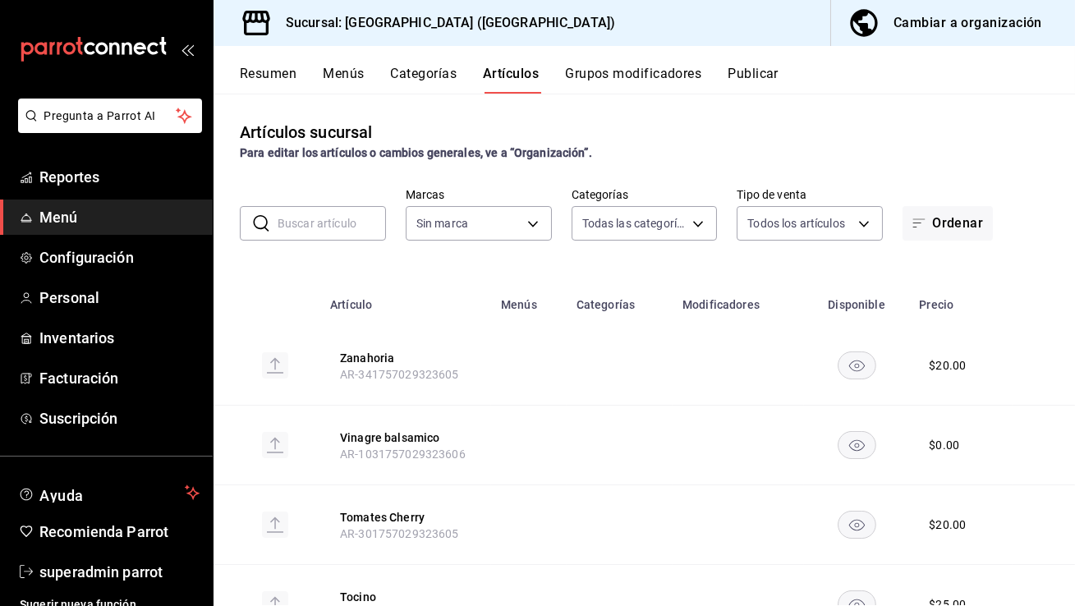
type input "287774e0-f4ba-4ef7-b69d-38b7dbe72ed9"
click at [319, 231] on input "text" at bounding box center [332, 223] width 108 height 33
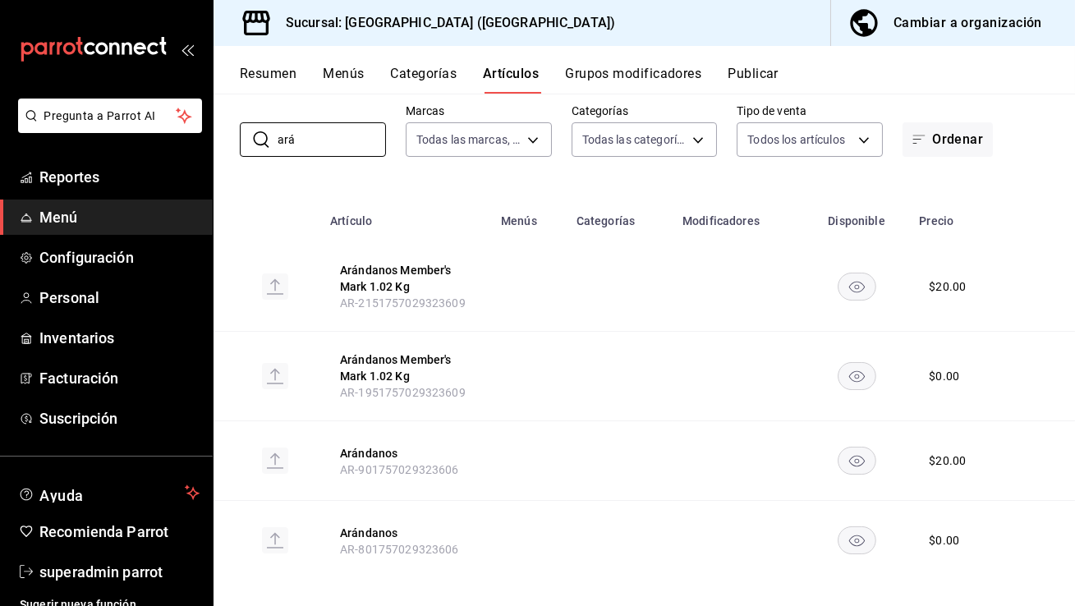
scroll to position [97, 0]
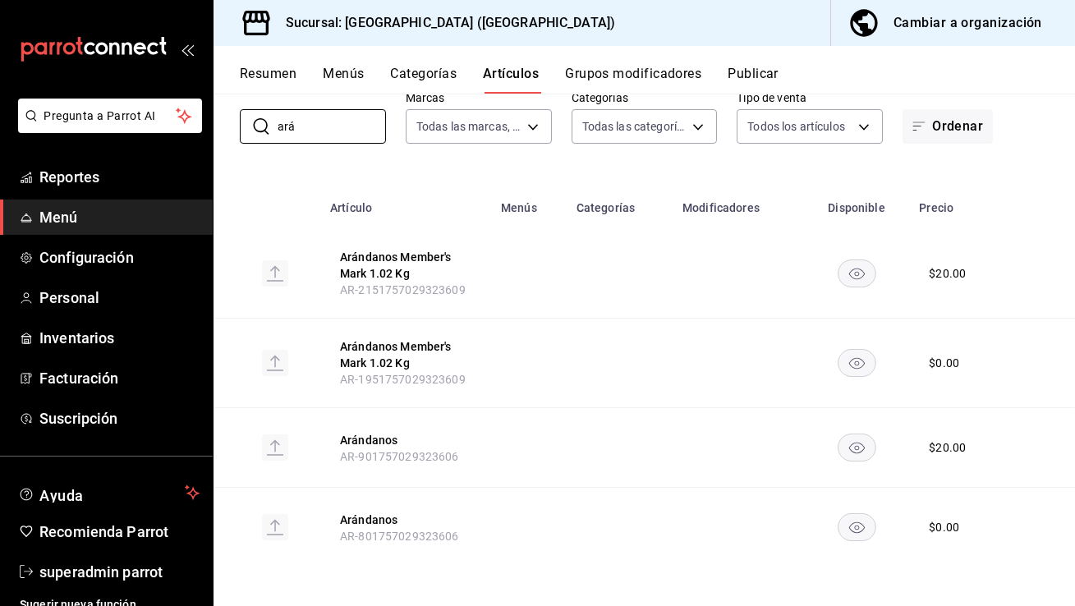
type input "ará"
click at [950, 25] on div "Cambiar a organización" at bounding box center [968, 22] width 149 height 23
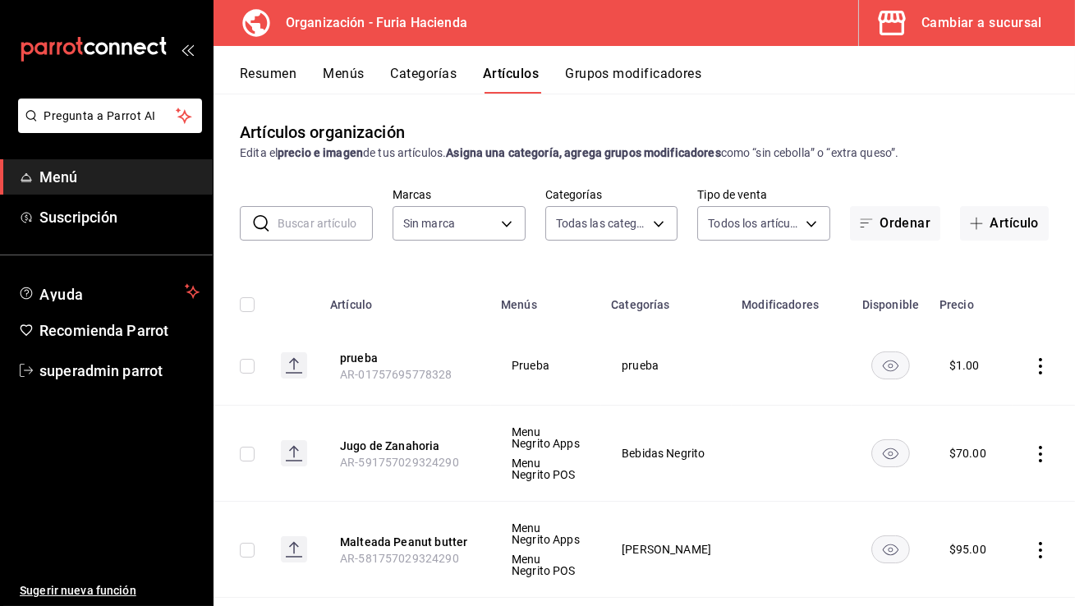
type input "239620f7-6311-48e7-b5a1-b0537b770ba1,735f63ab-f932-443b-841f-460156fe9515,c59b5…"
type input "bfeca42f-b570-411f-bb79-7bc68af5dd0e"
click at [338, 221] on input "text" at bounding box center [325, 223] width 95 height 33
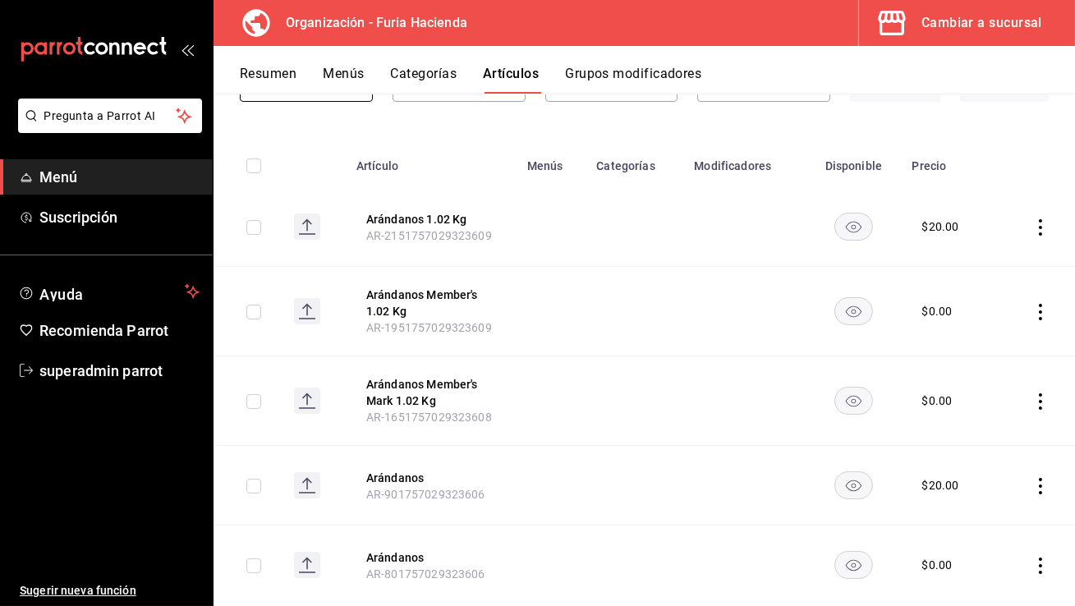
scroll to position [177, 0]
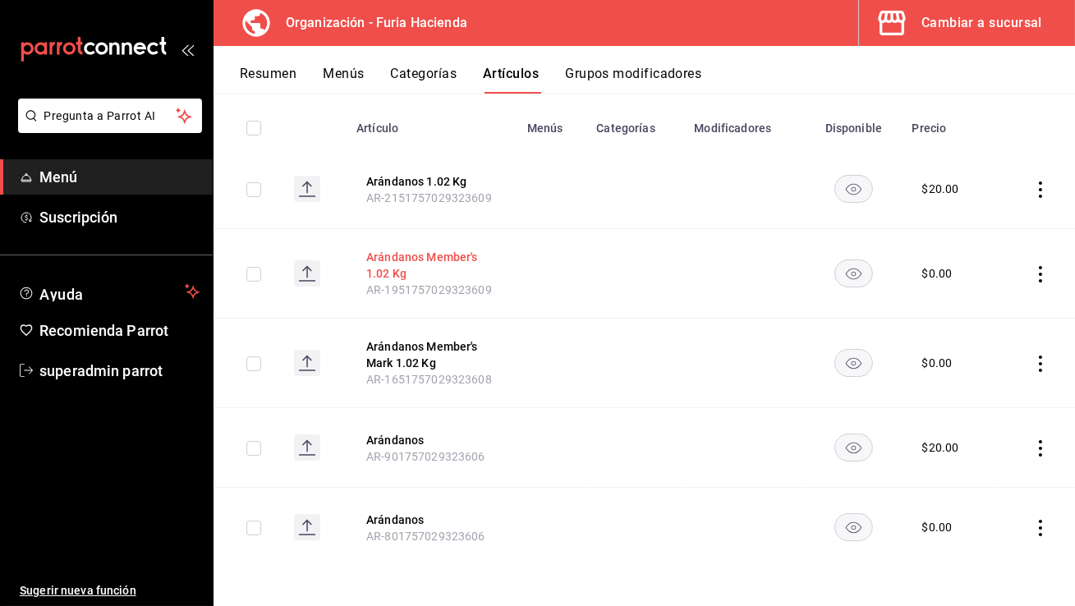
type input "ará"
click at [428, 264] on button "Arándanos Member's 1.02 Kg" at bounding box center [431, 265] width 131 height 33
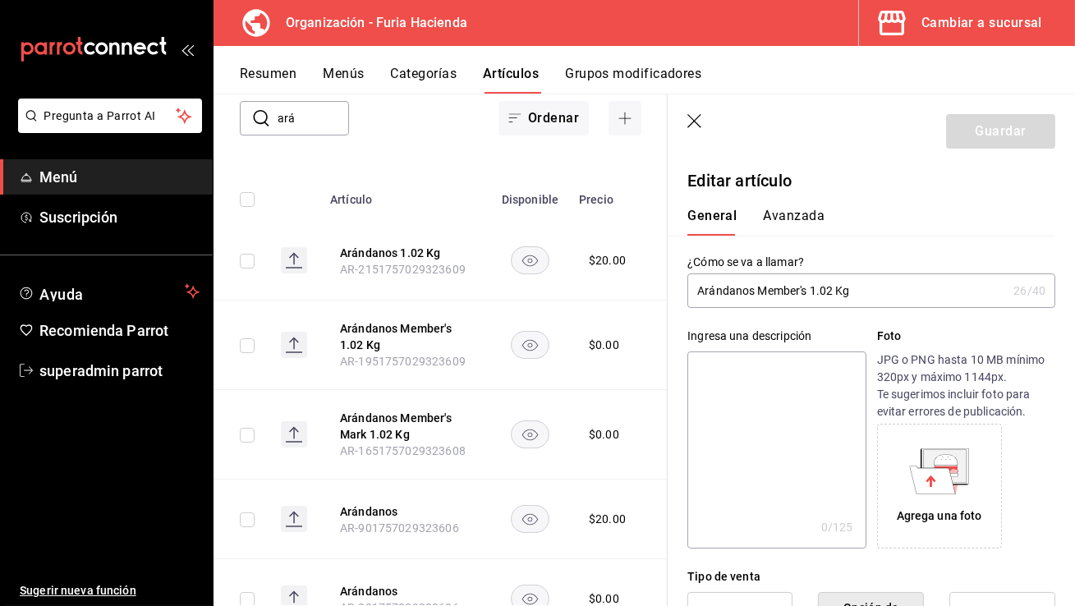
click at [811, 294] on input "Arándanos Member's 1.02 Kg" at bounding box center [846, 290] width 319 height 33
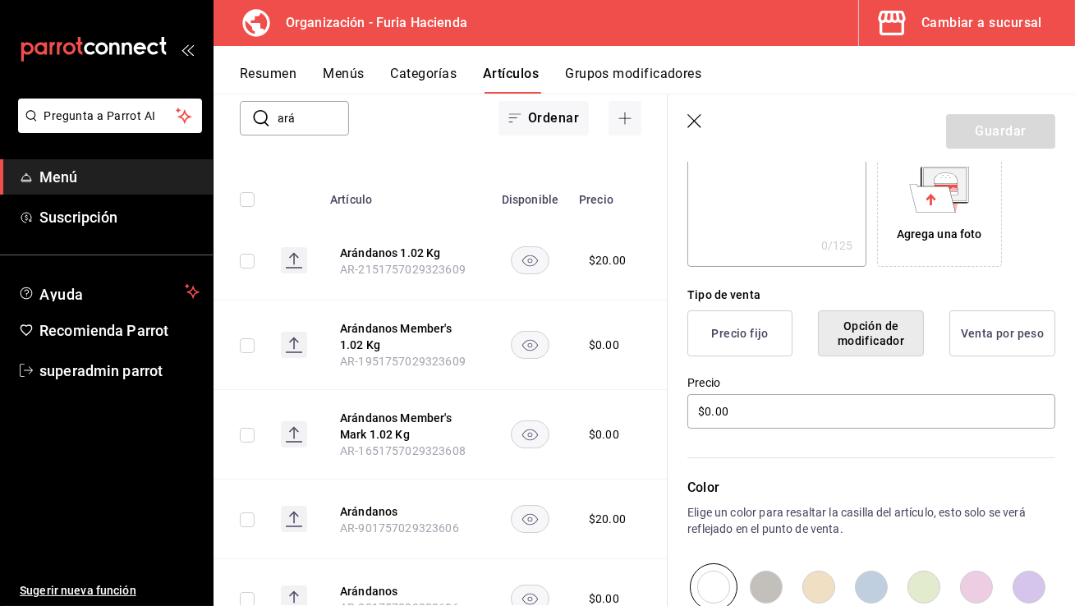
click at [694, 121] on icon "button" at bounding box center [694, 121] width 14 height 14
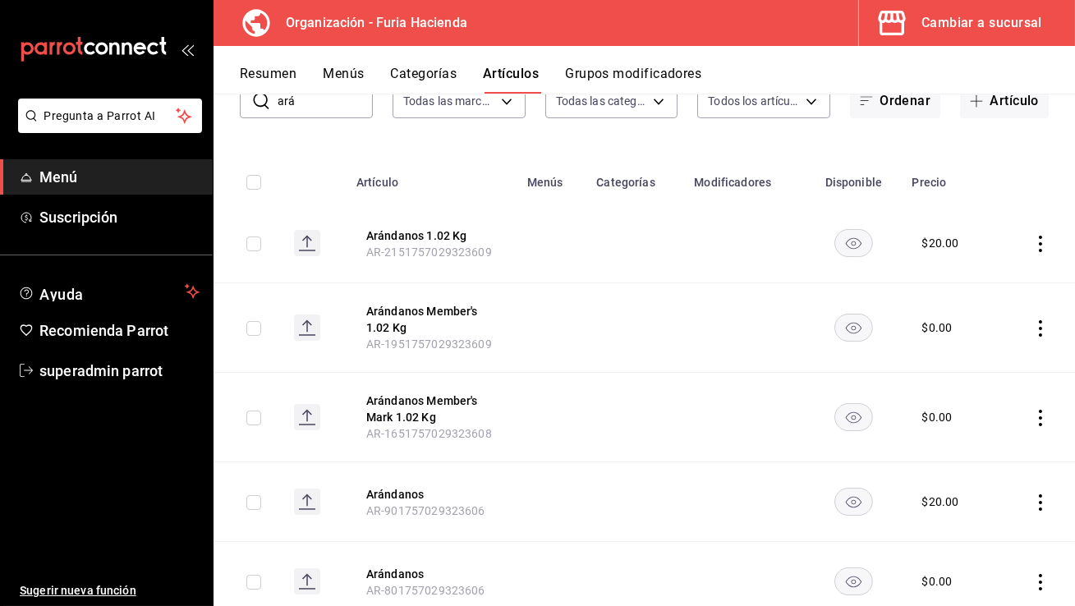
click at [926, 28] on div "Cambiar a sucursal" at bounding box center [982, 22] width 121 height 23
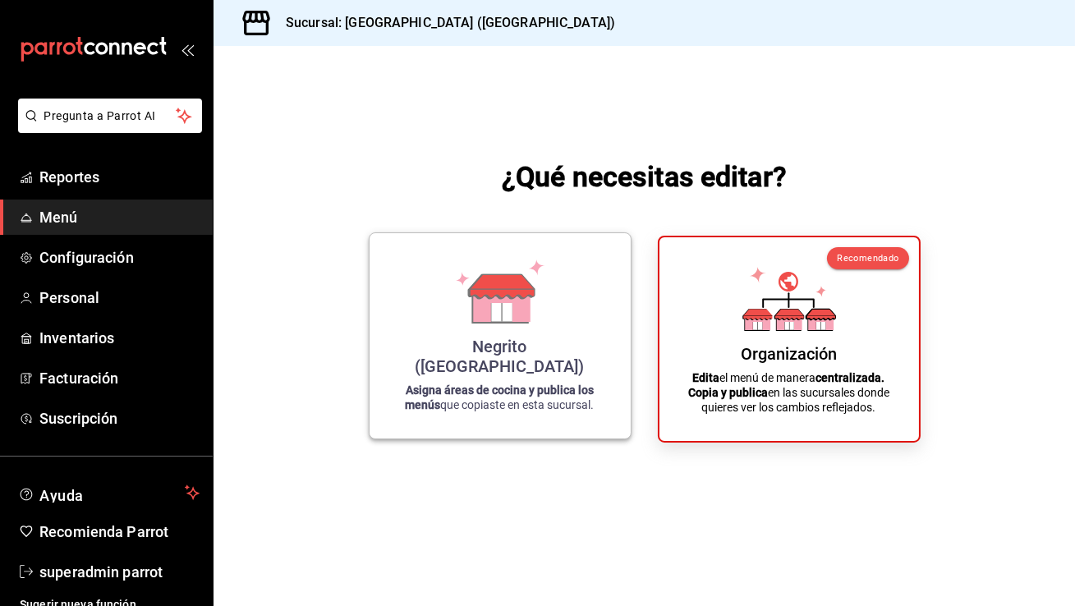
click at [475, 323] on icon at bounding box center [501, 304] width 57 height 35
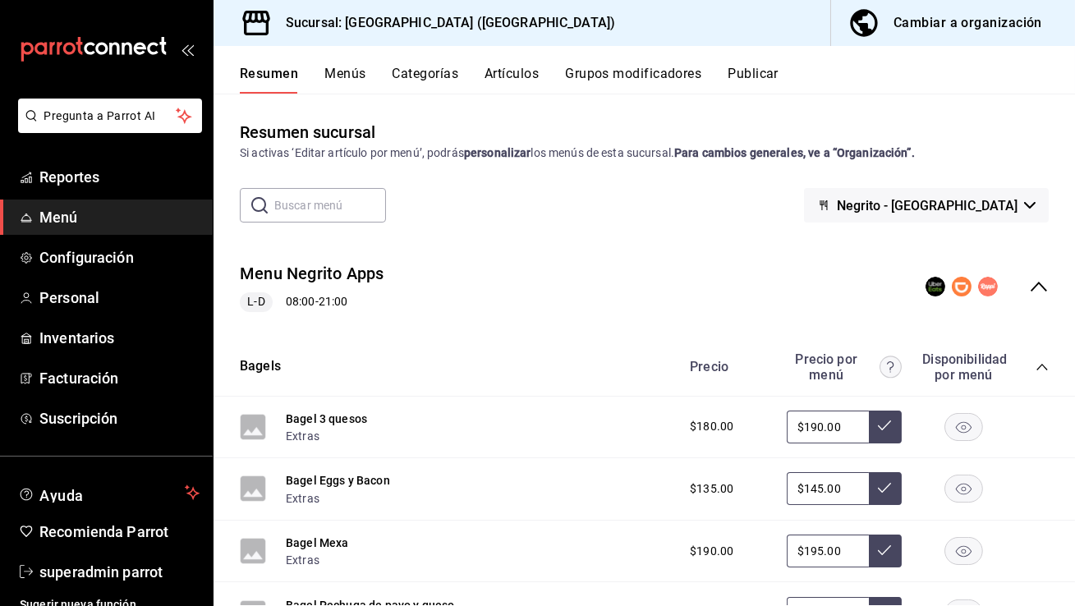
click at [754, 79] on button "Publicar" at bounding box center [753, 80] width 51 height 28
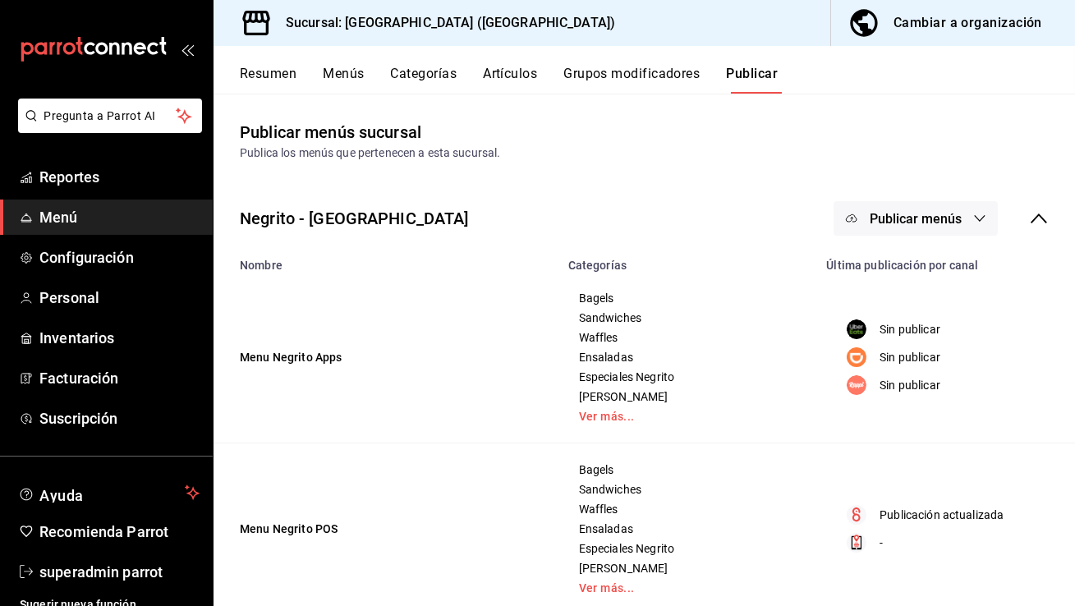
click at [916, 222] on span "Publicar menús" at bounding box center [916, 219] width 92 height 16
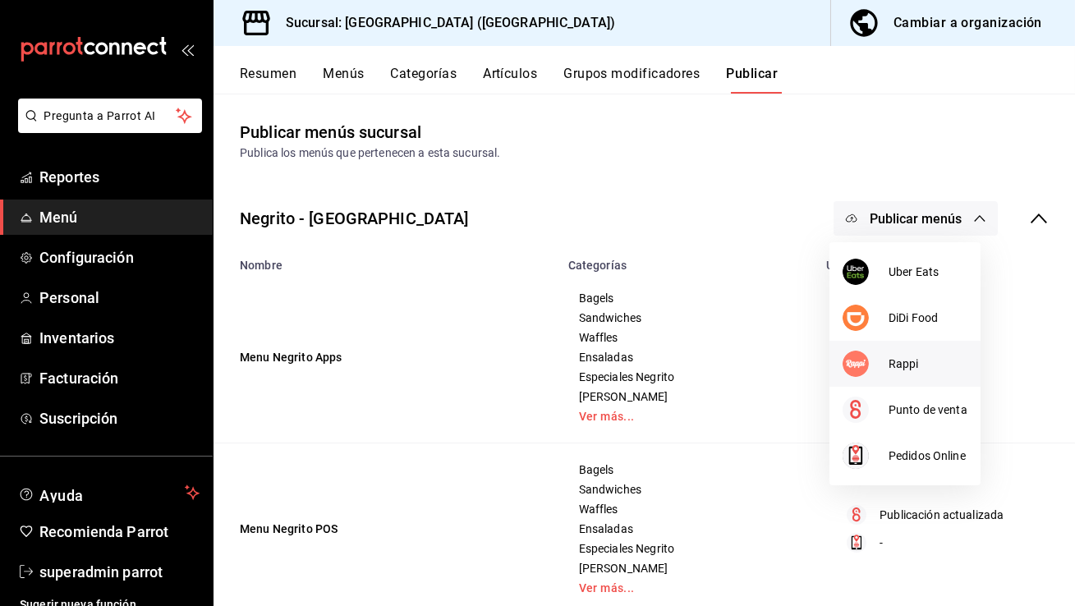
click at [903, 360] on span "Rappi" at bounding box center [928, 364] width 79 height 17
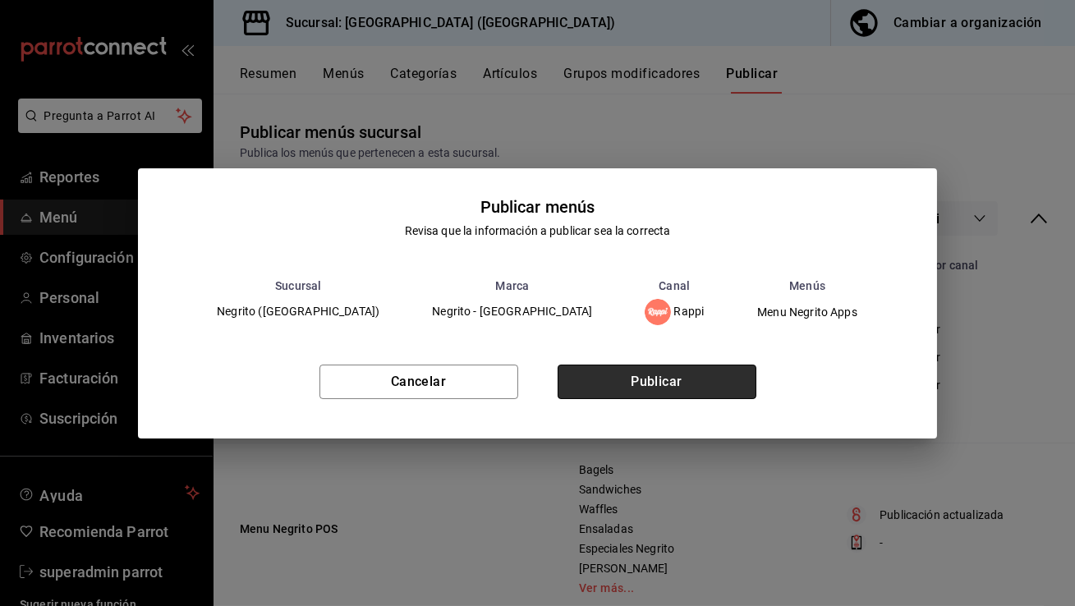
click at [692, 381] on button "Publicar" at bounding box center [657, 382] width 199 height 34
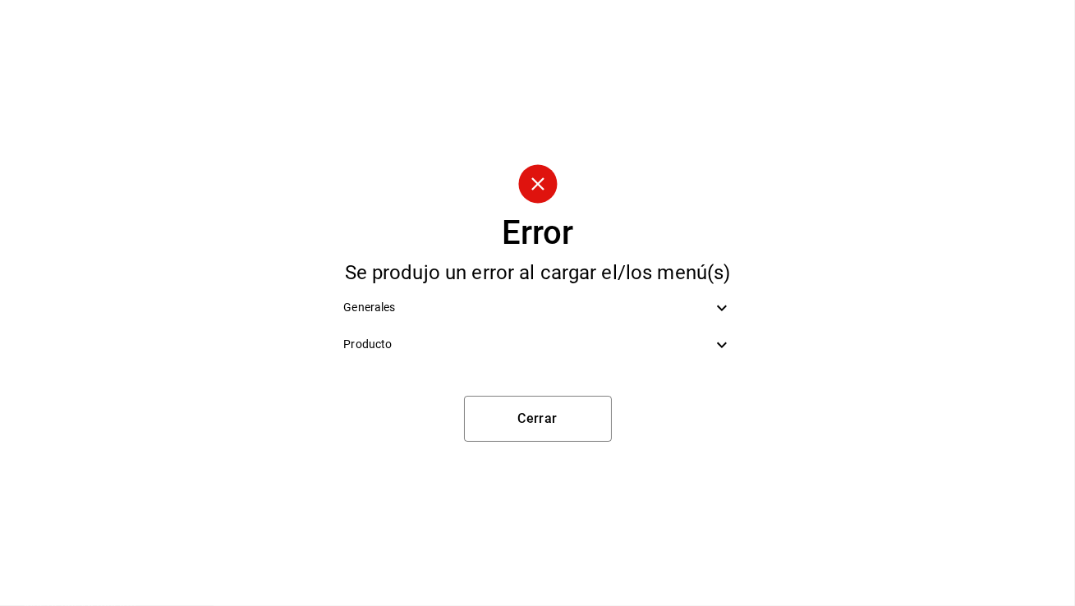
click at [545, 322] on div "Generales" at bounding box center [537, 307] width 414 height 37
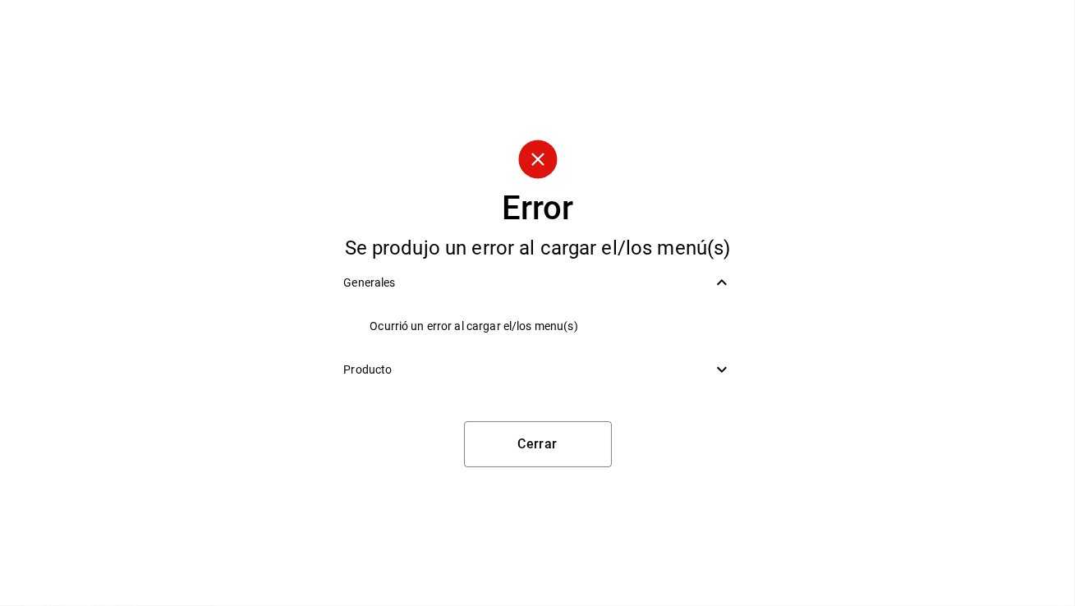
click at [554, 301] on ul "Ocurrió un error al cargar el/los menu(s)" at bounding box center [537, 326] width 414 height 50
click at [543, 361] on span "Producto" at bounding box center [527, 369] width 368 height 17
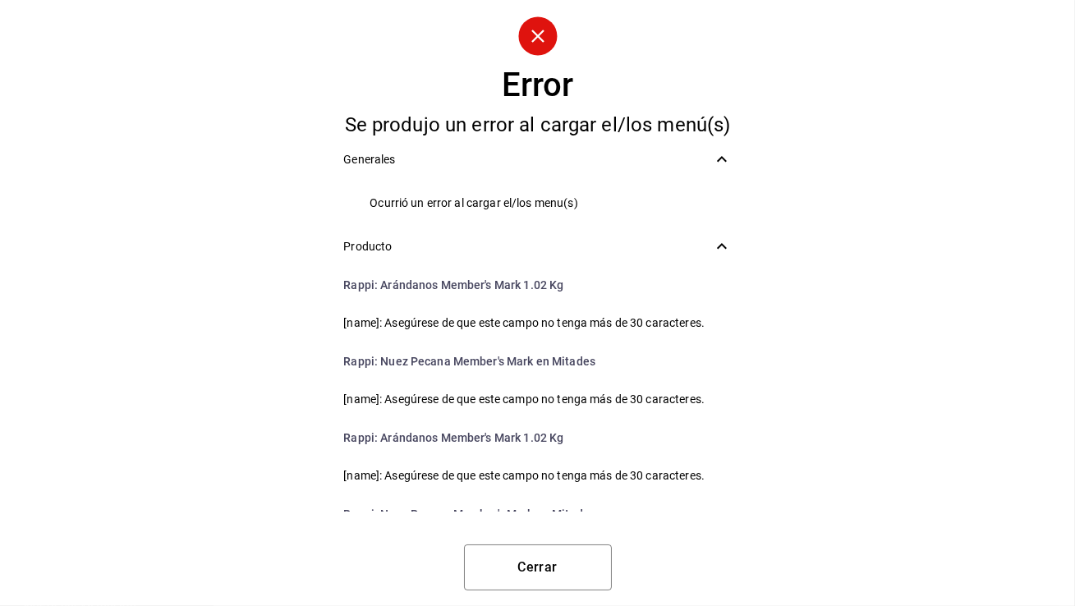
click at [715, 283] on li "Rappi : [PERSON_NAME] Member's Mark 1.02 Kg" at bounding box center [537, 284] width 414 height 39
click at [732, 291] on li "Rappi : [PERSON_NAME] Member's Mark 1.02 Kg" at bounding box center [537, 284] width 414 height 39
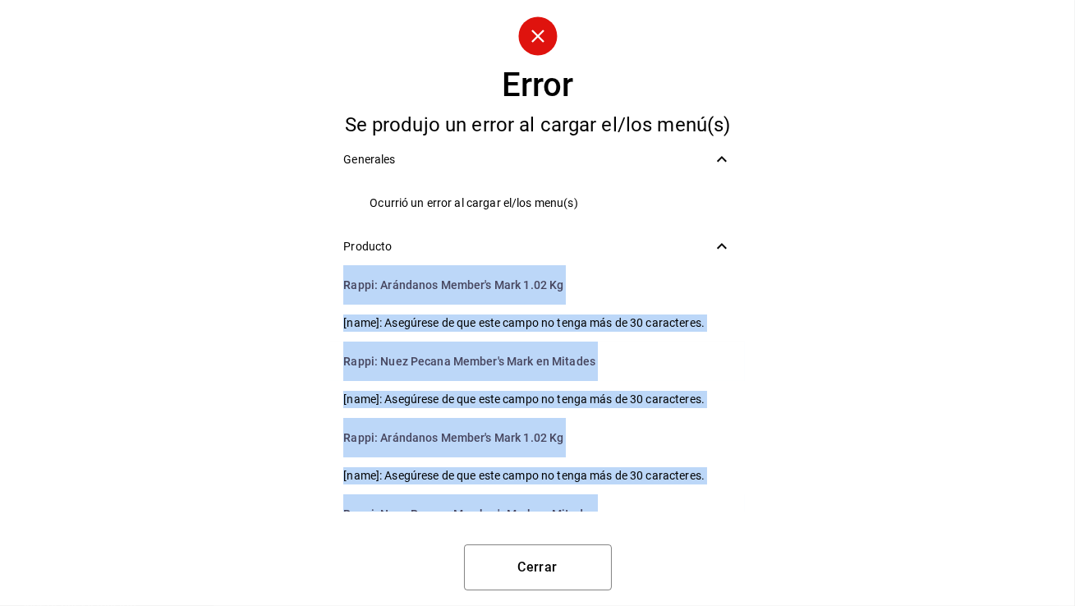
scroll to position [66, 0]
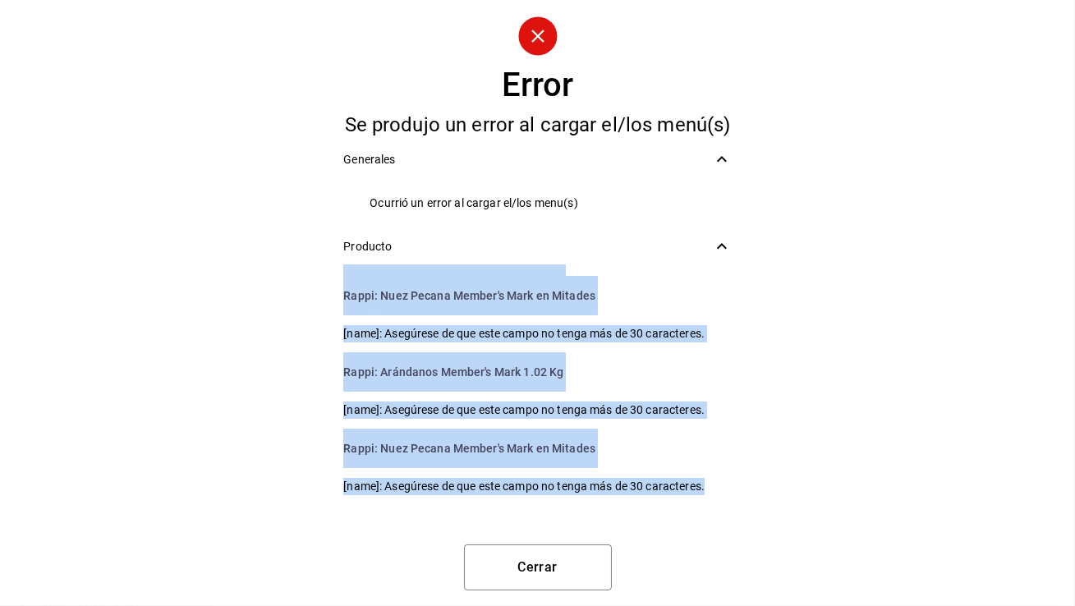
drag, startPoint x: 344, startPoint y: 284, endPoint x: 639, endPoint y: 595, distance: 428.8
click at [645, 604] on div "Error Se produjo un error al cargar el/los menú(s) Generales Ocurrió un error a…" at bounding box center [537, 303] width 1075 height 606
copy ul "Rappi : [PERSON_NAME] Member's Mark 1.02 Kg [name]: Asegúrese de que este campo…"
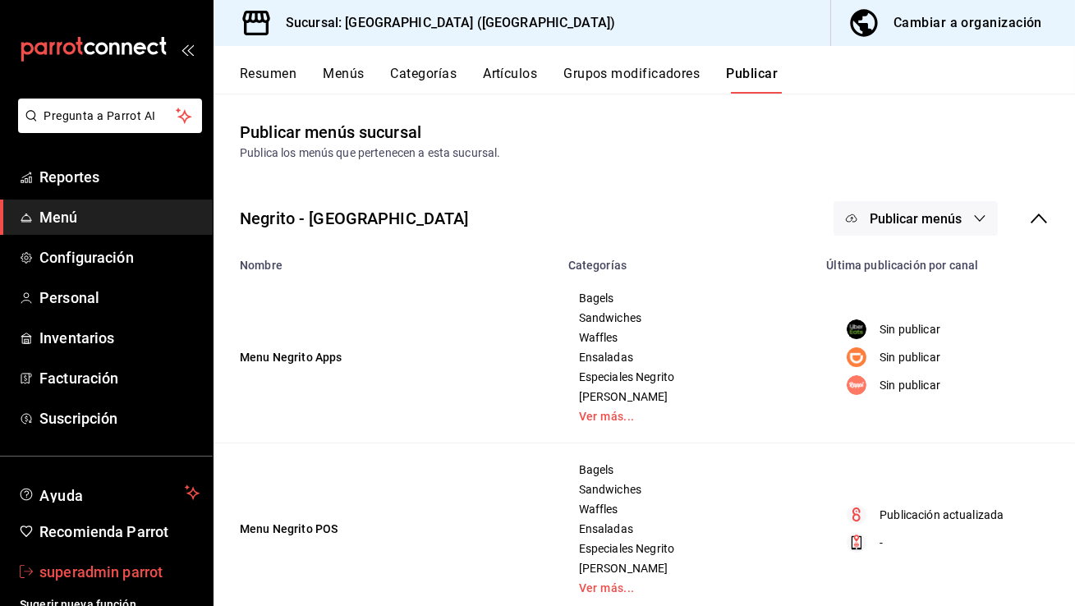
click at [124, 574] on span "superadmin parrot" at bounding box center [119, 572] width 160 height 22
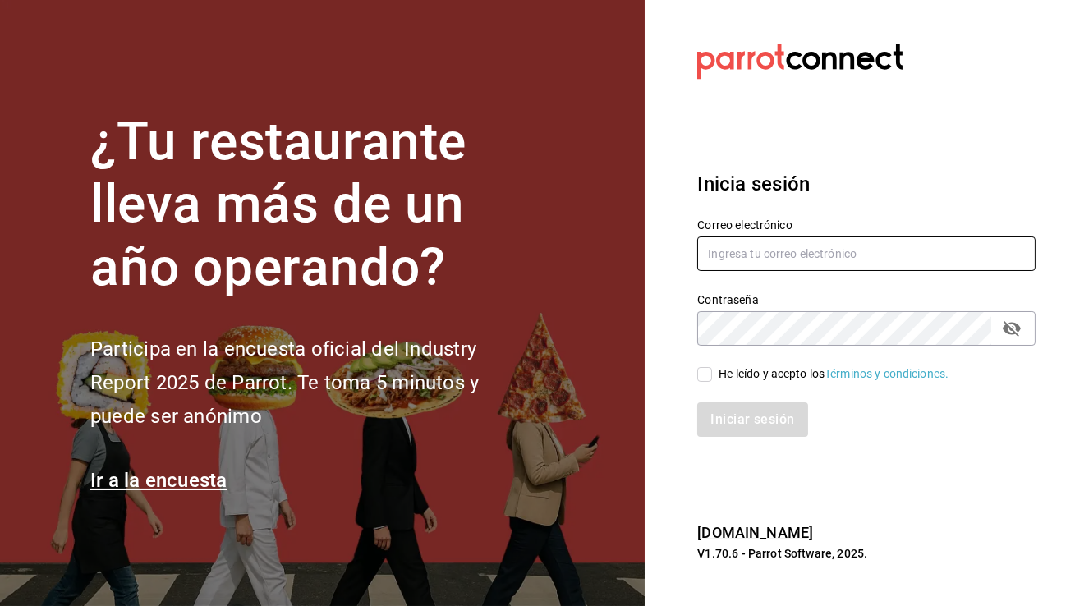
click at [748, 260] on input "text" at bounding box center [866, 254] width 338 height 34
type input "[EMAIL_ADDRESS][DOMAIN_NAME]"
click at [711, 379] on input "He leído y acepto los Términos y condiciones." at bounding box center [704, 374] width 15 height 15
checkbox input "true"
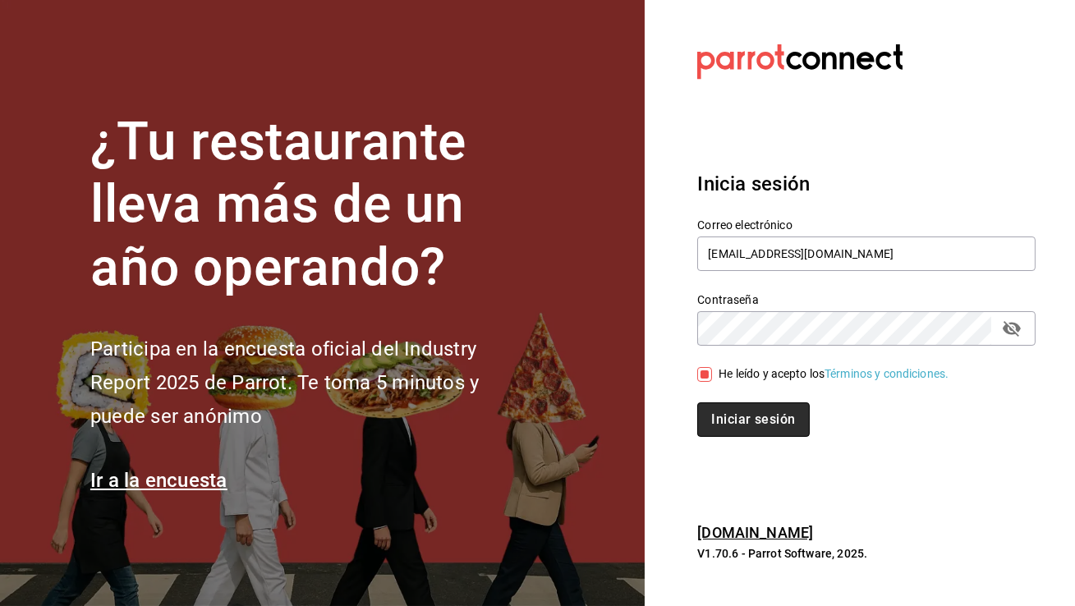
click at [718, 406] on button "Iniciar sesión" at bounding box center [753, 419] width 112 height 34
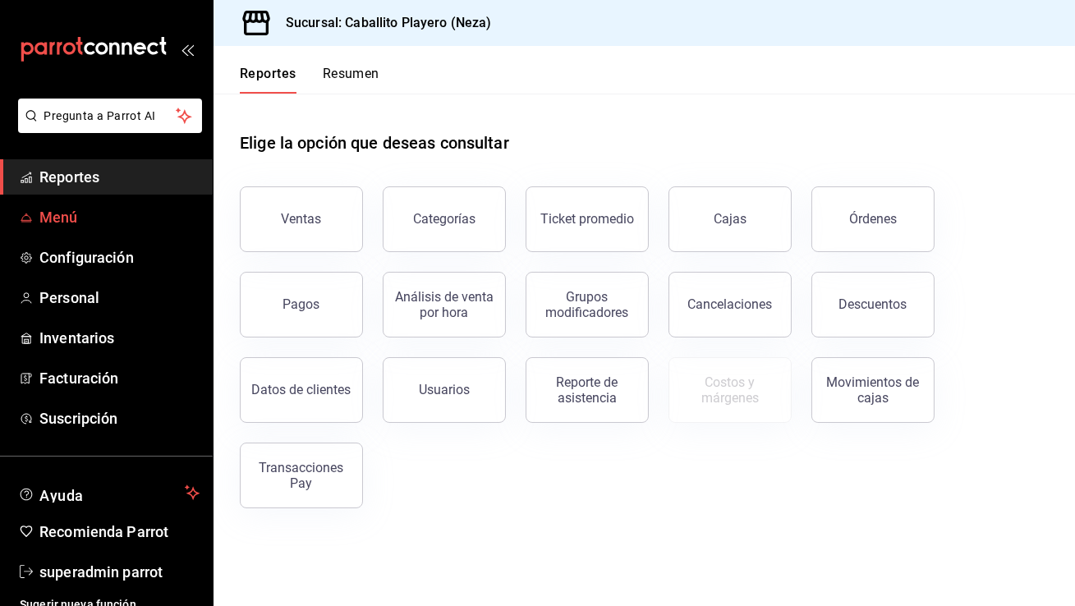
click at [95, 225] on span "Menú" at bounding box center [119, 217] width 160 height 22
